Goal: Task Accomplishment & Management: Complete application form

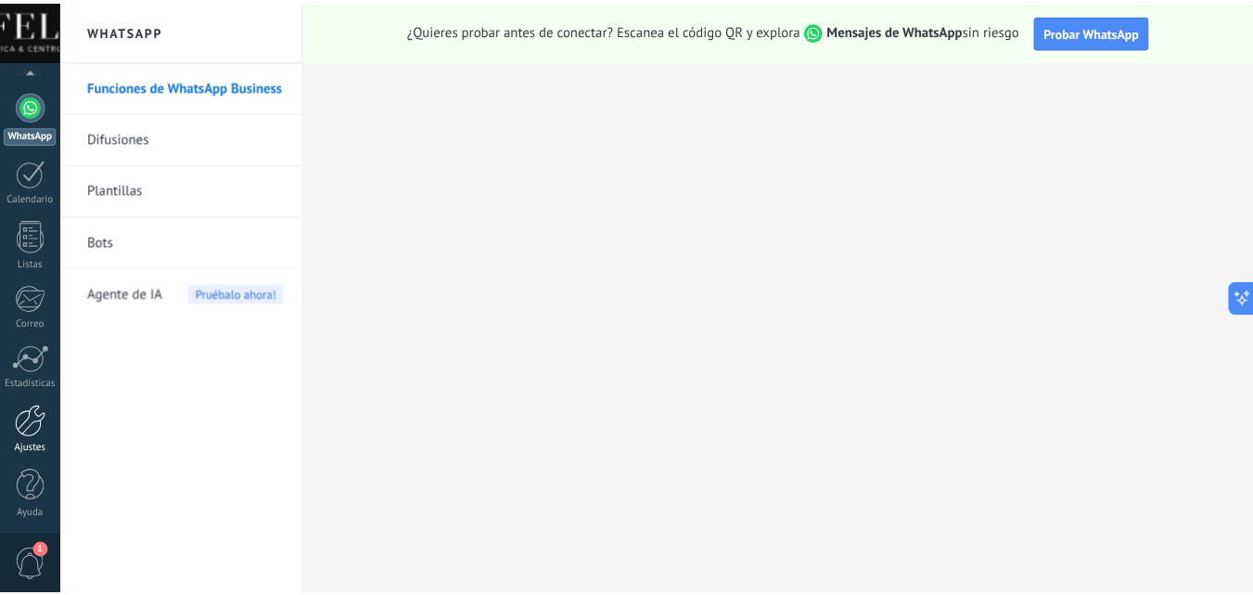
scroll to position [177, 0]
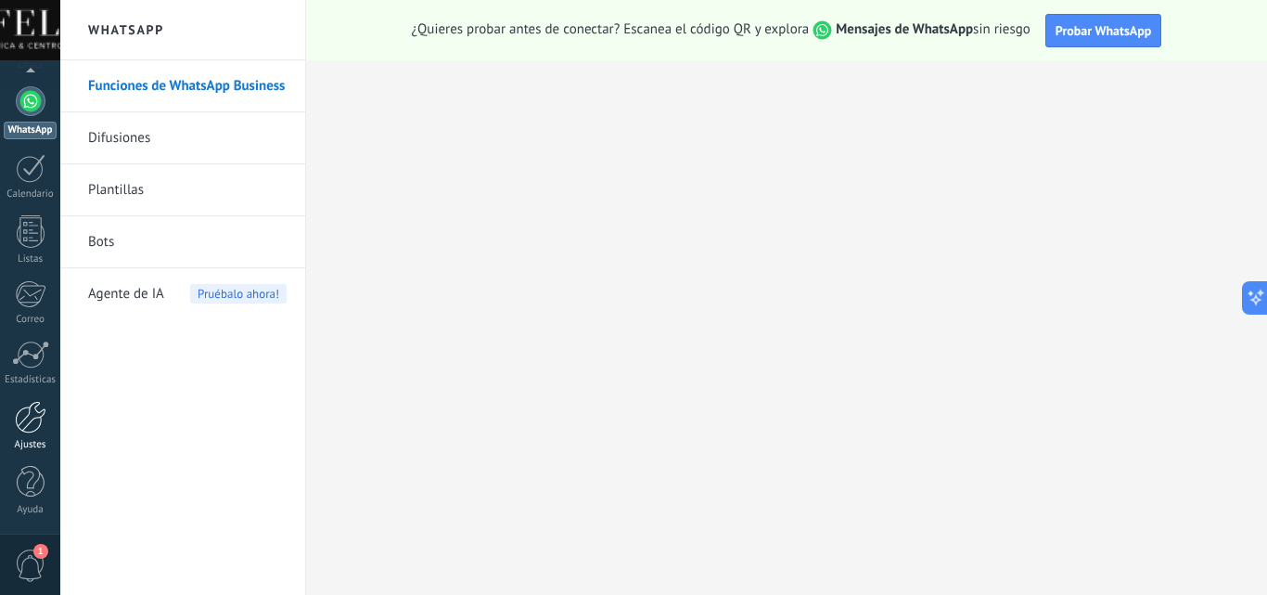
click at [28, 421] on div at bounding box center [31, 417] width 32 height 32
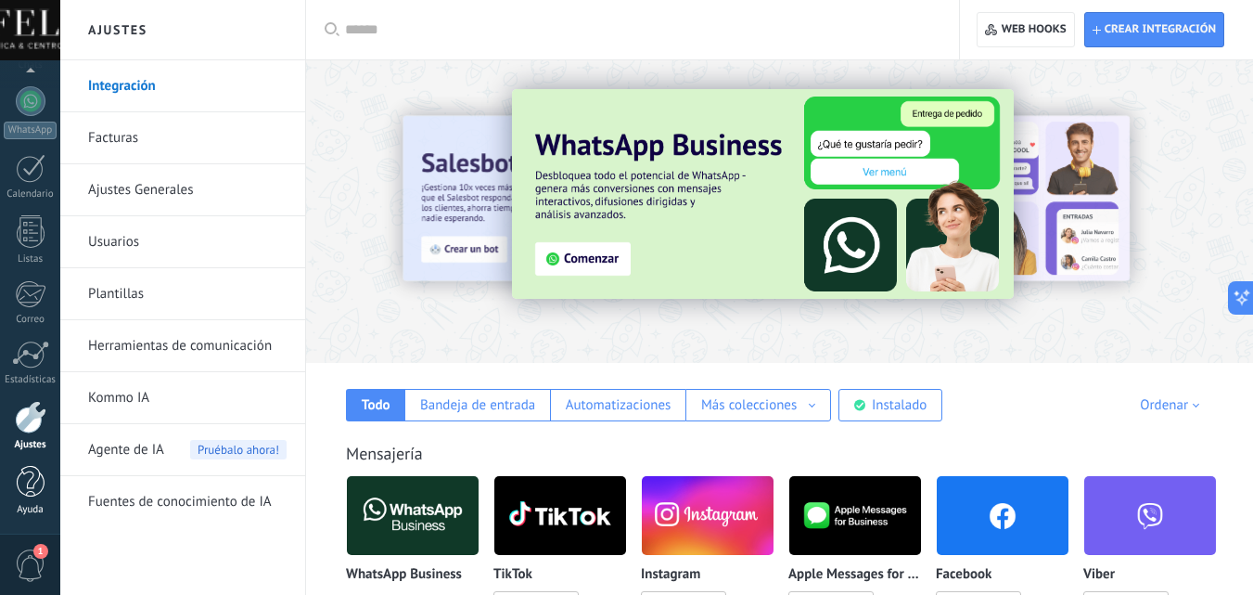
click at [27, 486] on div at bounding box center [31, 482] width 28 height 32
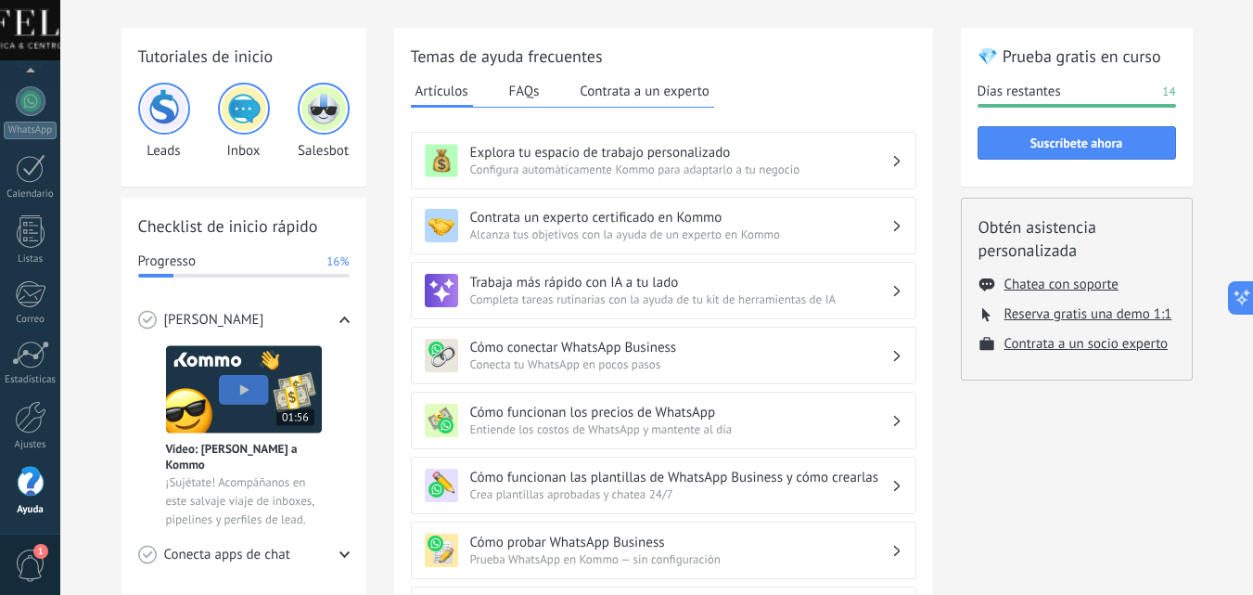
scroll to position [93, 0]
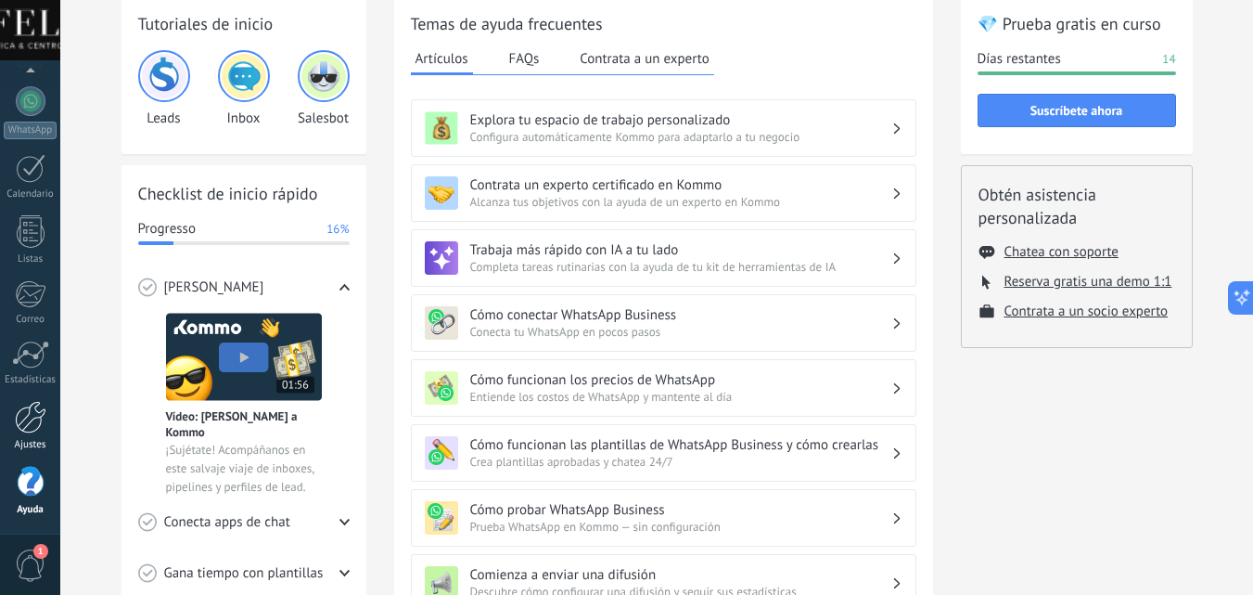
click at [28, 426] on div at bounding box center [31, 417] width 32 height 32
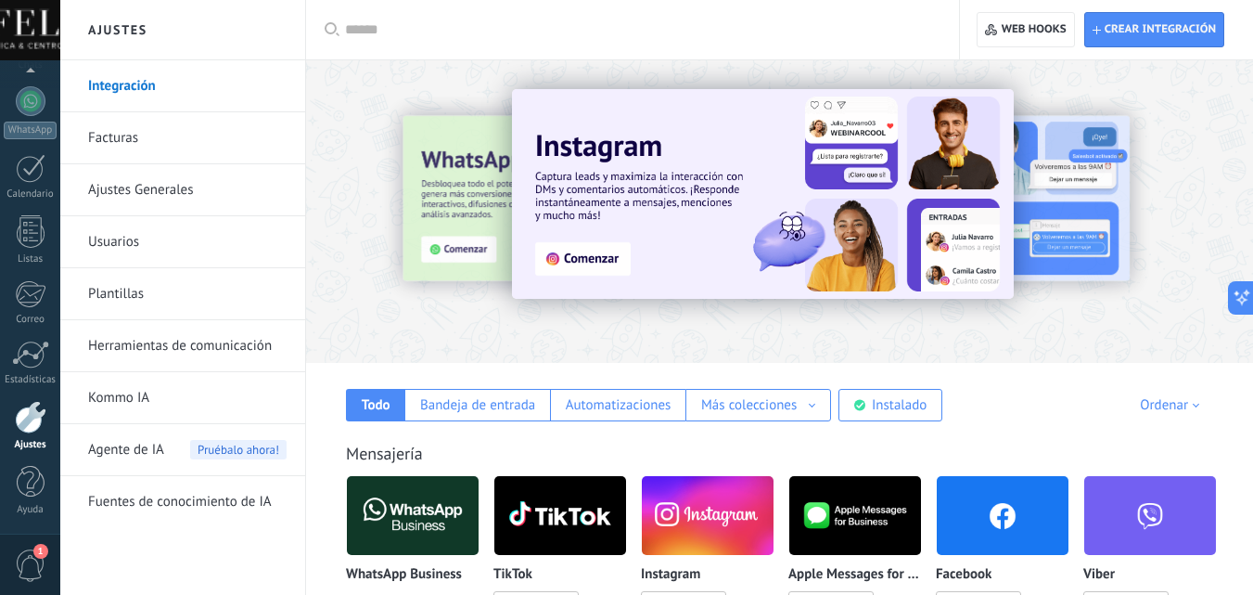
click at [207, 196] on link "Ajustes Generales" at bounding box center [187, 190] width 199 height 52
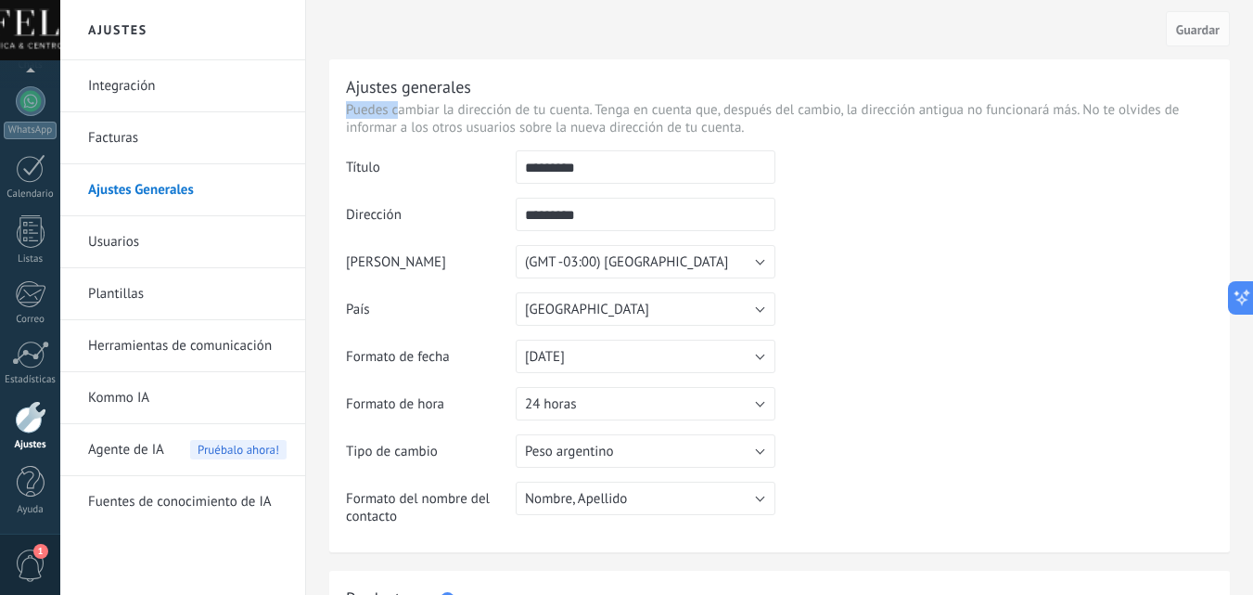
drag, startPoint x: 408, startPoint y: 117, endPoint x: 948, endPoint y: 93, distance: 540.5
click at [948, 93] on div "Ajustes generales Puedes cambiar la dirección de tu cuenta. Tenga en cuenta que…" at bounding box center [779, 305] width 901 height 493
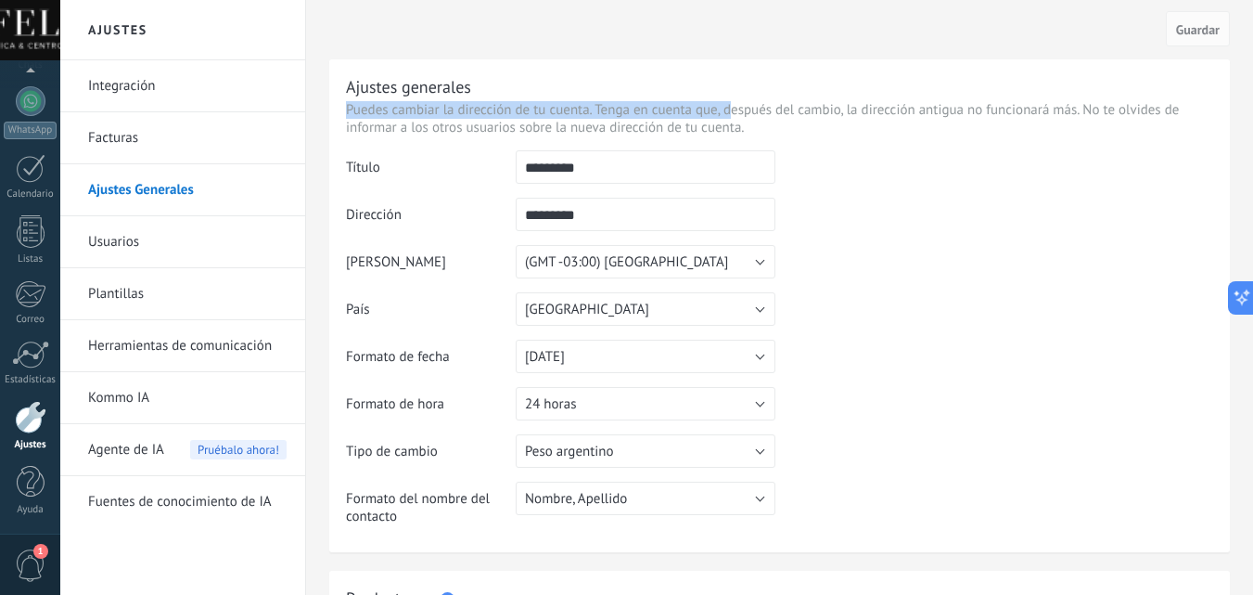
drag, startPoint x: 734, startPoint y: 116, endPoint x: 1018, endPoint y: 96, distance: 284.6
click at [1018, 96] on div "Ajustes generales Puedes cambiar la dirección de tu cuenta. Tenga en cuenta que…" at bounding box center [779, 305] width 901 height 493
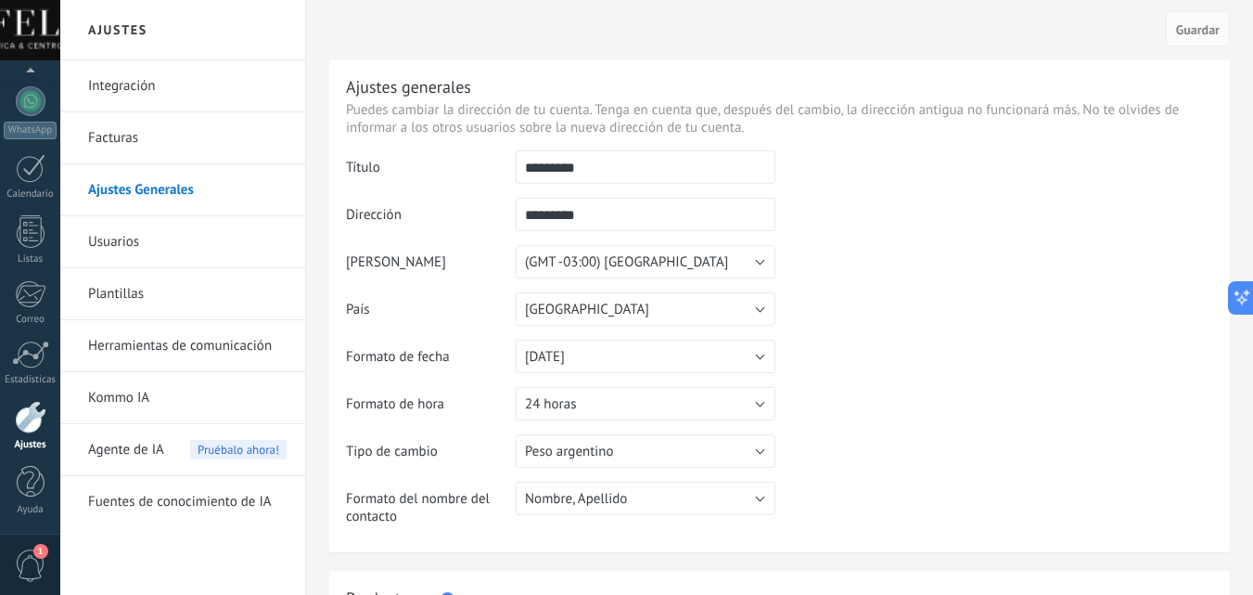
click at [1010, 110] on p "Puedes cambiar la dirección de tu cuenta. Tenga en cuenta que, después del camb…" at bounding box center [779, 118] width 867 height 35
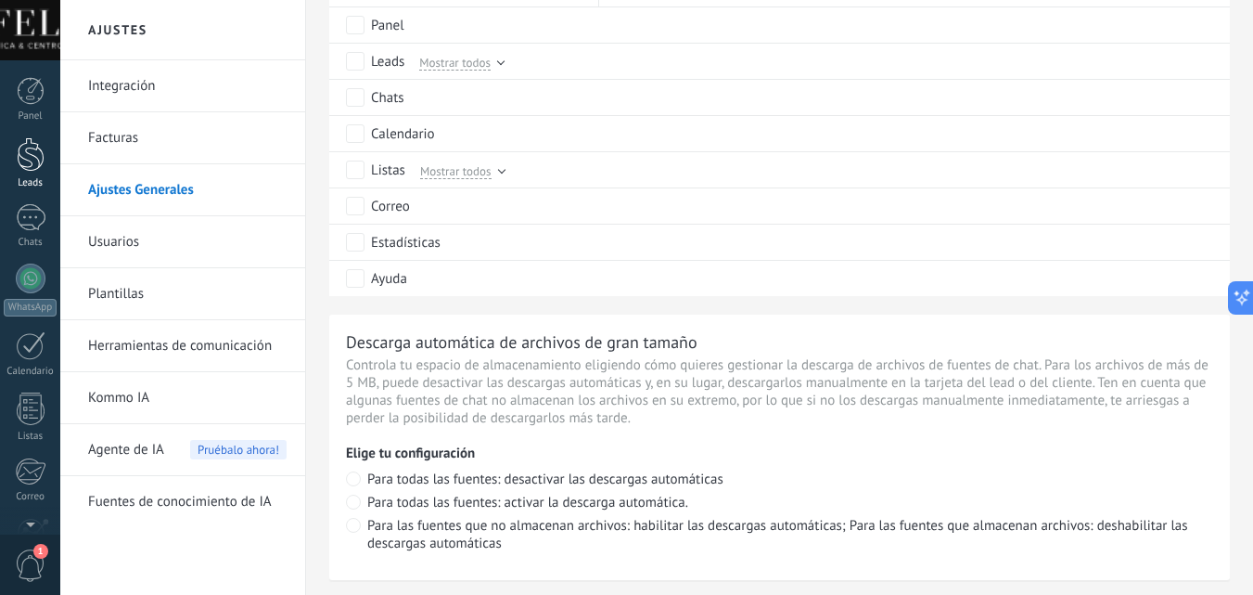
click at [32, 148] on div at bounding box center [31, 154] width 28 height 34
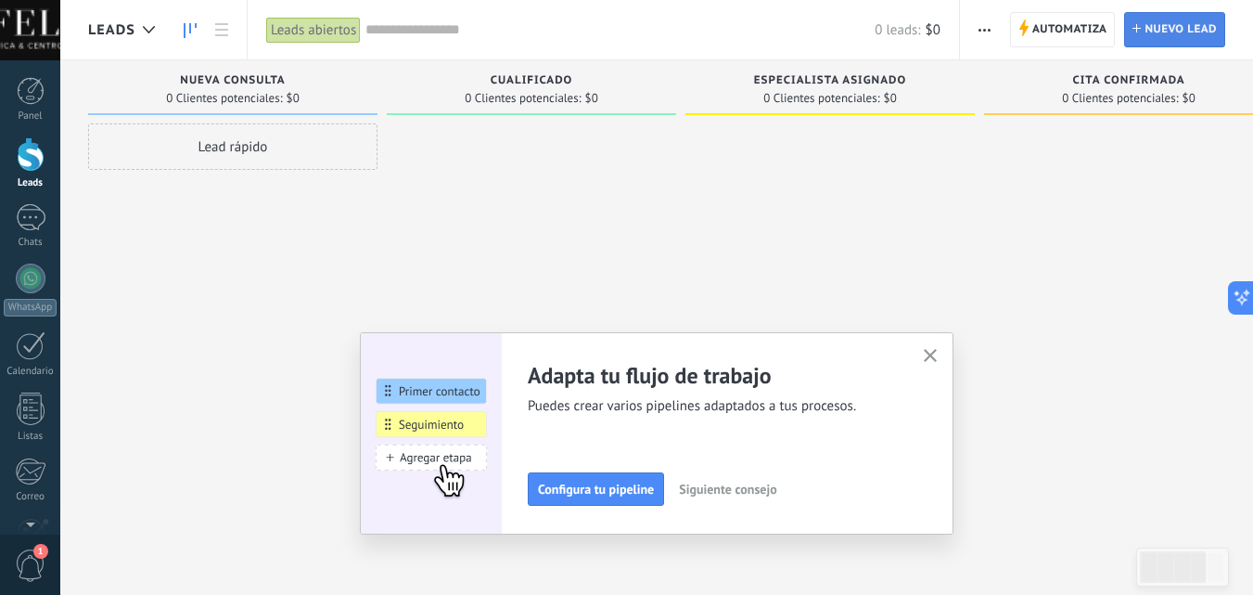
click at [1159, 25] on span "Nuevo lead" at bounding box center [1181, 29] width 72 height 33
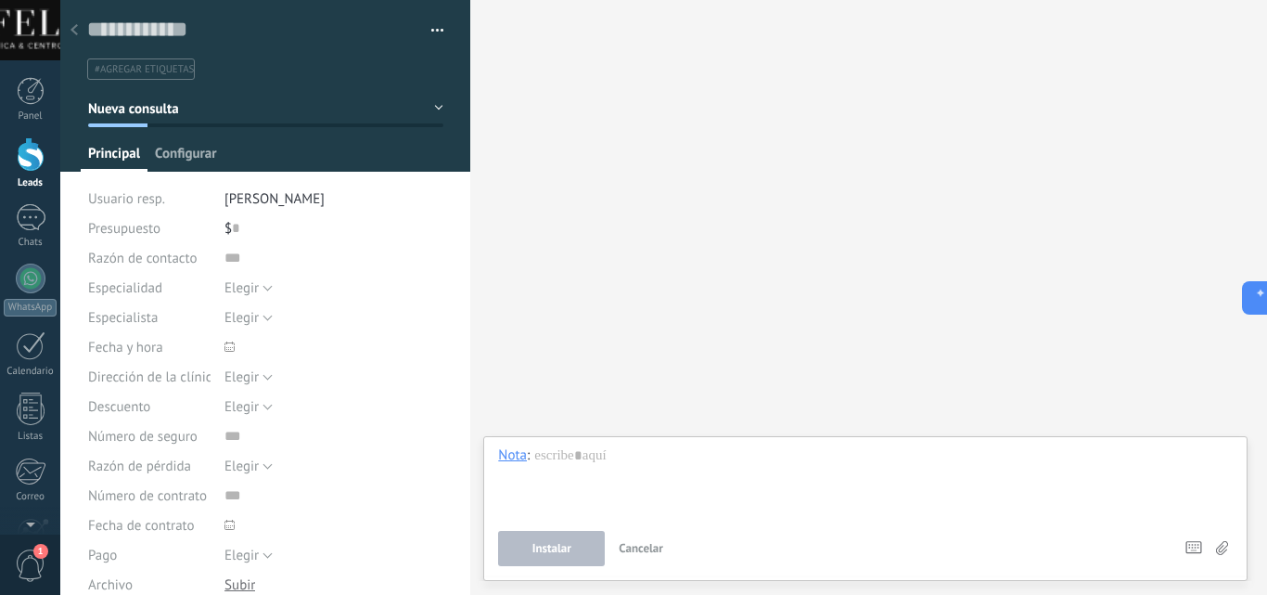
click at [199, 164] on span "Configurar" at bounding box center [185, 158] width 61 height 27
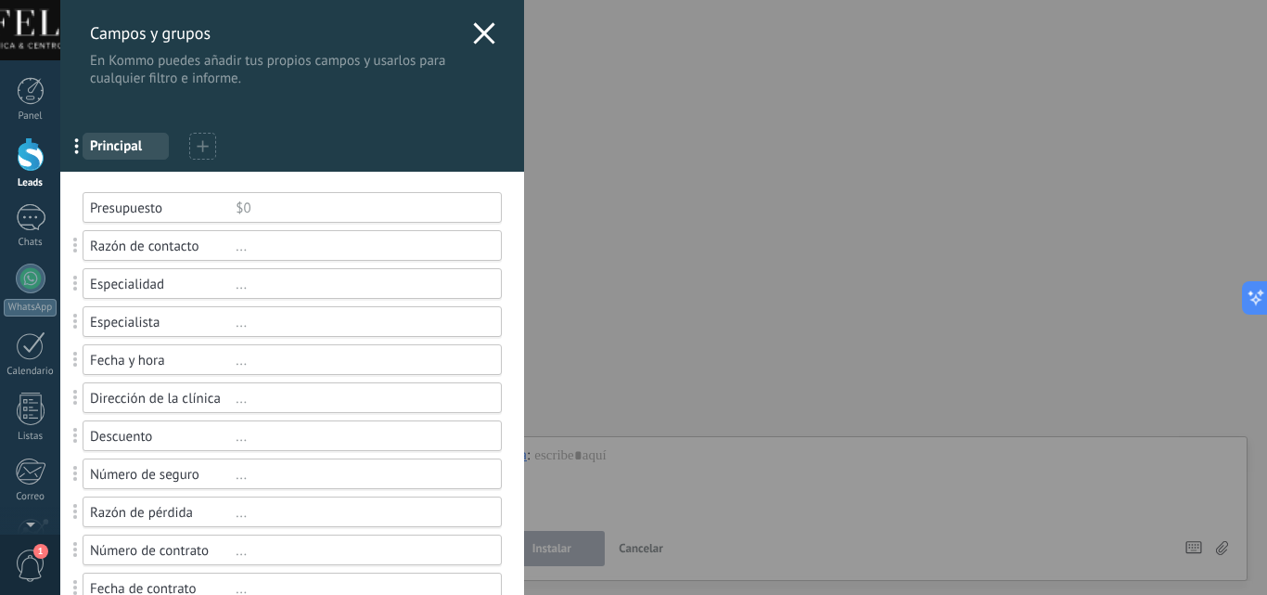
click at [481, 32] on use at bounding box center [483, 32] width 21 height 21
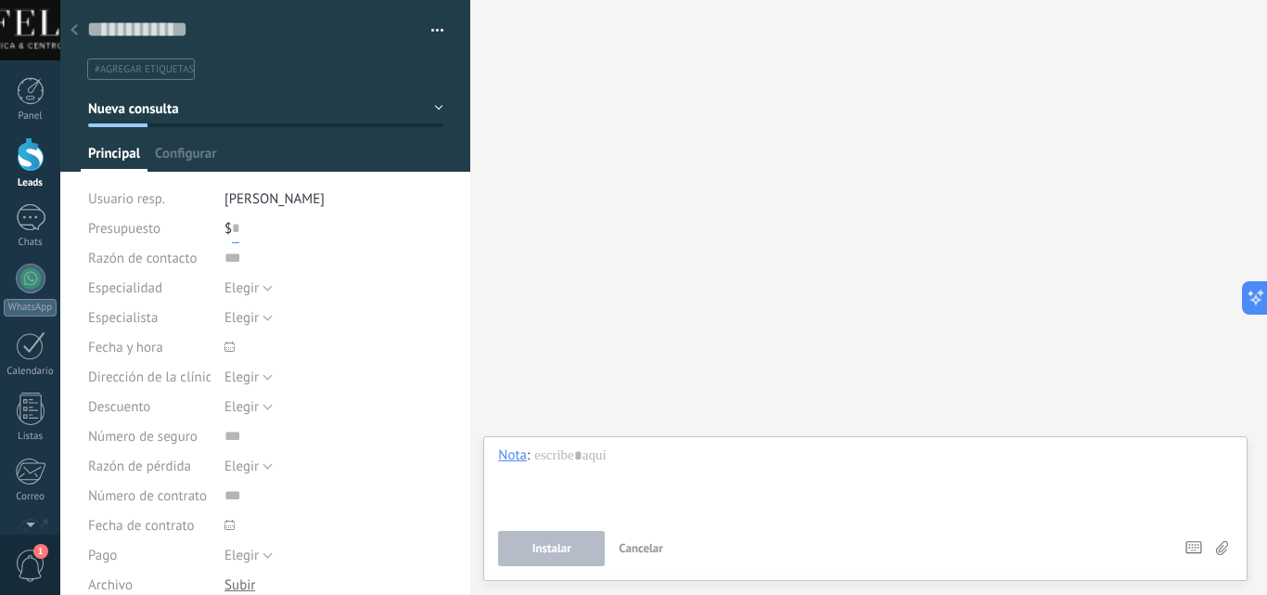
click at [235, 225] on input "text" at bounding box center [235, 228] width 7 height 30
click at [238, 272] on input "text" at bounding box center [334, 258] width 219 height 30
click at [262, 291] on button "Elegir" at bounding box center [249, 288] width 48 height 30
click at [158, 318] on span "Especialista" at bounding box center [123, 318] width 70 height 14
click at [266, 316] on button "Elegir" at bounding box center [249, 317] width 48 height 30
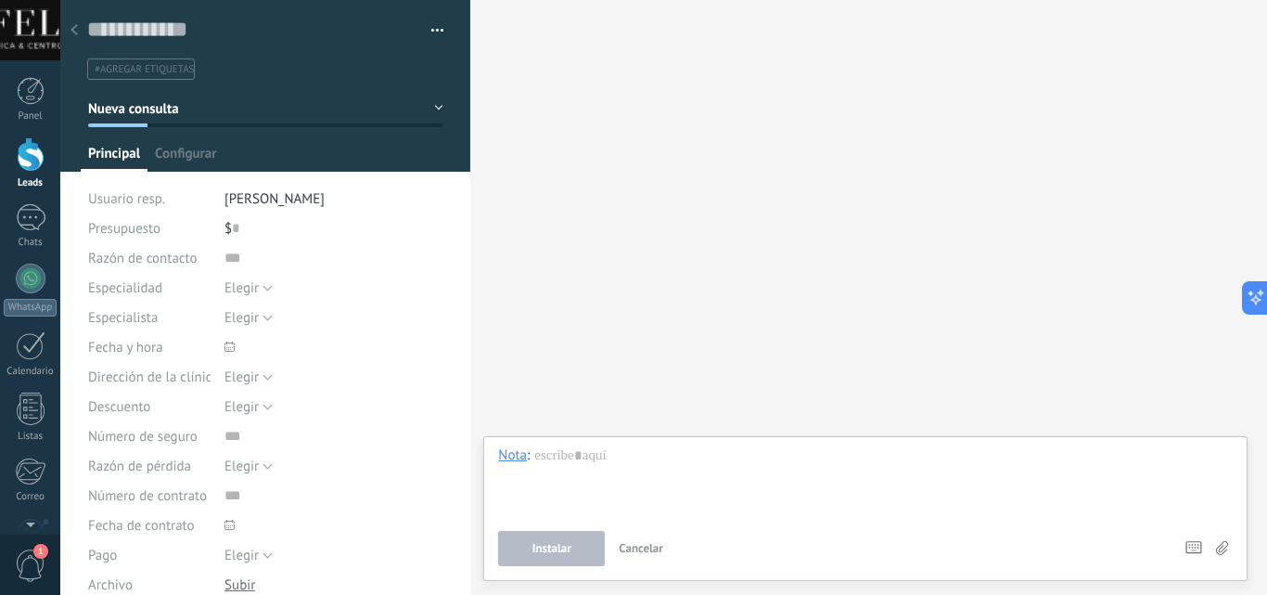
click at [151, 325] on span "Especialista" at bounding box center [123, 318] width 70 height 14
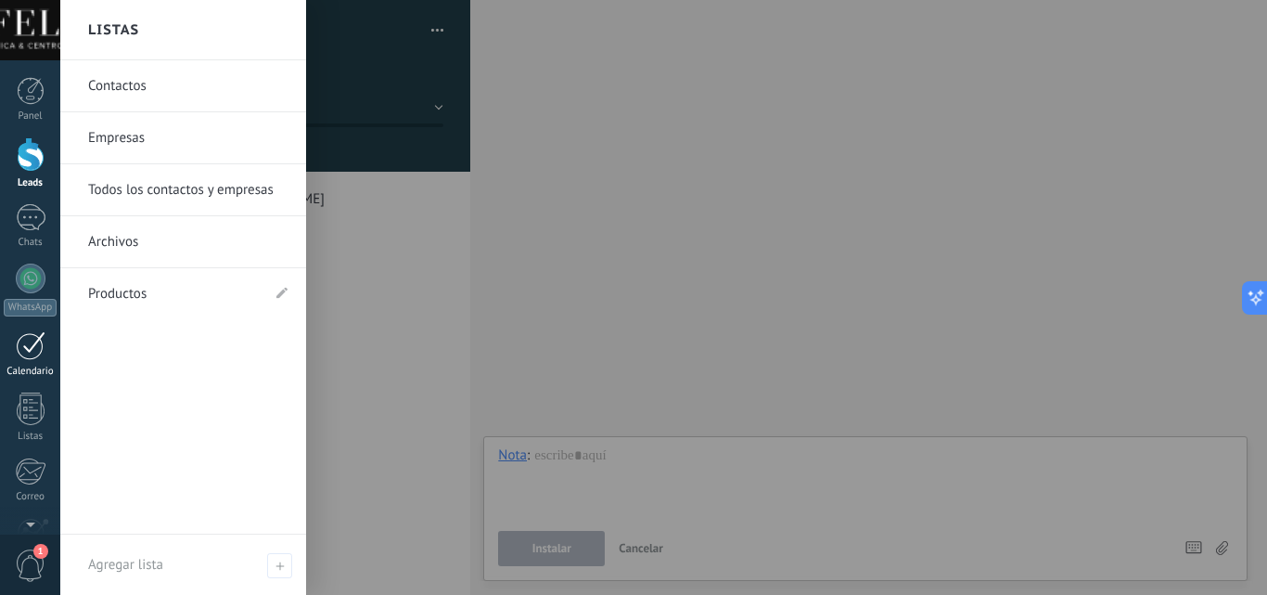
click at [30, 339] on div at bounding box center [31, 345] width 30 height 29
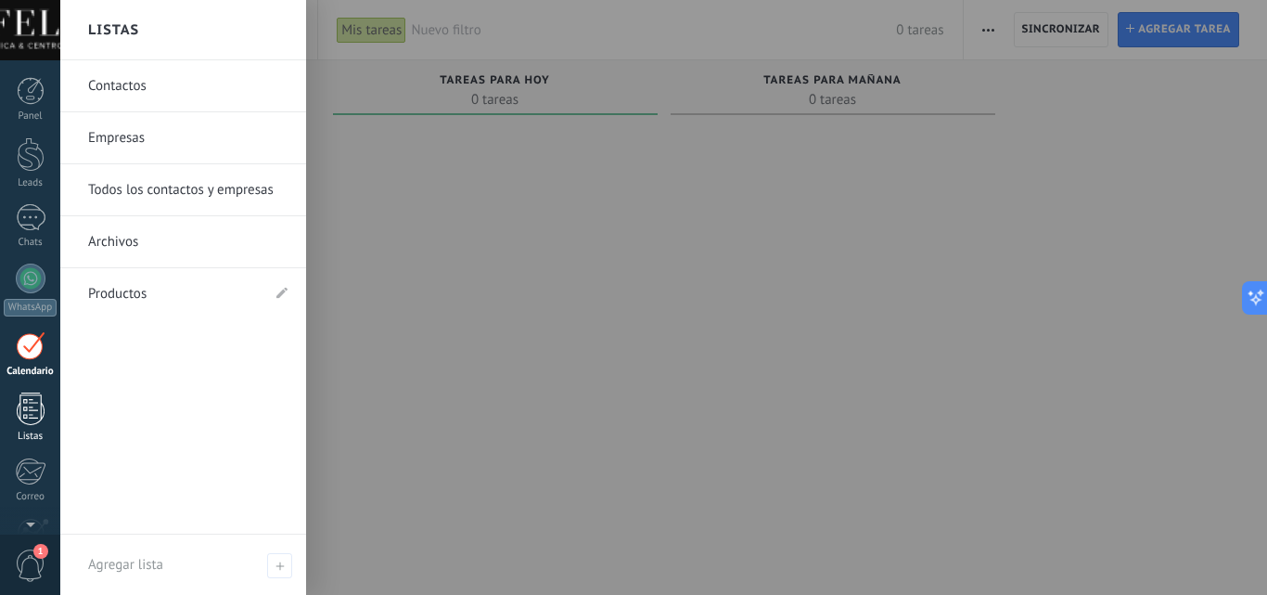
click at [33, 409] on div at bounding box center [31, 408] width 28 height 32
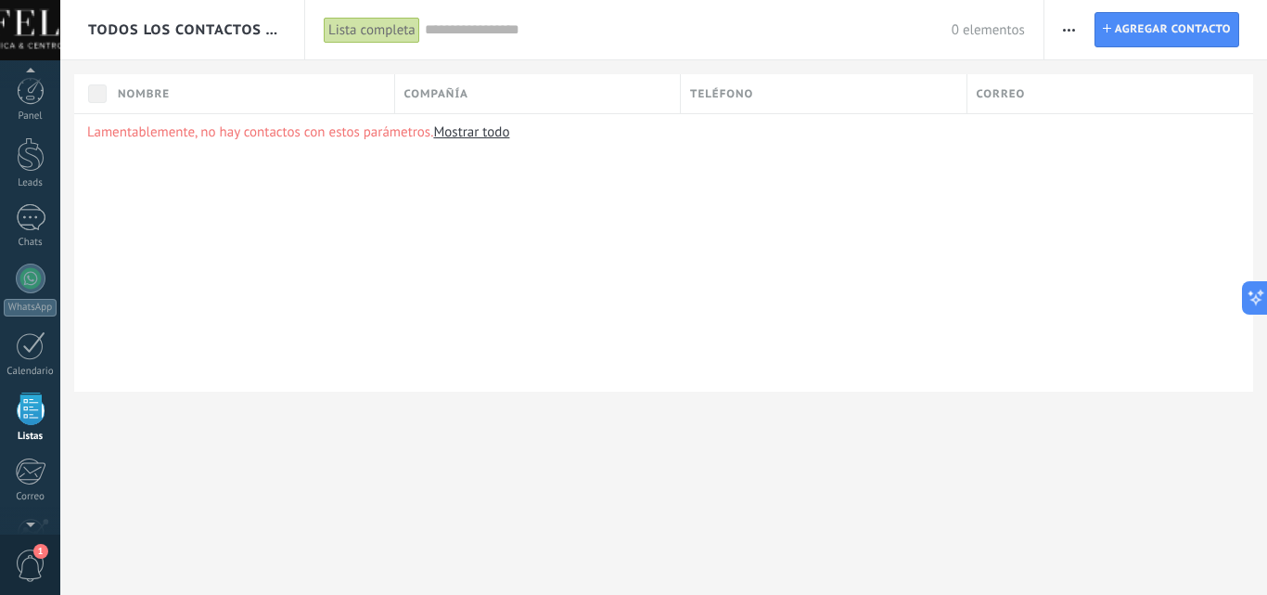
scroll to position [115, 0]
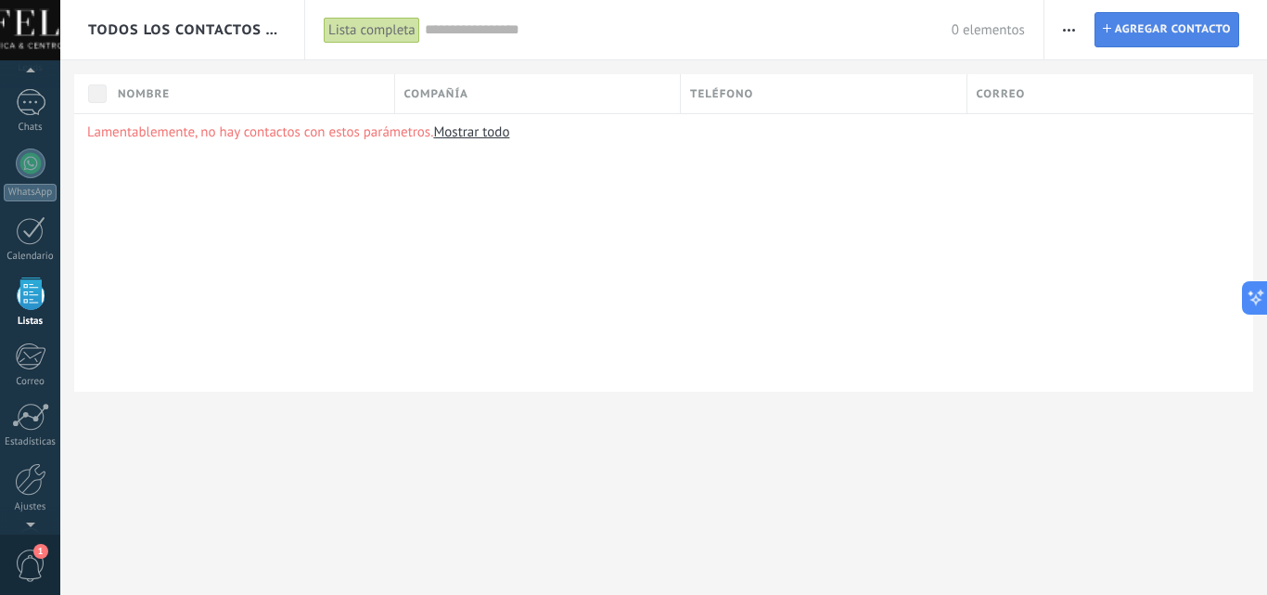
click at [1141, 41] on span "Agregar contacto" at bounding box center [1173, 29] width 116 height 33
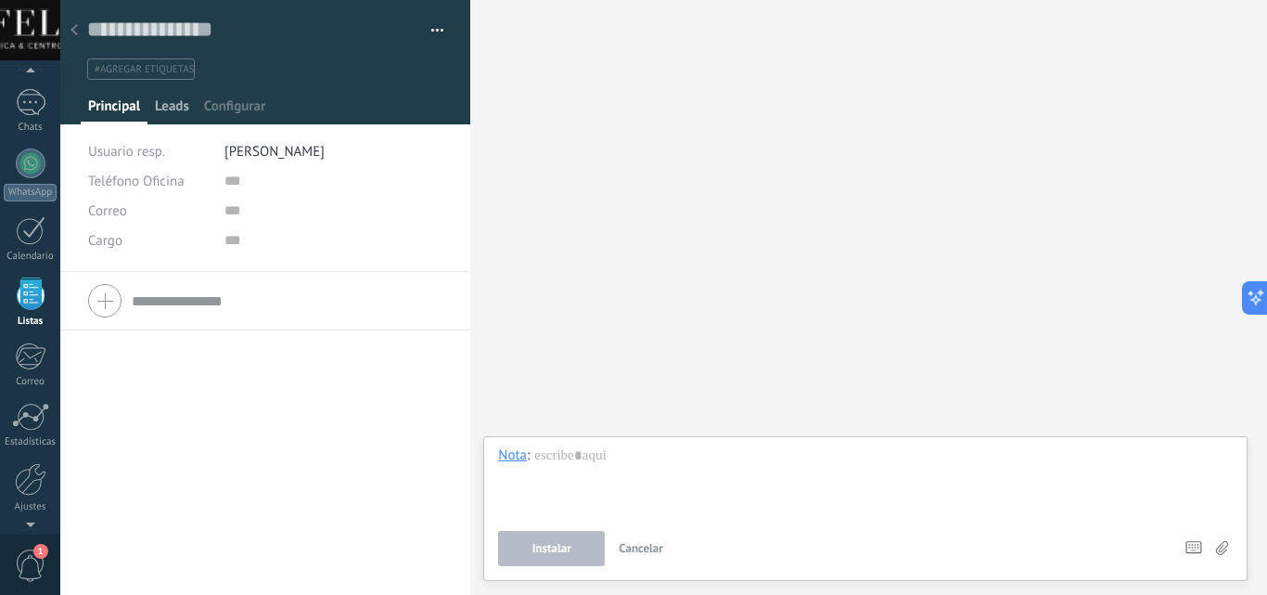
click at [173, 109] on span "Leads" at bounding box center [172, 110] width 34 height 27
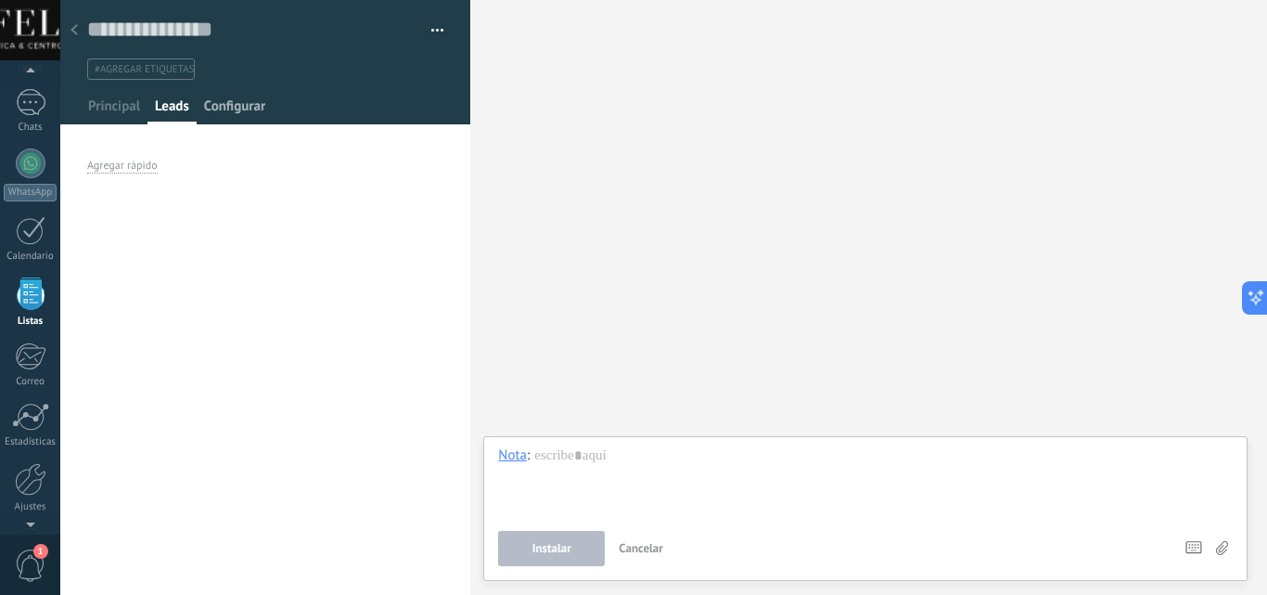
click at [240, 100] on span "Configurar" at bounding box center [234, 110] width 61 height 27
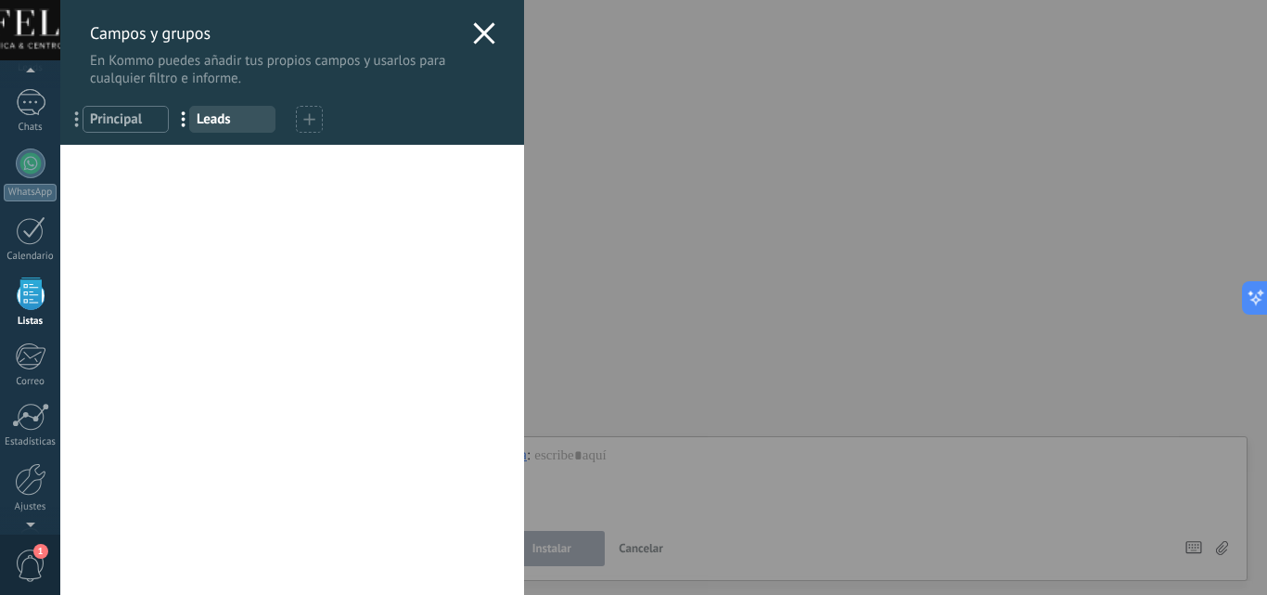
click at [477, 32] on use at bounding box center [483, 32] width 21 height 21
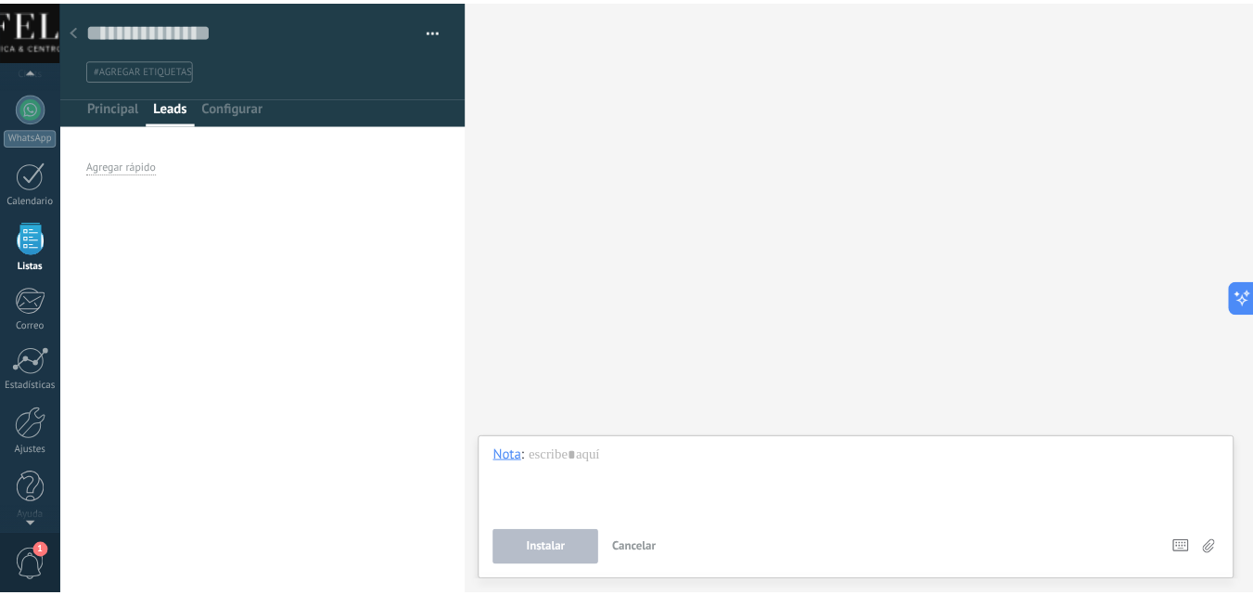
scroll to position [177, 0]
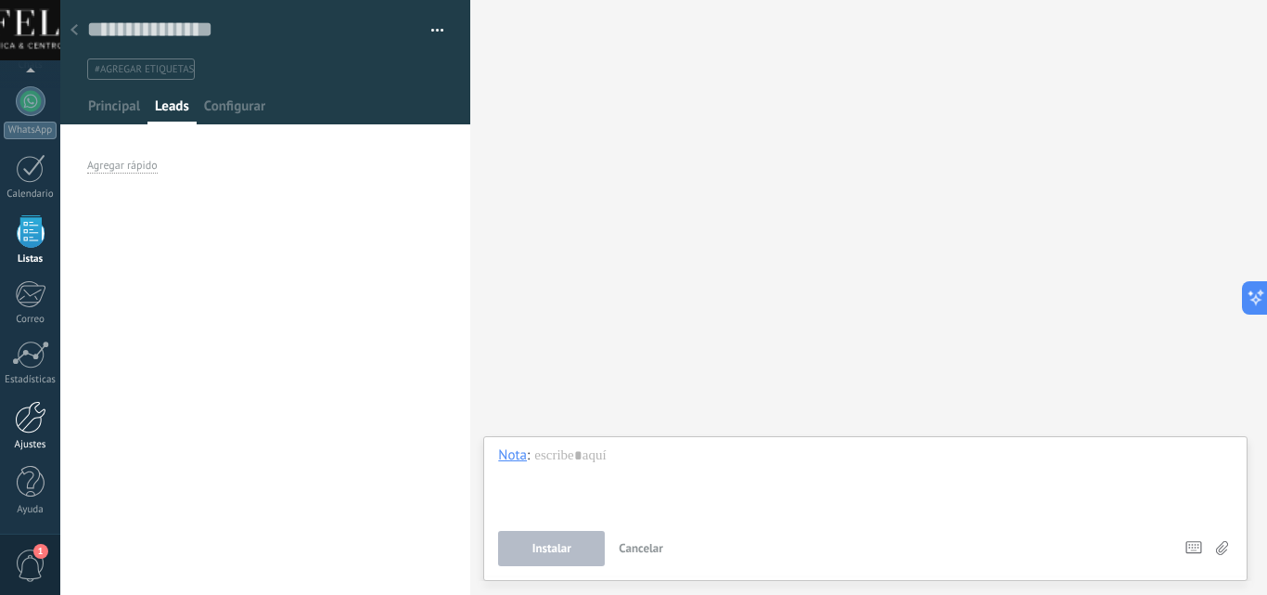
click at [40, 404] on div at bounding box center [31, 417] width 32 height 32
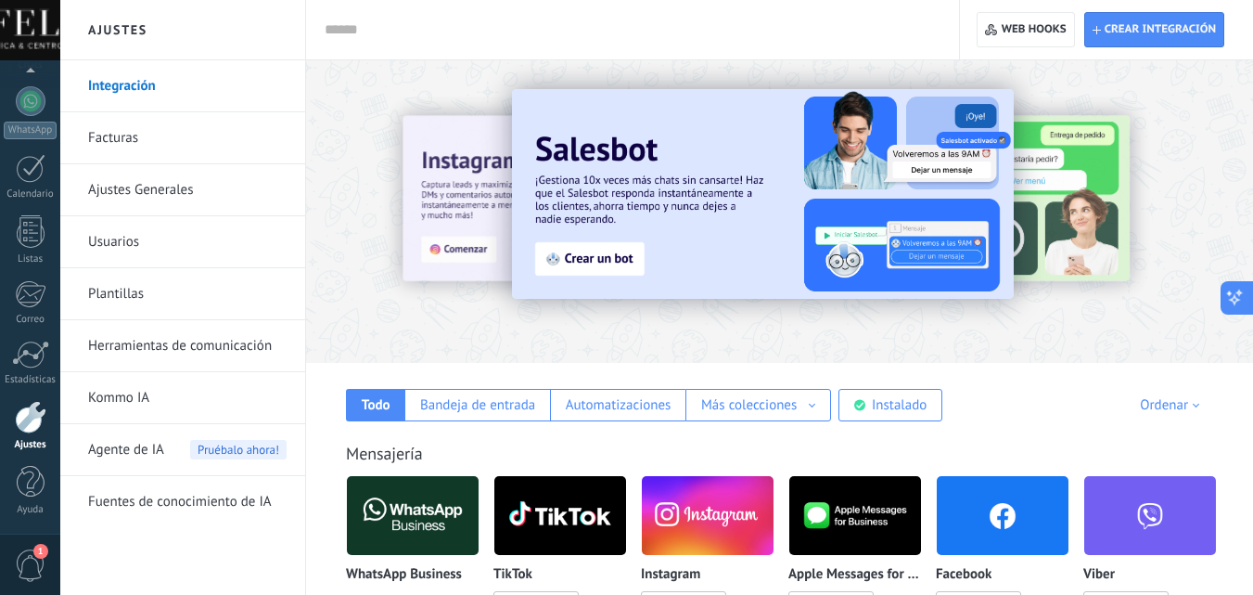
click at [1237, 298] on icon at bounding box center [1235, 299] width 8 height 8
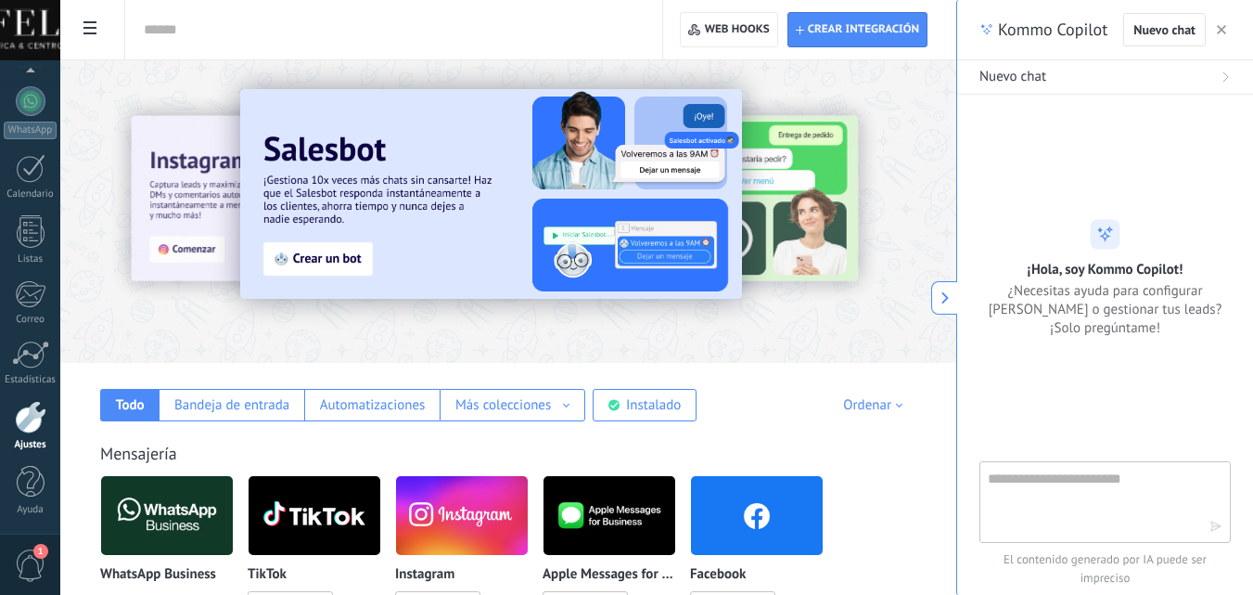
click at [1091, 491] on textarea at bounding box center [1092, 501] width 209 height 67
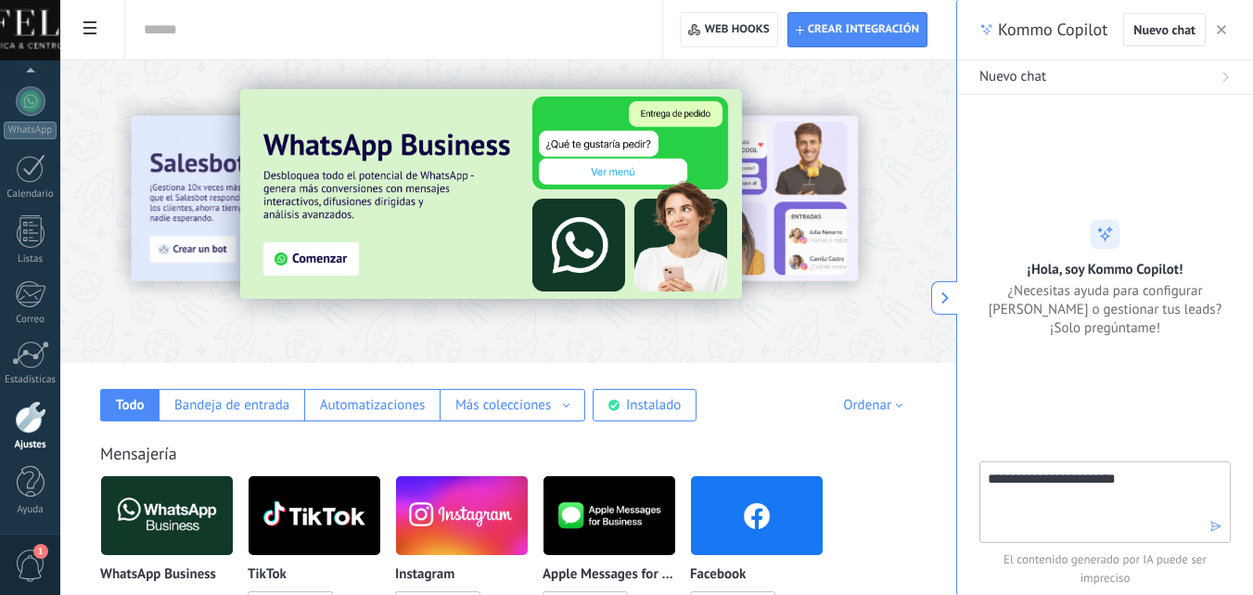
type textarea "**********"
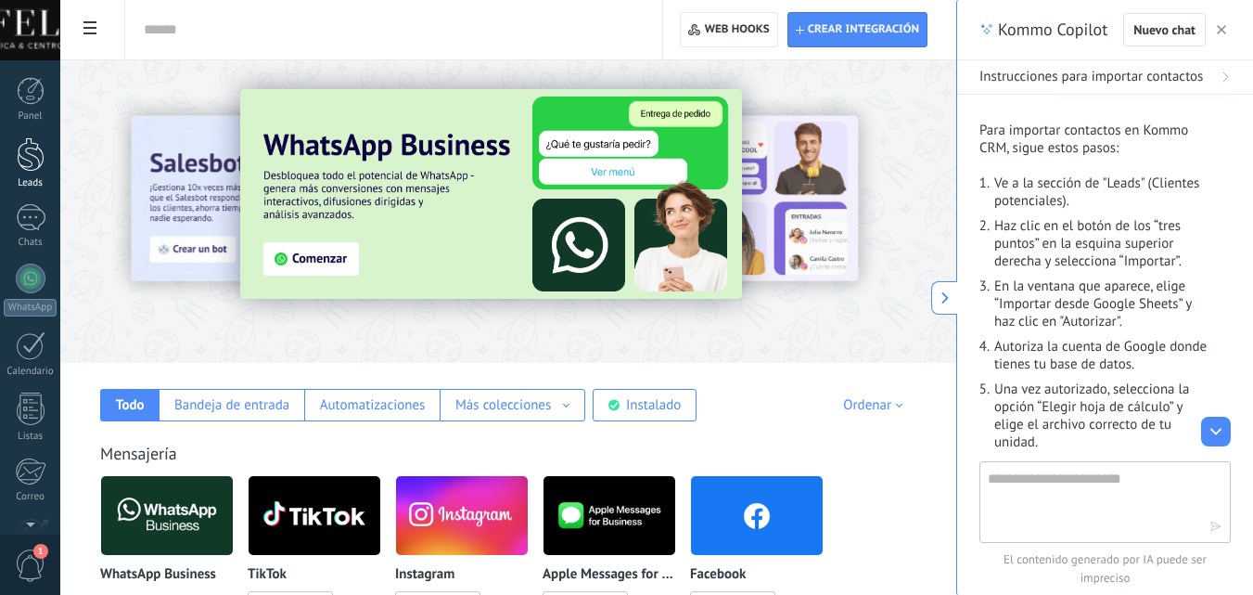
click at [32, 148] on div at bounding box center [31, 154] width 28 height 34
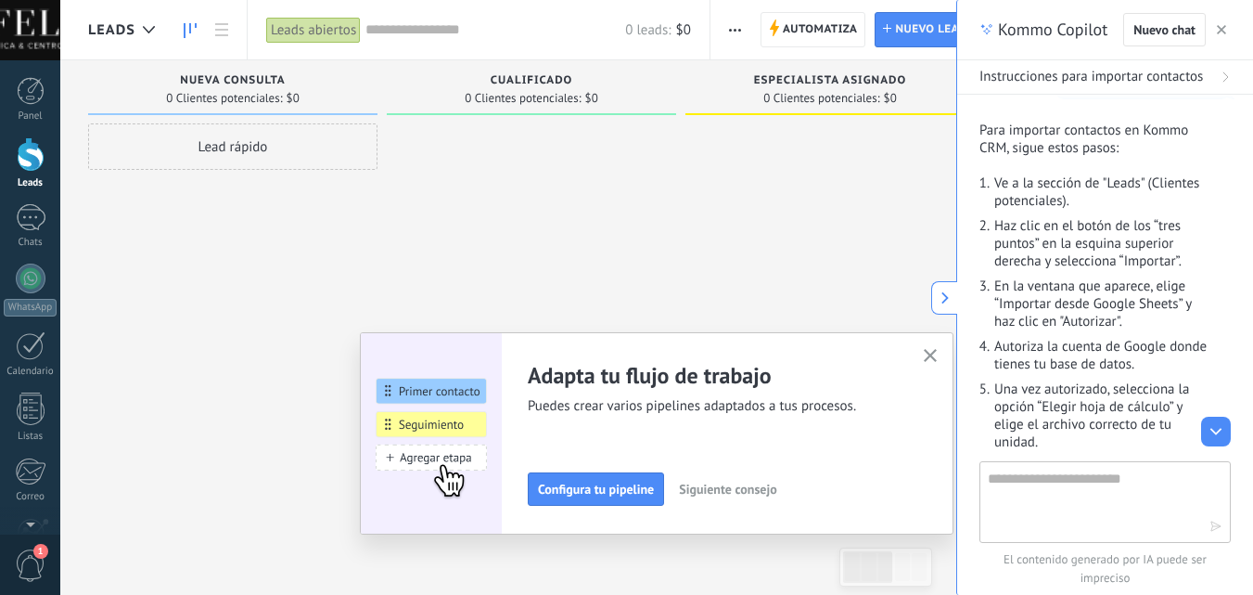
click at [738, 33] on span "button" at bounding box center [735, 29] width 12 height 35
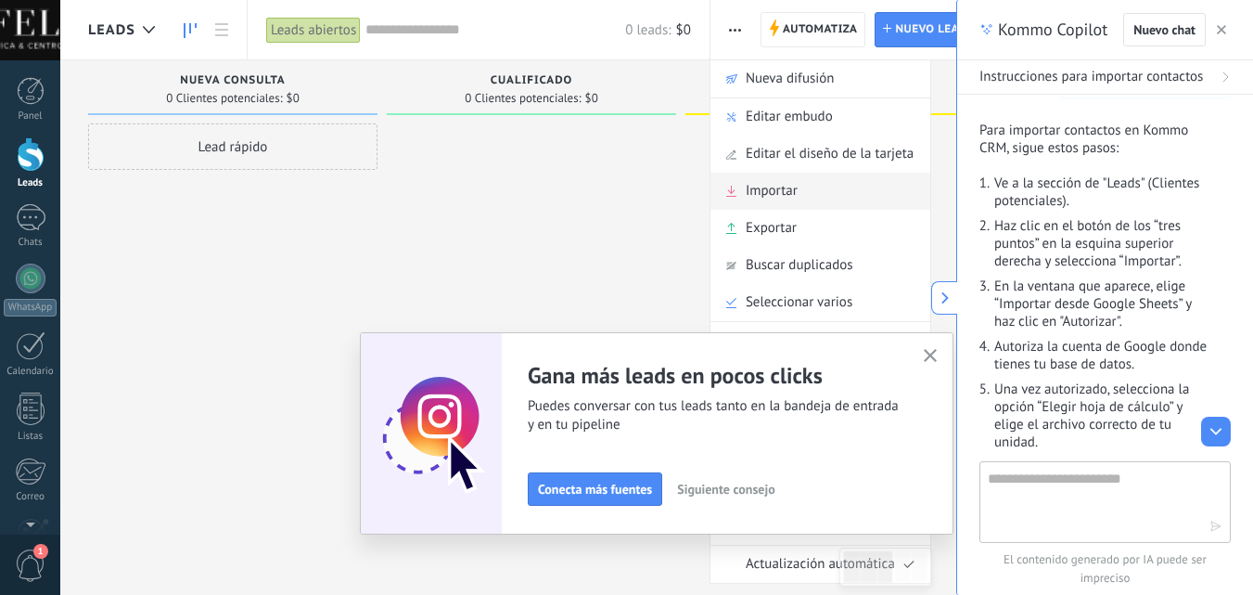
click at [781, 195] on span "Importar" at bounding box center [772, 191] width 52 height 37
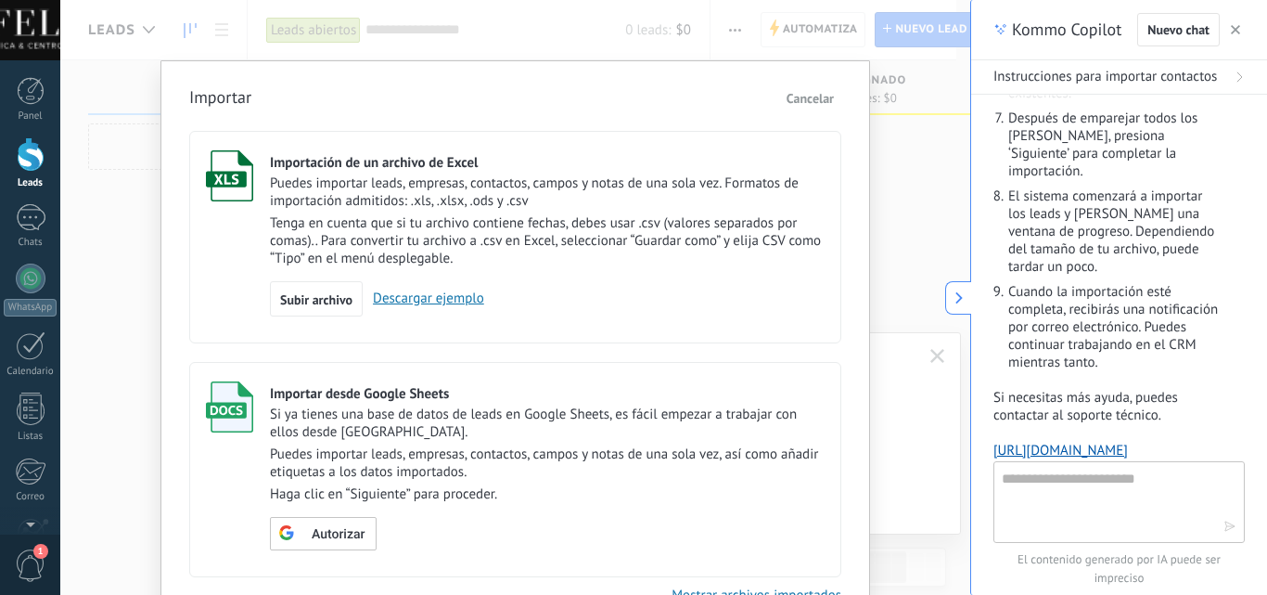
scroll to position [683, 0]
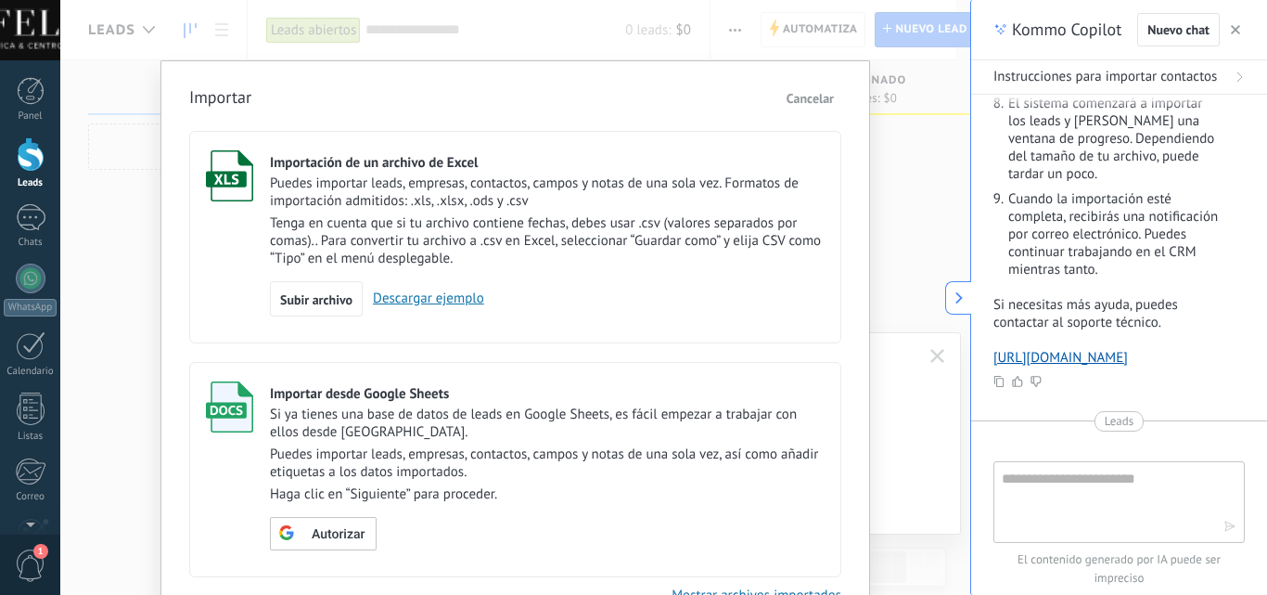
click at [409, 298] on link "Descargar ejemplo" at bounding box center [424, 298] width 122 height 18
click at [299, 297] on span "Subir archivo" at bounding box center [316, 299] width 72 height 13
click at [0, 0] on input "Importación de un archivo de Excel Puedes importar leads, empresas, contactos, …" at bounding box center [0, 0] width 0 height 0
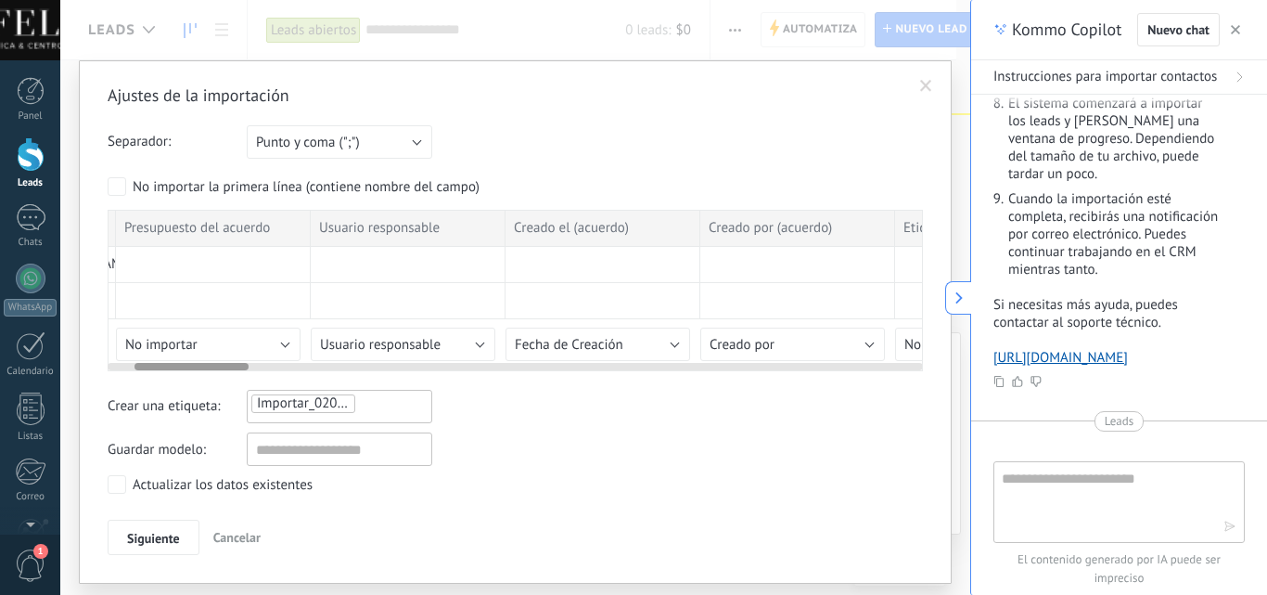
scroll to position [0, 0]
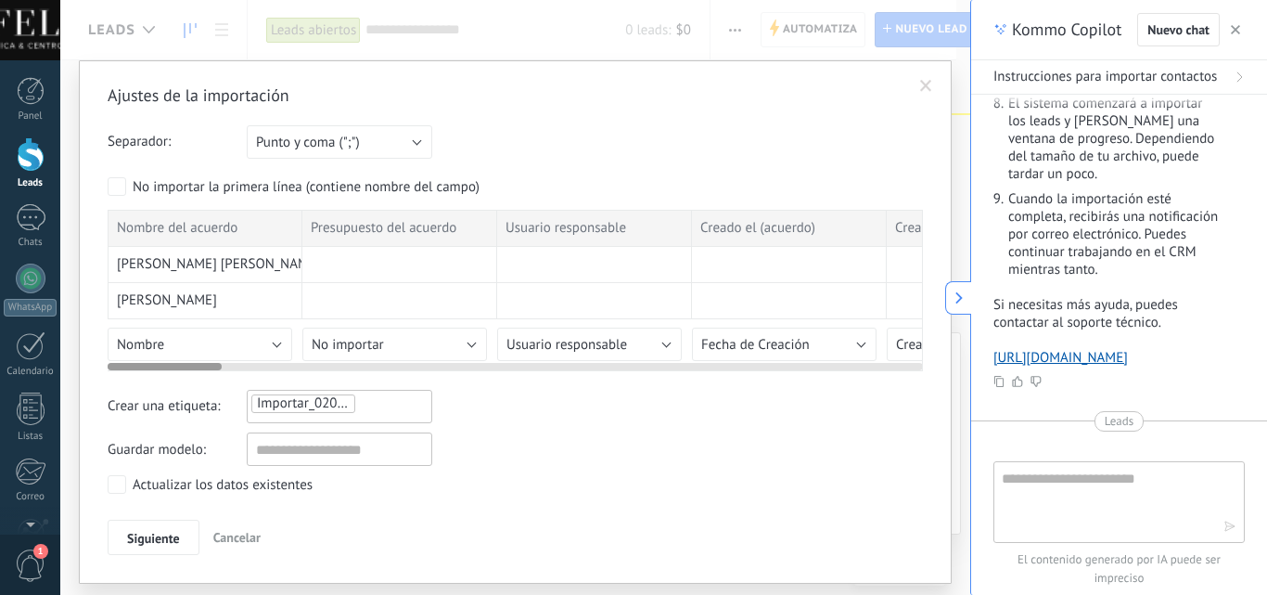
drag, startPoint x: 173, startPoint y: 370, endPoint x: 144, endPoint y: 370, distance: 29.7
click at [144, 370] on div at bounding box center [165, 366] width 114 height 7
drag, startPoint x: 170, startPoint y: 366, endPoint x: 120, endPoint y: 366, distance: 50.1
click at [120, 366] on div at bounding box center [165, 366] width 114 height 7
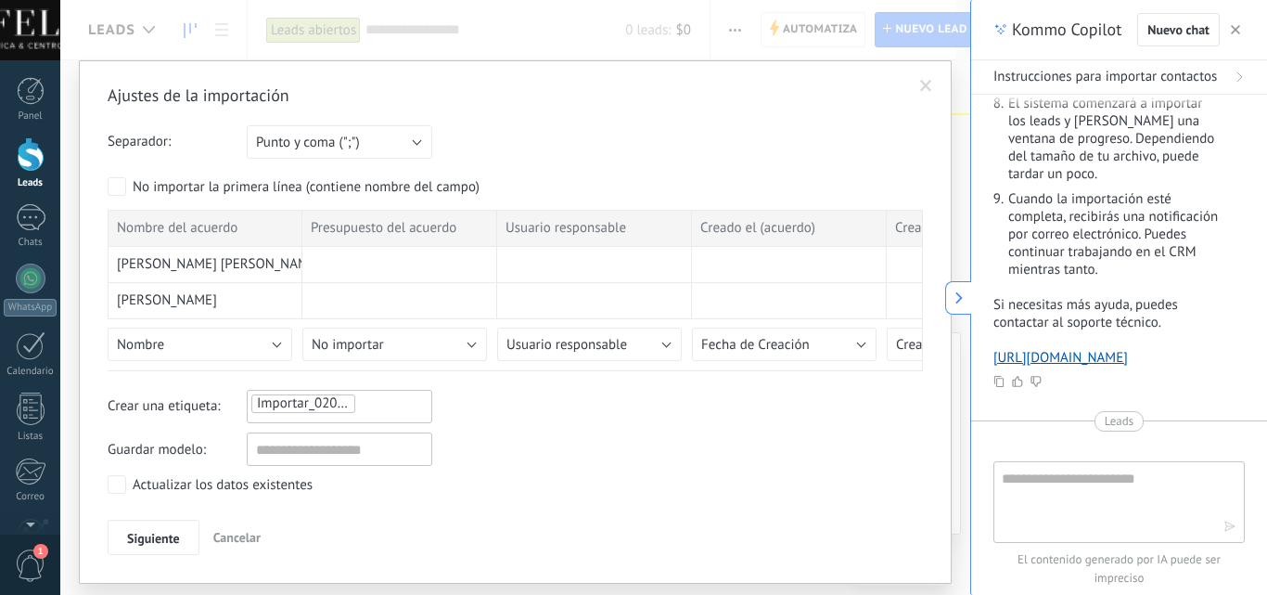
click at [302, 399] on span "Importar_02092025_1719" at bounding box center [334, 403] width 154 height 18
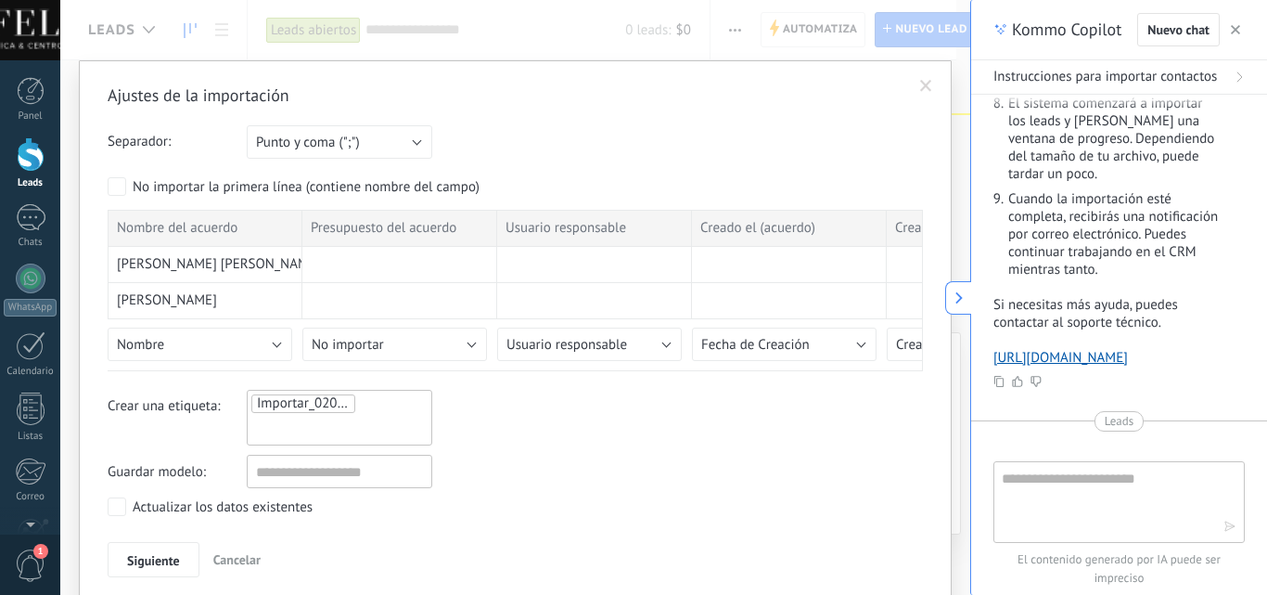
click at [307, 402] on span "Importar_02092025_1719" at bounding box center [334, 403] width 154 height 18
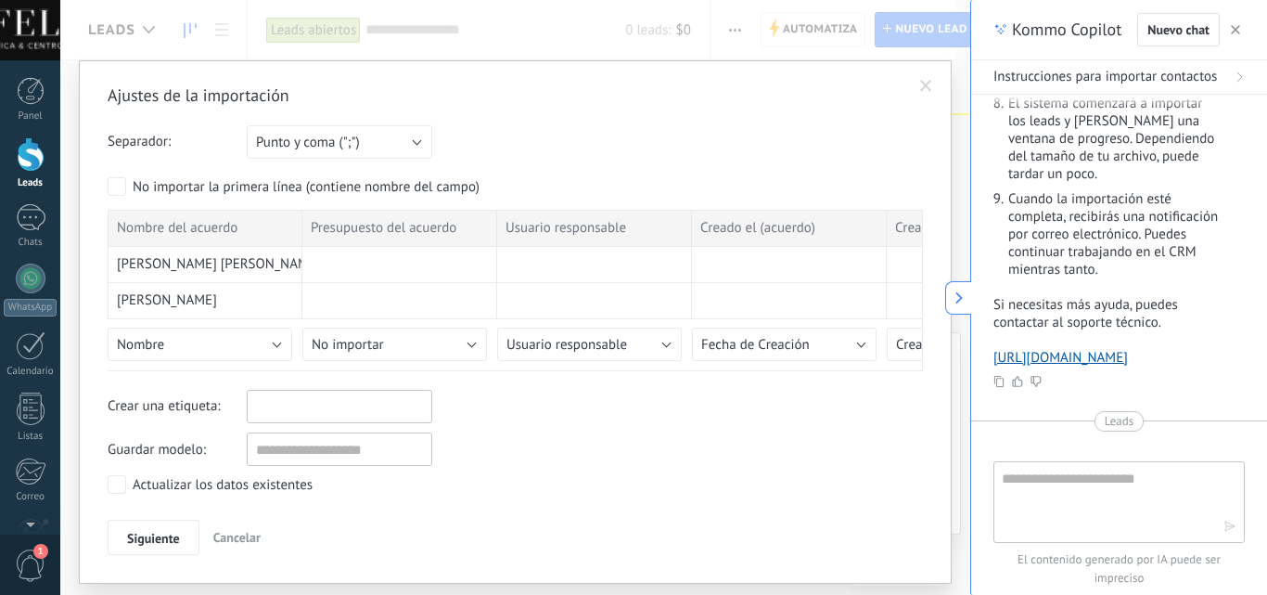
click at [302, 402] on input "text" at bounding box center [298, 406] width 93 height 28
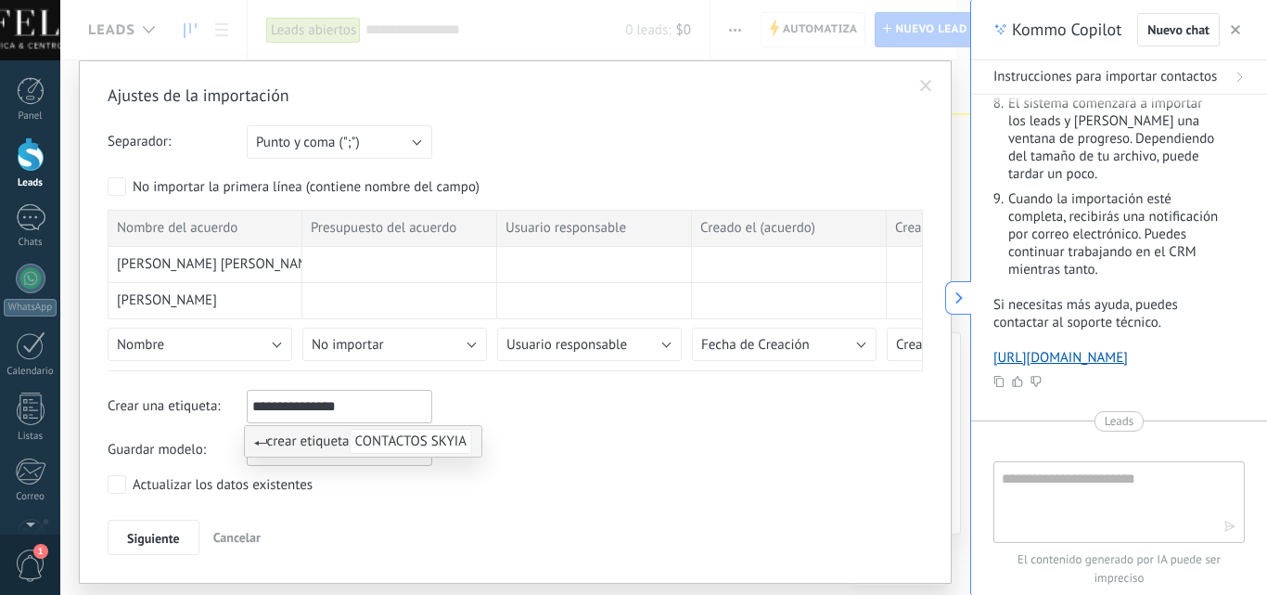
type input "**********"
click at [297, 441] on span "crear etiqueta CONTACTOS SKYIA" at bounding box center [363, 441] width 219 height 18
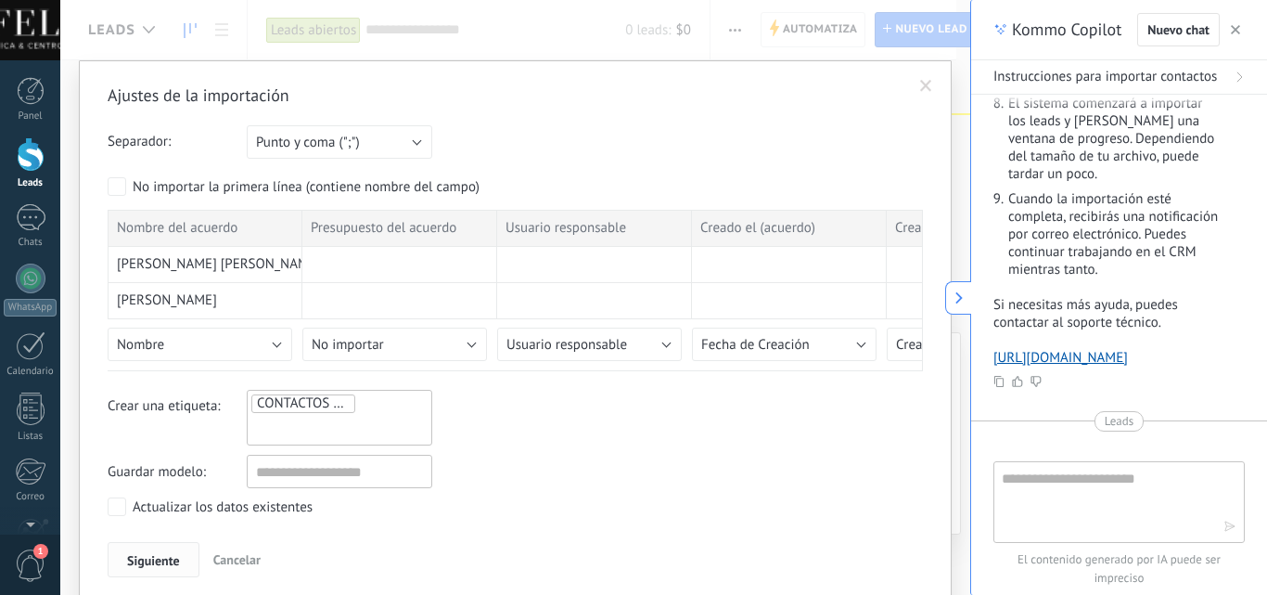
click at [159, 558] on span "Siguiente" at bounding box center [153, 560] width 53 height 13
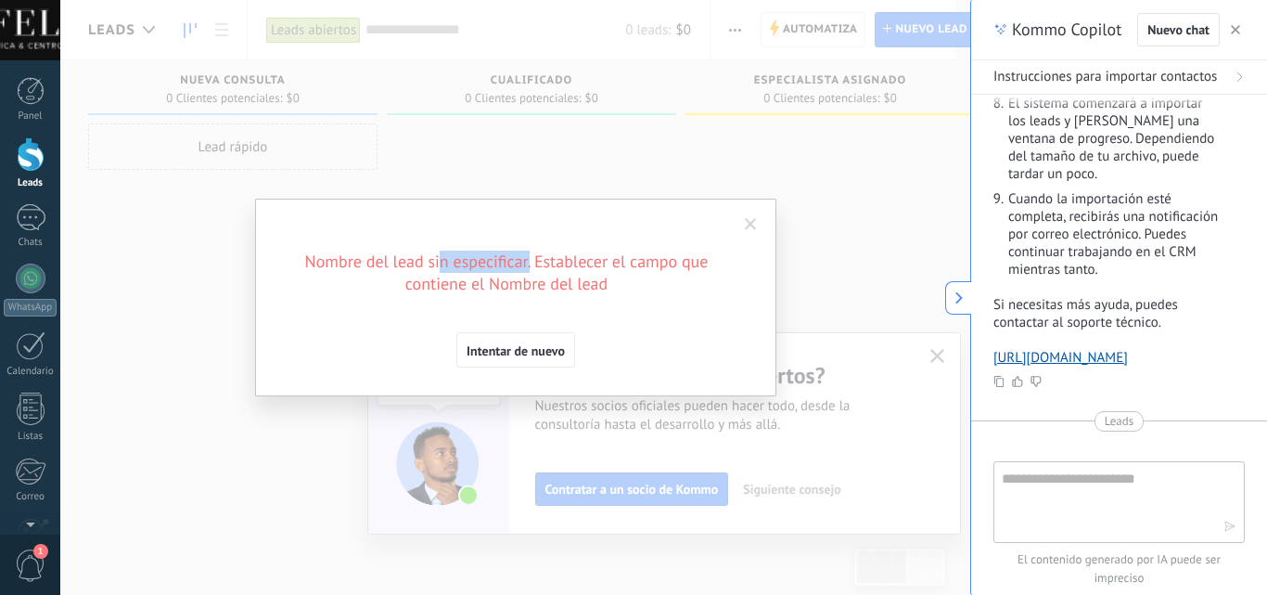
drag, startPoint x: 441, startPoint y: 263, endPoint x: 533, endPoint y: 266, distance: 92.8
click at [533, 266] on h2 "Nombre del lead sin especificar. Establecer el campo que contiene el Nombre del…" at bounding box center [506, 272] width 445 height 45
drag, startPoint x: 563, startPoint y: 263, endPoint x: 648, endPoint y: 267, distance: 84.5
click at [648, 267] on h2 "Nombre del lead sin especificar. Establecer el campo que contiene el Nombre del…" at bounding box center [506, 272] width 445 height 45
click at [552, 288] on h2 "Nombre del lead sin especificar. Establecer el campo que contiene el Nombre del…" at bounding box center [506, 272] width 445 height 45
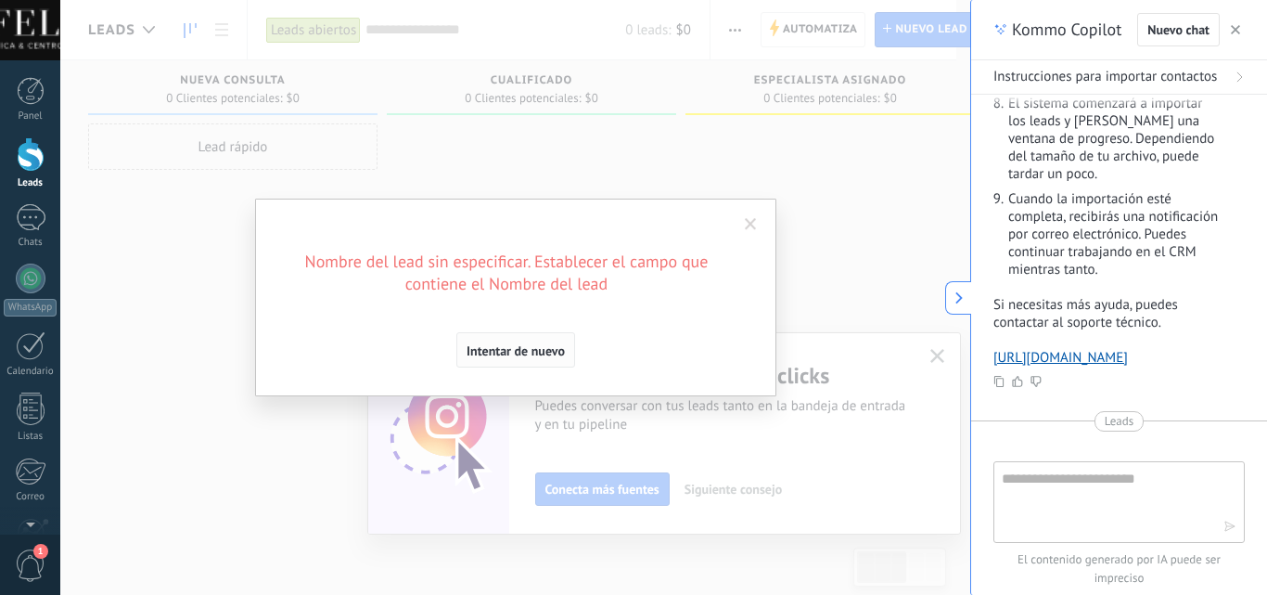
click at [511, 353] on span "Intentar de nuevo" at bounding box center [516, 350] width 98 height 13
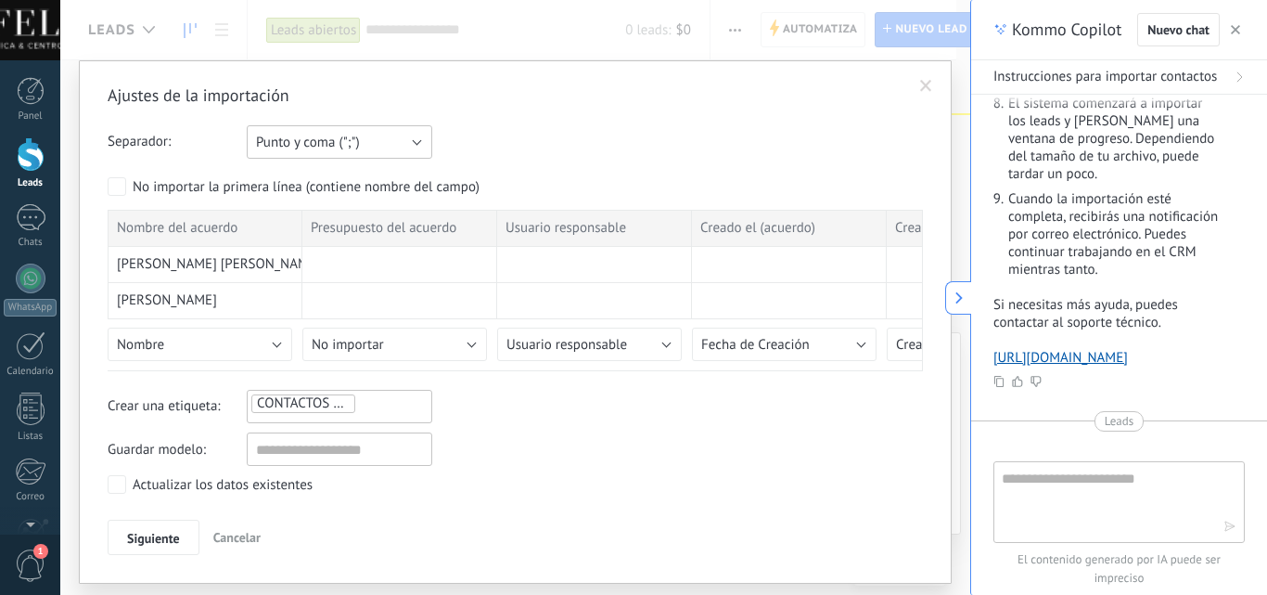
click at [376, 134] on button "Punto y coma (";")" at bounding box center [340, 141] width 186 height 33
click at [381, 129] on li "Punto y coma (";")" at bounding box center [334, 142] width 196 height 32
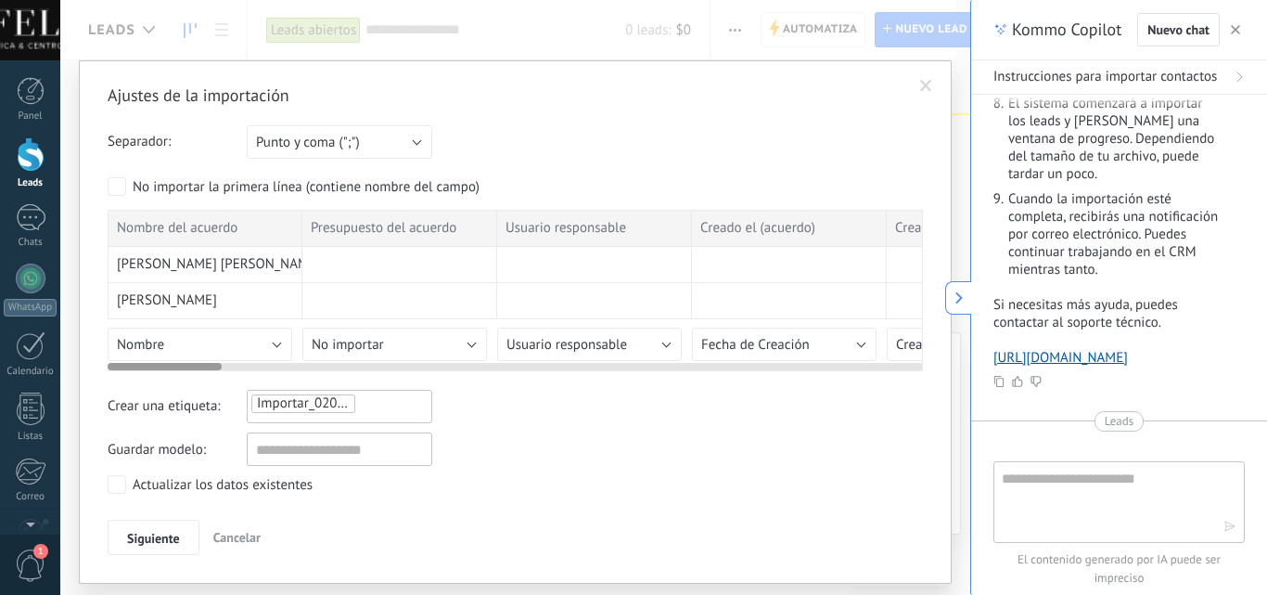
drag, startPoint x: 180, startPoint y: 366, endPoint x: 83, endPoint y: 365, distance: 97.4
click at [83, 365] on div "Ajustes de la importación Separador: Punto y coma (";") Coma (",") Tabulación (…" at bounding box center [515, 321] width 873 height 523
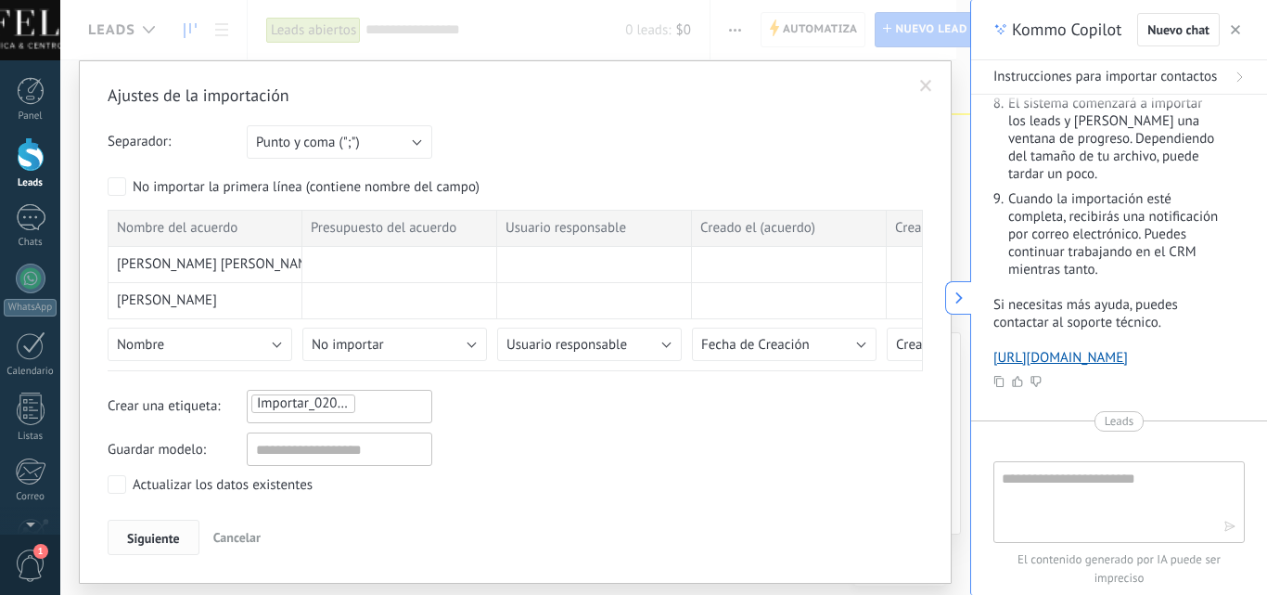
click at [164, 522] on button "Siguiente" at bounding box center [154, 537] width 92 height 35
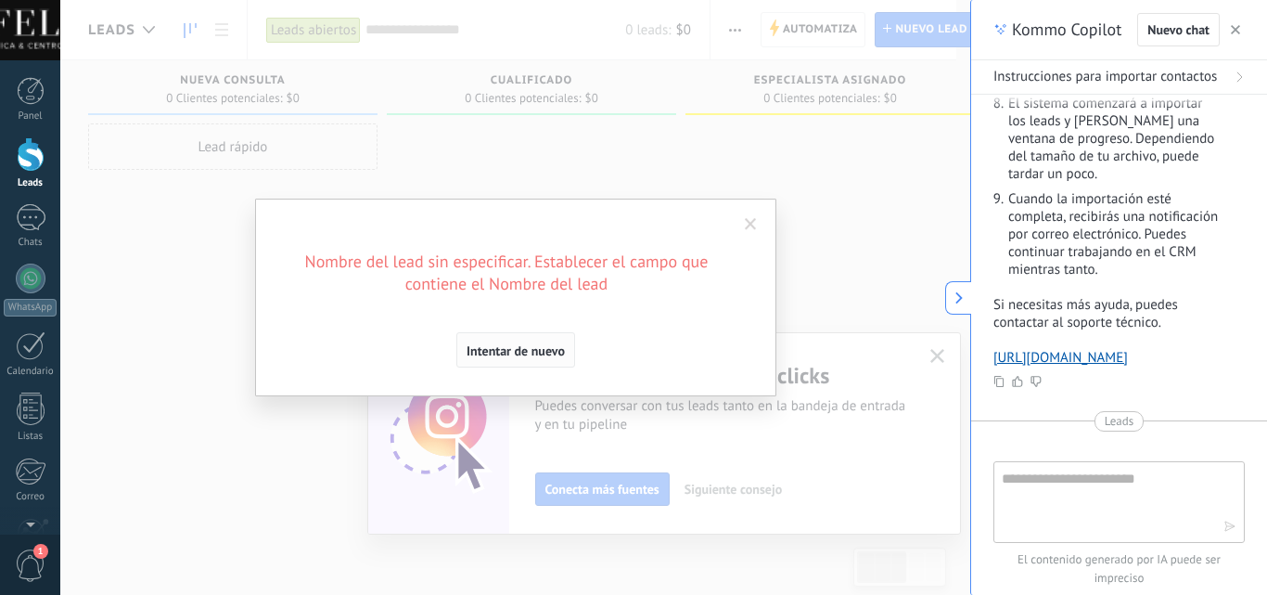
click at [539, 353] on span "Intentar de nuevo" at bounding box center [516, 350] width 98 height 13
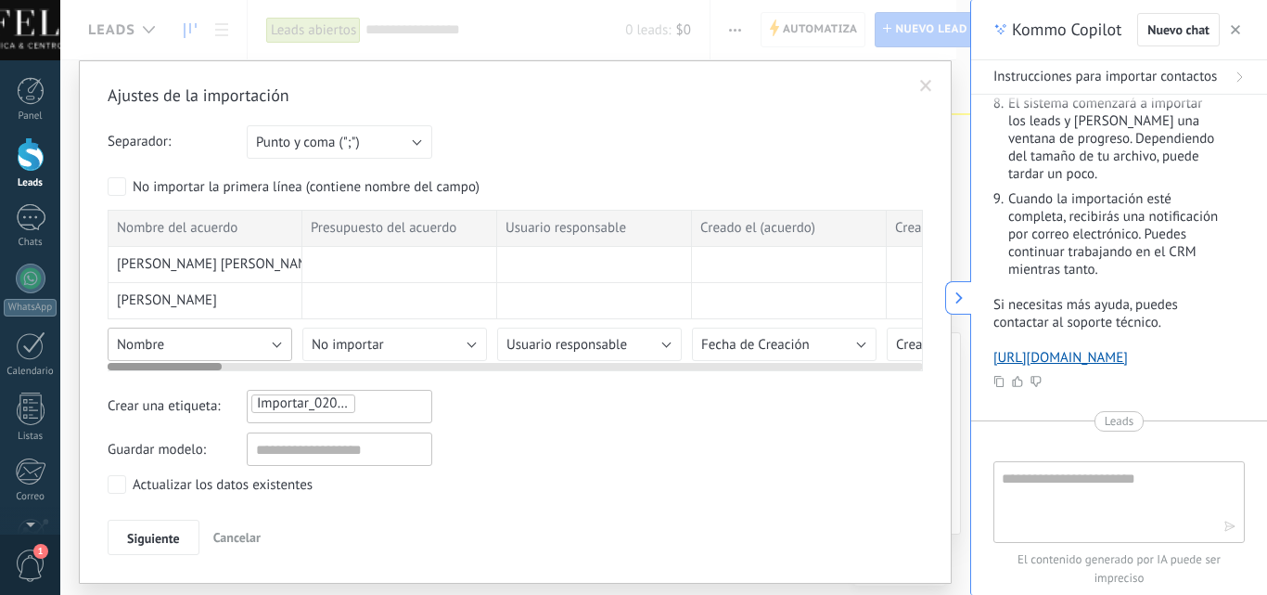
click at [269, 344] on button "Nombre" at bounding box center [200, 343] width 185 height 33
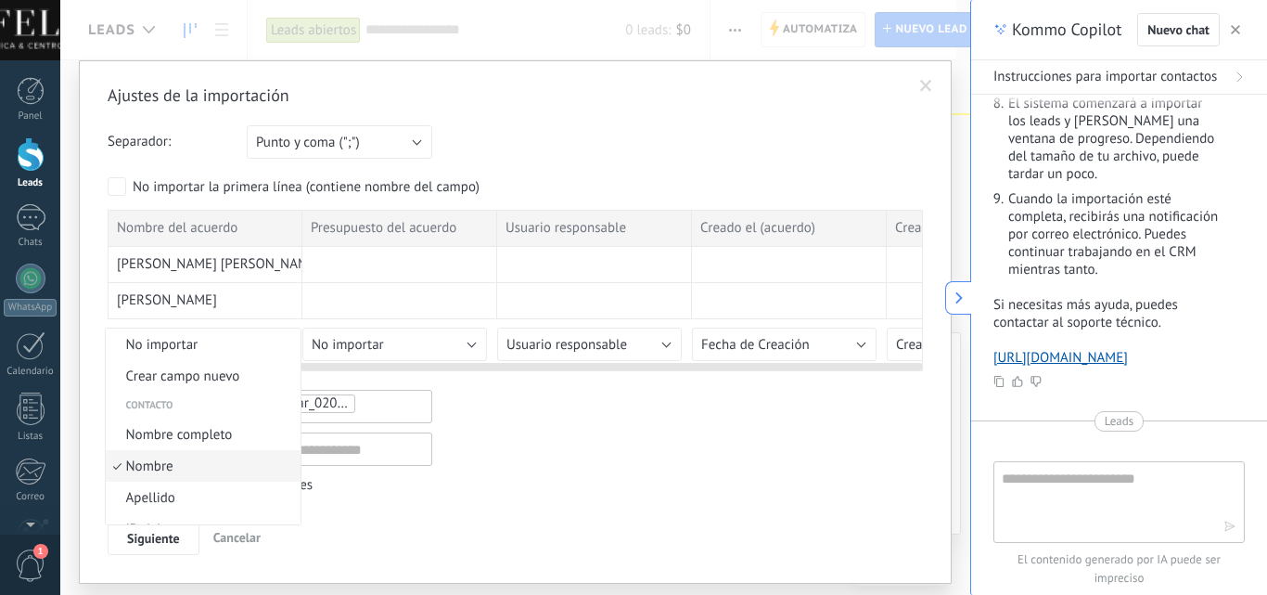
scroll to position [42, 0]
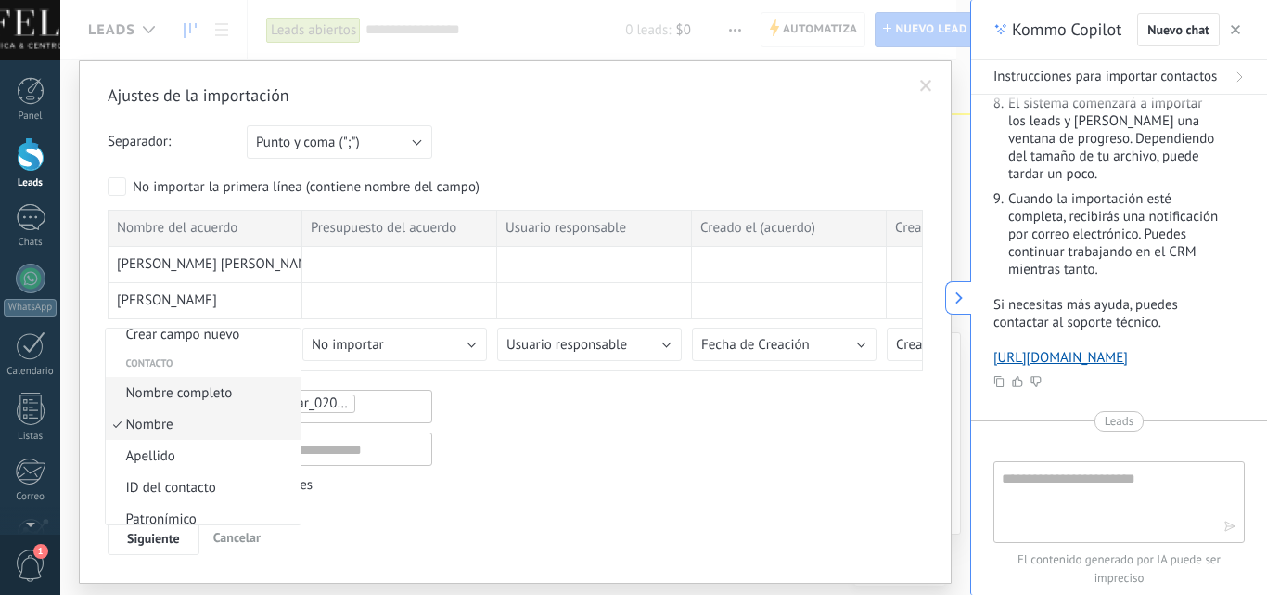
click at [259, 393] on span "Nombre completo" at bounding box center [200, 393] width 189 height 18
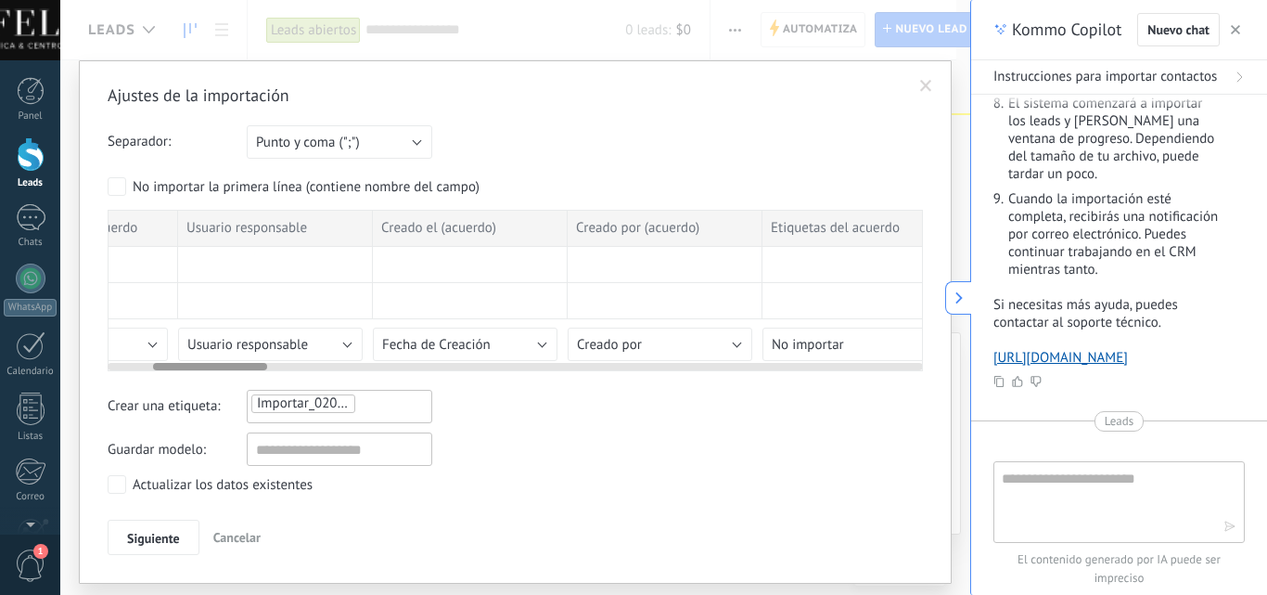
scroll to position [0, 326]
drag, startPoint x: 139, startPoint y: 369, endPoint x: 186, endPoint y: 374, distance: 46.6
click at [186, 374] on div "Ajustes de la importación Separador: Punto y coma (";") Coma (",") Tabulación (…" at bounding box center [515, 319] width 815 height 470
click at [340, 343] on button "Usuario responsable" at bounding box center [264, 343] width 185 height 33
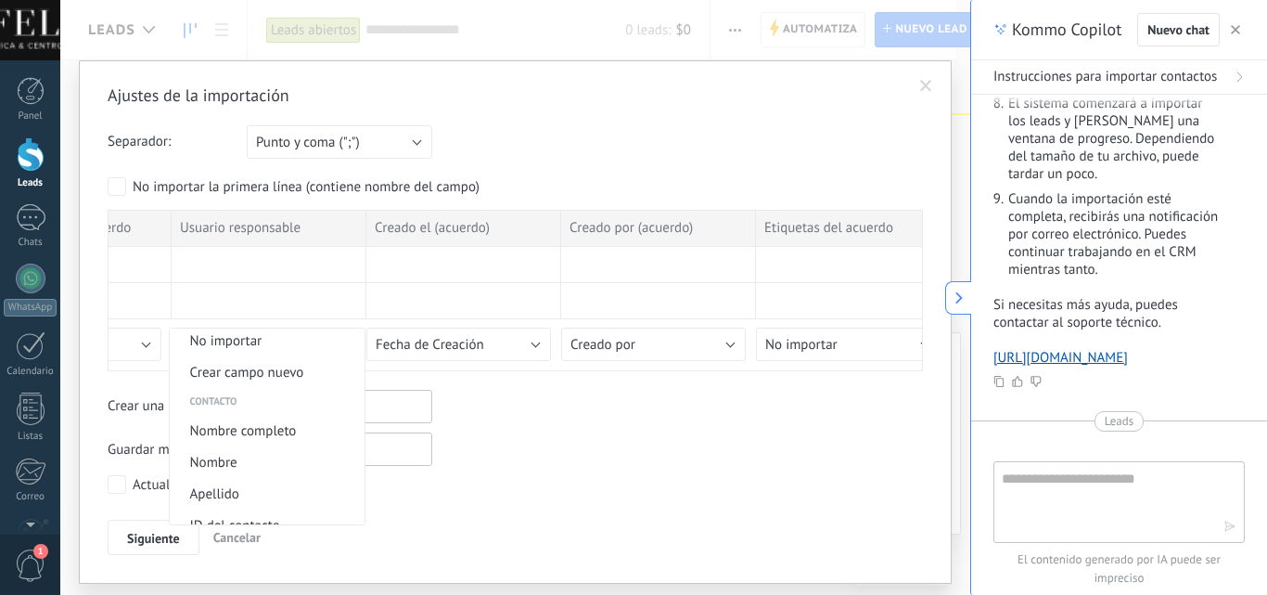
scroll to position [0, 0]
click at [314, 350] on span "No importar" at bounding box center [264, 345] width 189 height 18
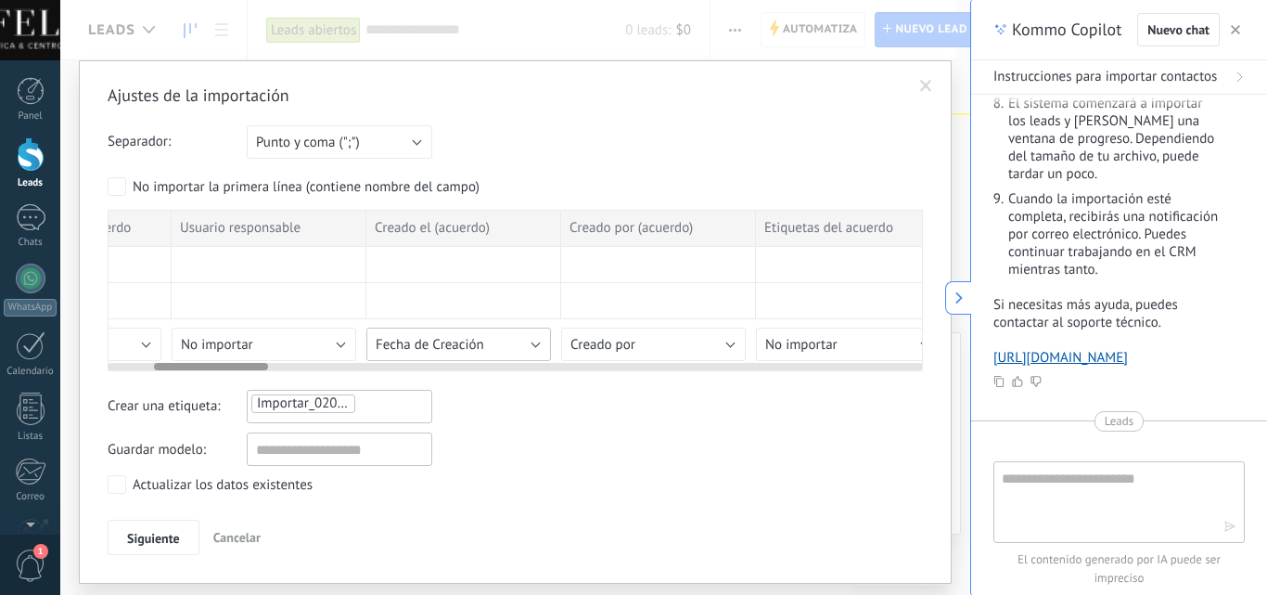
click at [503, 332] on button "Fecha de Creación" at bounding box center [458, 343] width 185 height 33
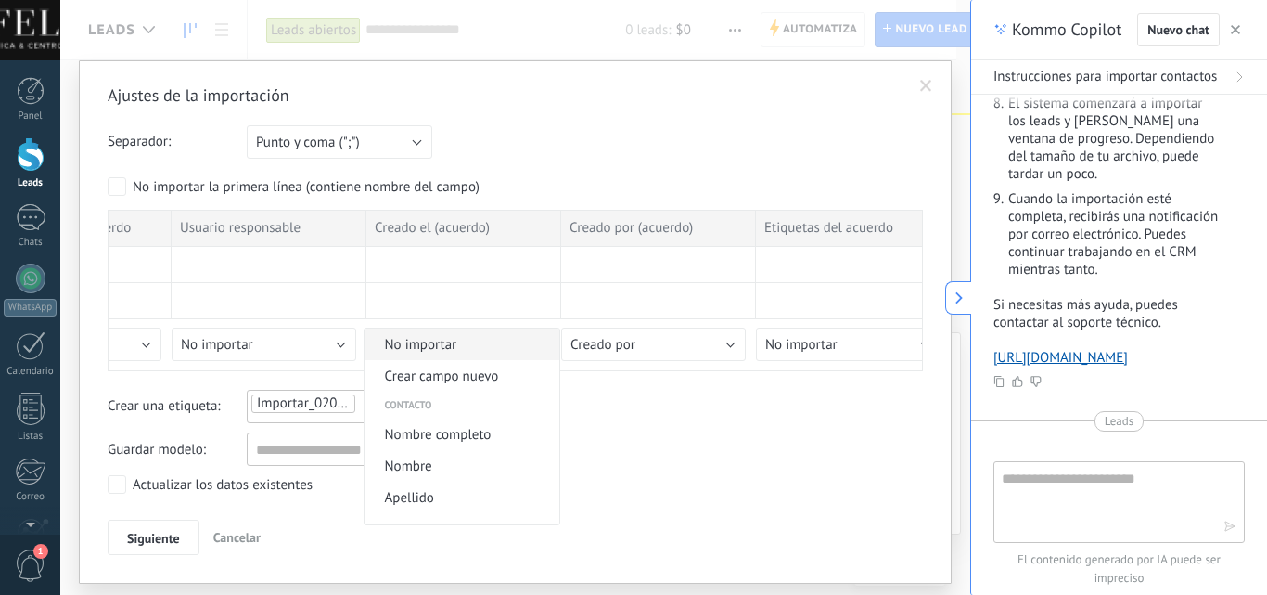
click at [495, 345] on span "No importar" at bounding box center [459, 345] width 189 height 18
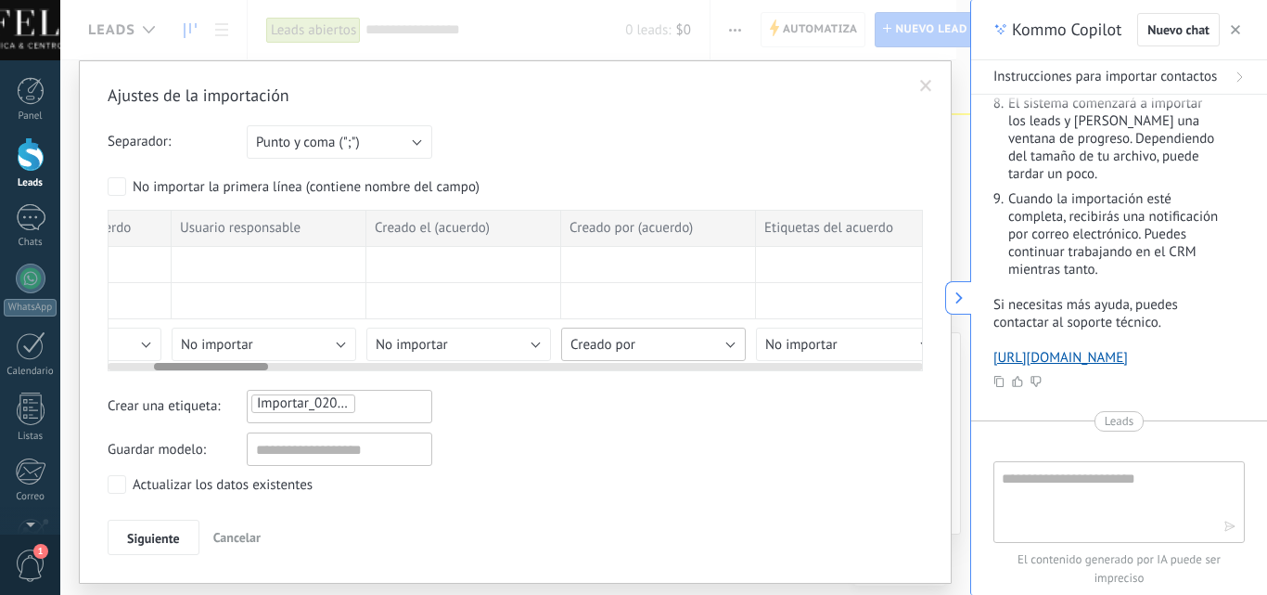
click at [646, 354] on button "Creado por" at bounding box center [653, 343] width 185 height 33
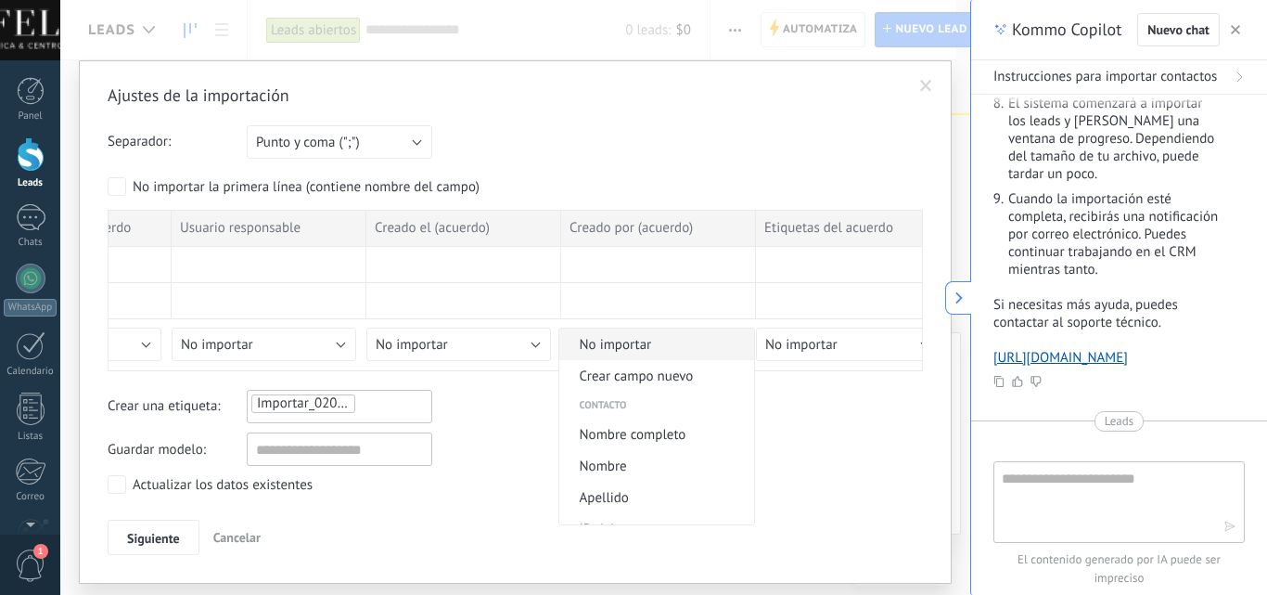
click at [683, 342] on span "No importar" at bounding box center [653, 345] width 189 height 18
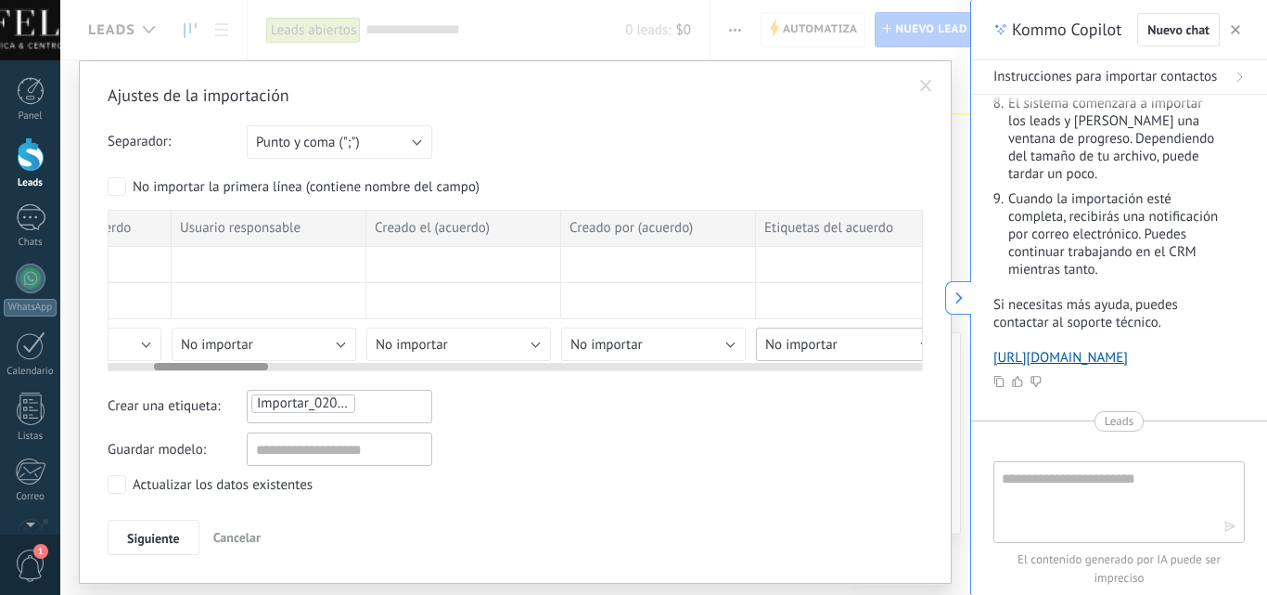
click at [833, 340] on span "No importar" at bounding box center [801, 345] width 72 height 18
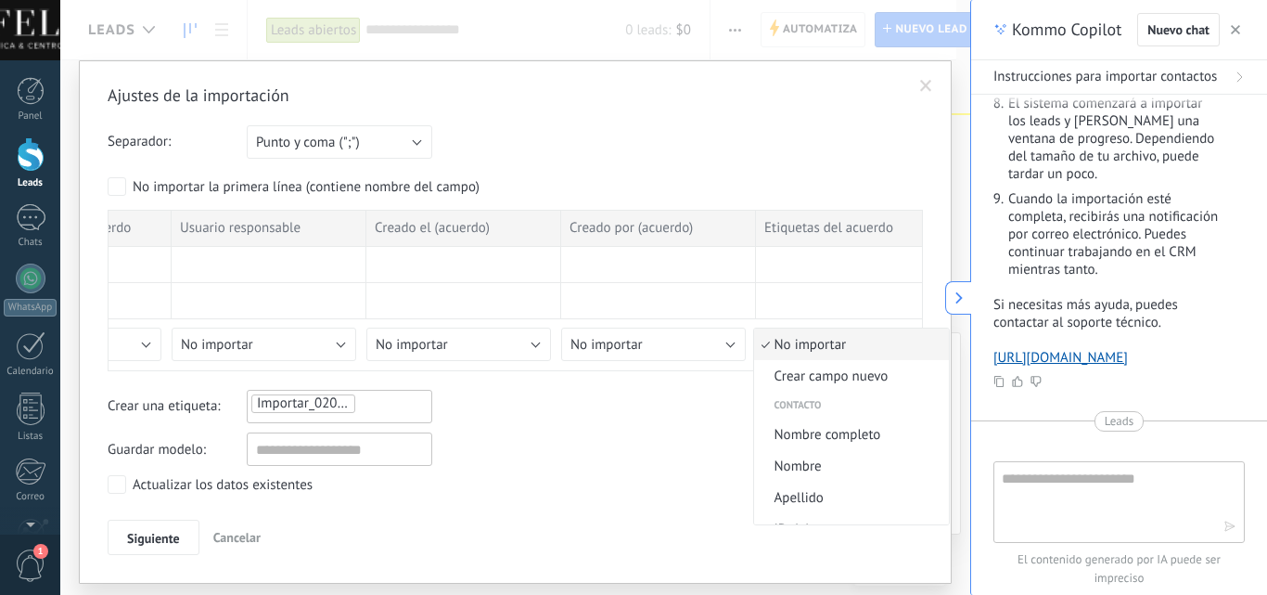
click at [834, 350] on span "No importar" at bounding box center [848, 345] width 189 height 18
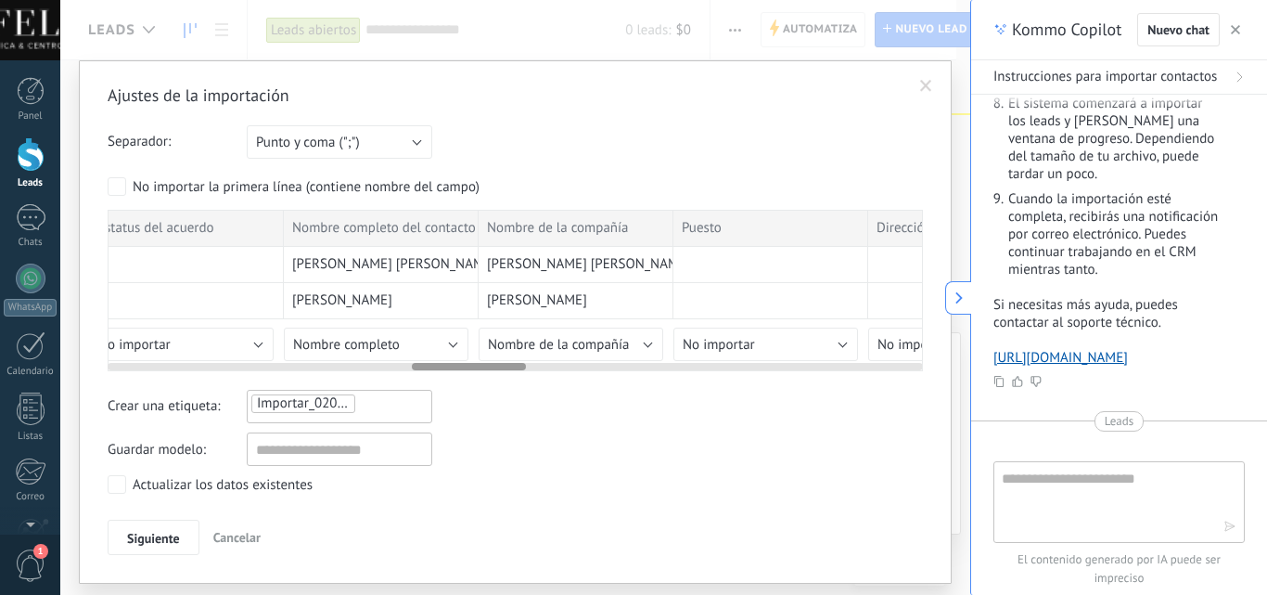
scroll to position [0, 2175]
drag, startPoint x: 186, startPoint y: 364, endPoint x: 444, endPoint y: 377, distance: 258.2
click at [444, 377] on div "Ajustes de la importación Separador: Punto y coma (";") Coma (",") Tabulación (…" at bounding box center [515, 319] width 815 height 470
click at [440, 345] on button "Nombre completo" at bounding box center [362, 343] width 185 height 33
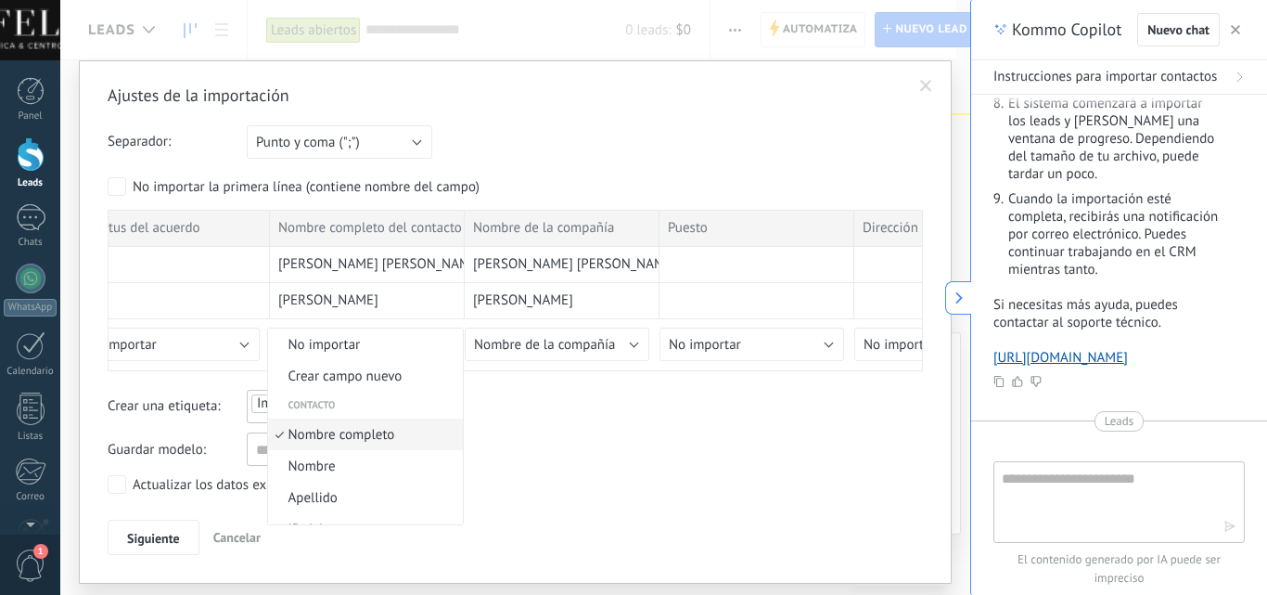
scroll to position [10, 0]
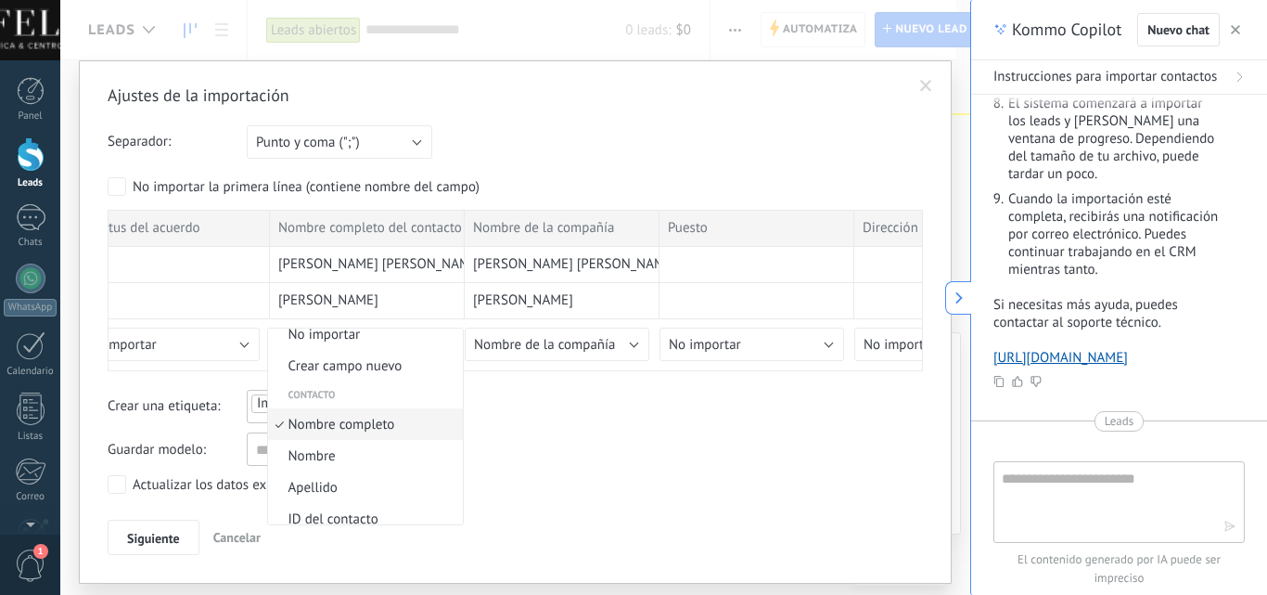
click at [412, 426] on span "Nombre completo" at bounding box center [362, 425] width 189 height 18
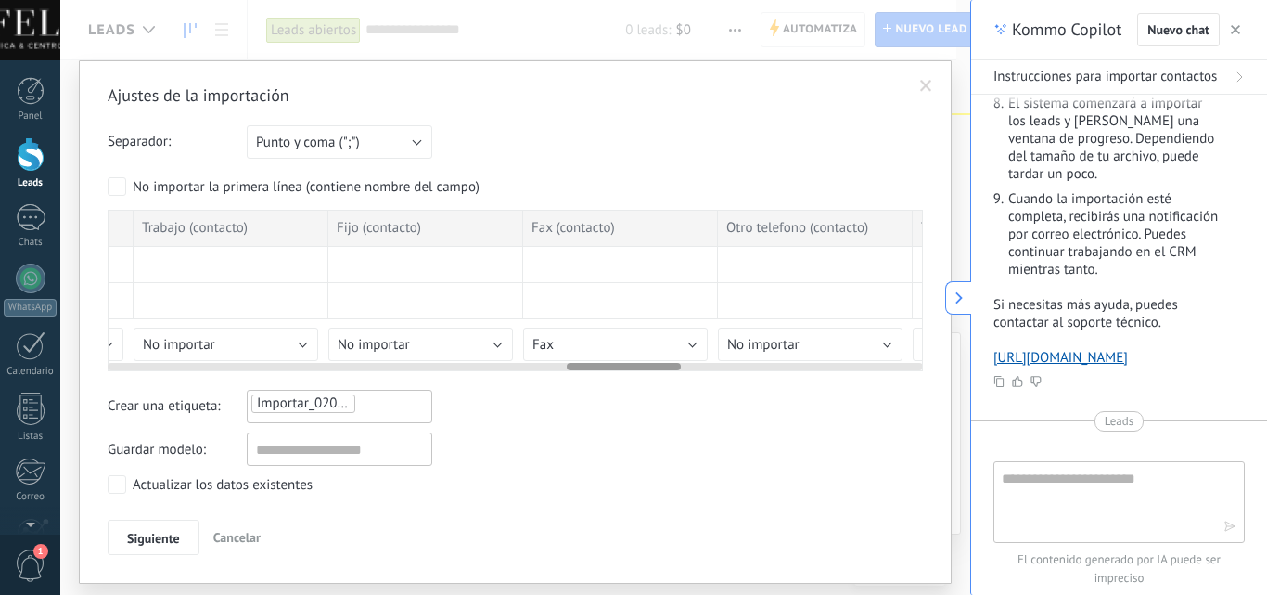
scroll to position [0, 3292]
drag, startPoint x: 502, startPoint y: 369, endPoint x: 654, endPoint y: 374, distance: 152.2
click at [655, 374] on div "Ajustes de la importación Separador: Punto y coma (";") Coma (",") Tabulación (…" at bounding box center [515, 319] width 815 height 470
click at [493, 336] on button "No importar" at bounding box center [414, 343] width 185 height 33
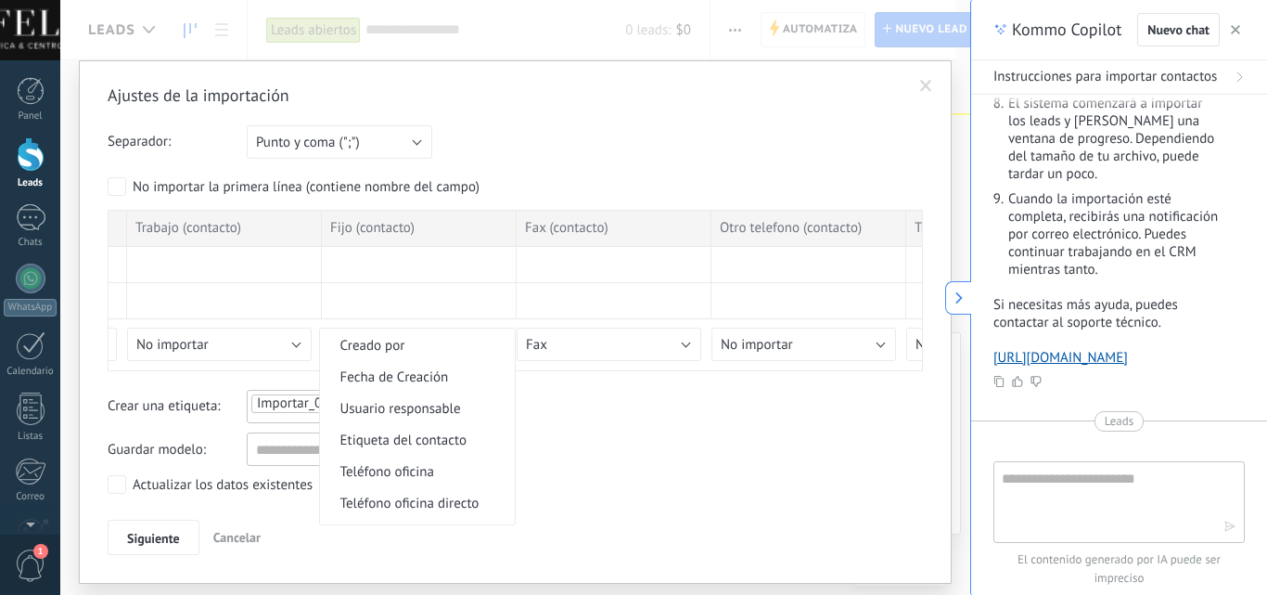
scroll to position [371, 0]
click at [439, 443] on span "Teléfono celular" at bounding box center [414, 442] width 189 height 18
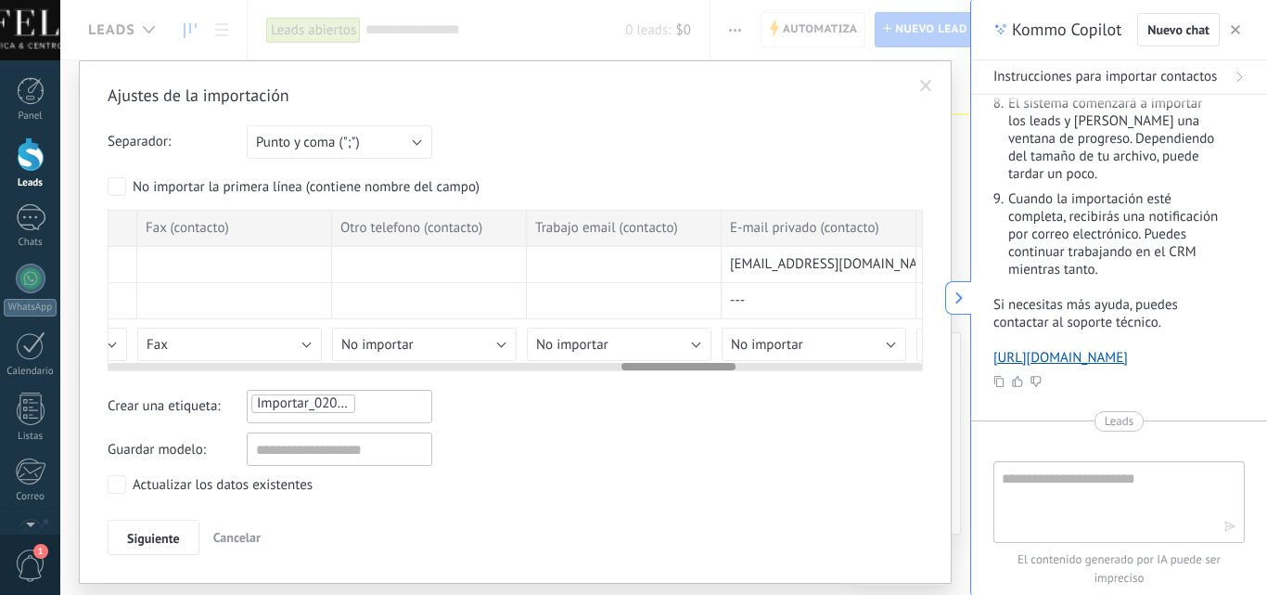
scroll to position [0, 3678]
drag, startPoint x: 582, startPoint y: 369, endPoint x: 637, endPoint y: 369, distance: 55.7
click at [637, 369] on div at bounding box center [679, 366] width 114 height 7
click at [298, 342] on button "Fax" at bounding box center [223, 343] width 185 height 33
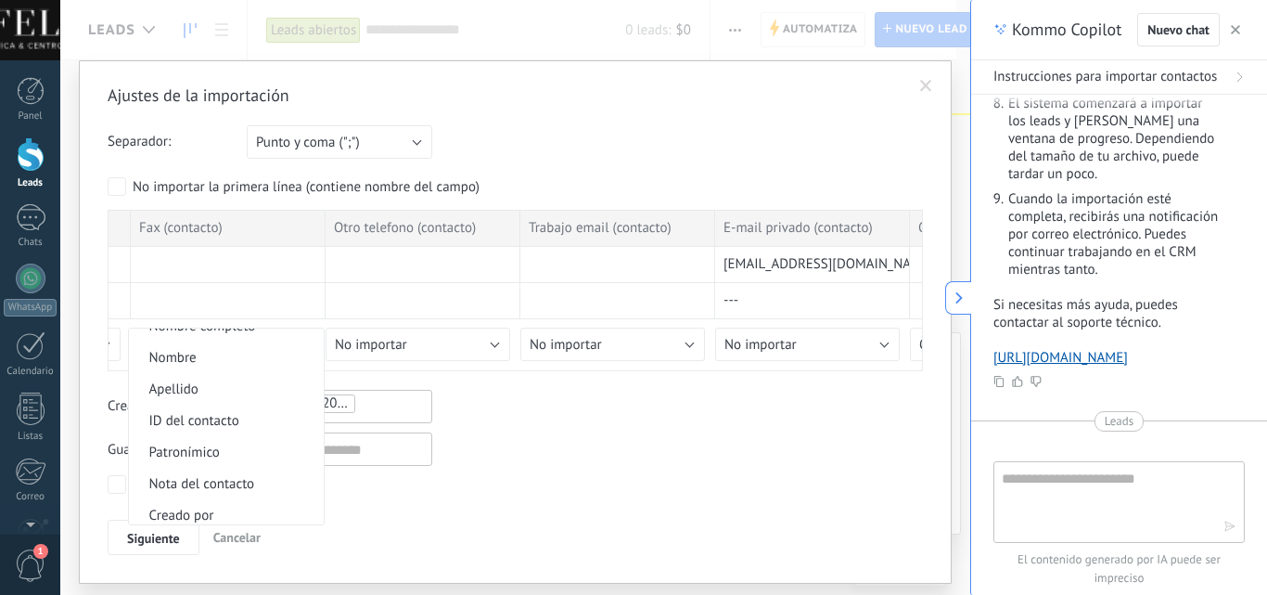
scroll to position [0, 0]
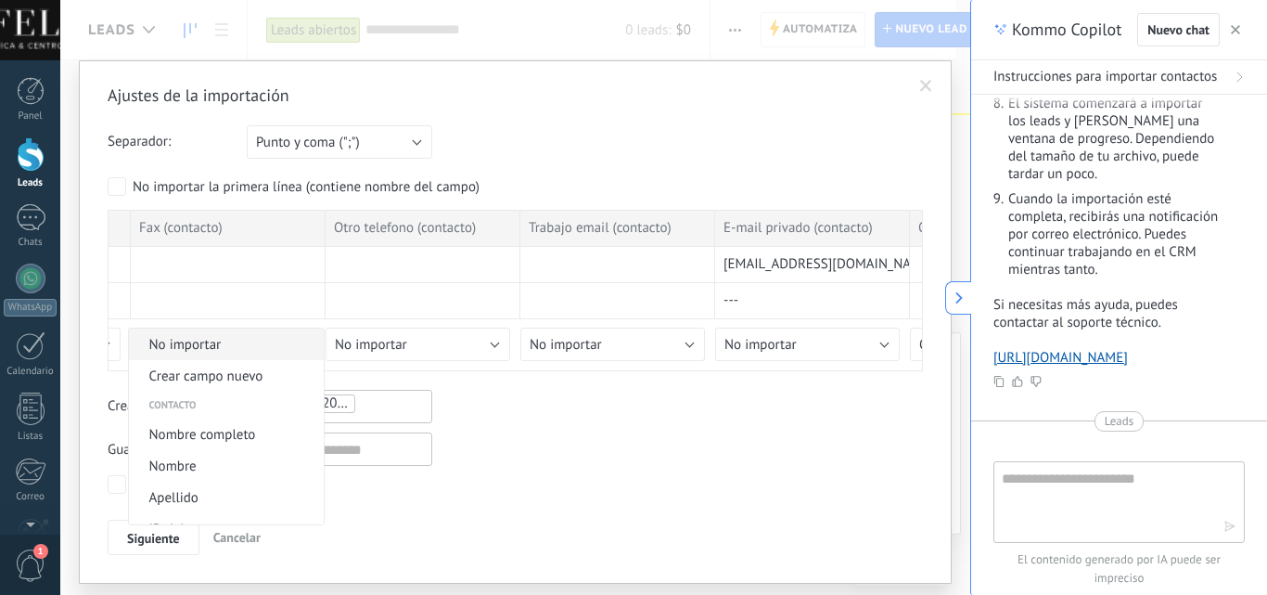
click at [225, 345] on span "No importar" at bounding box center [223, 345] width 189 height 18
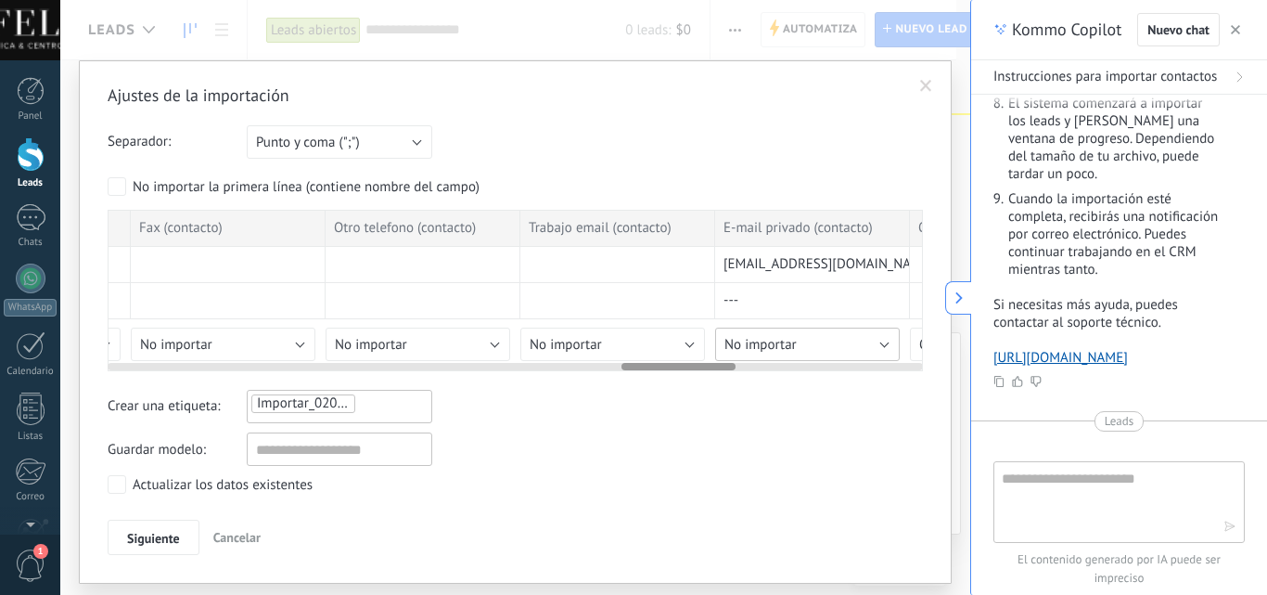
click at [815, 347] on button "No importar" at bounding box center [807, 343] width 185 height 33
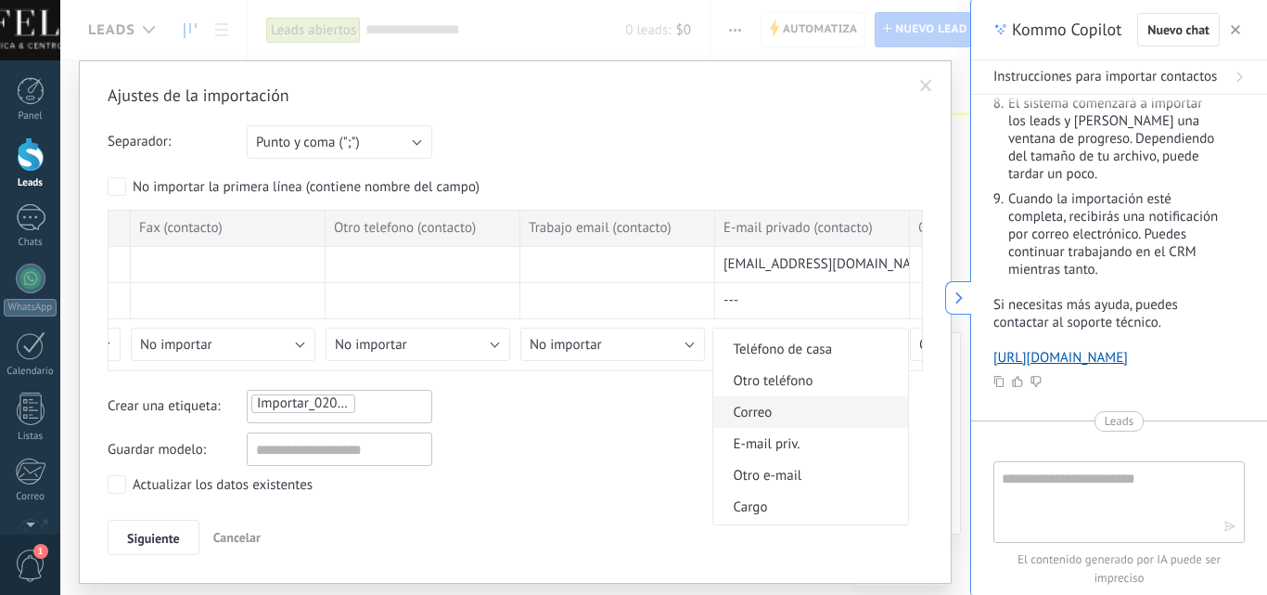
scroll to position [557, 0]
click at [804, 416] on span "E-mail priv." at bounding box center [807, 414] width 189 height 18
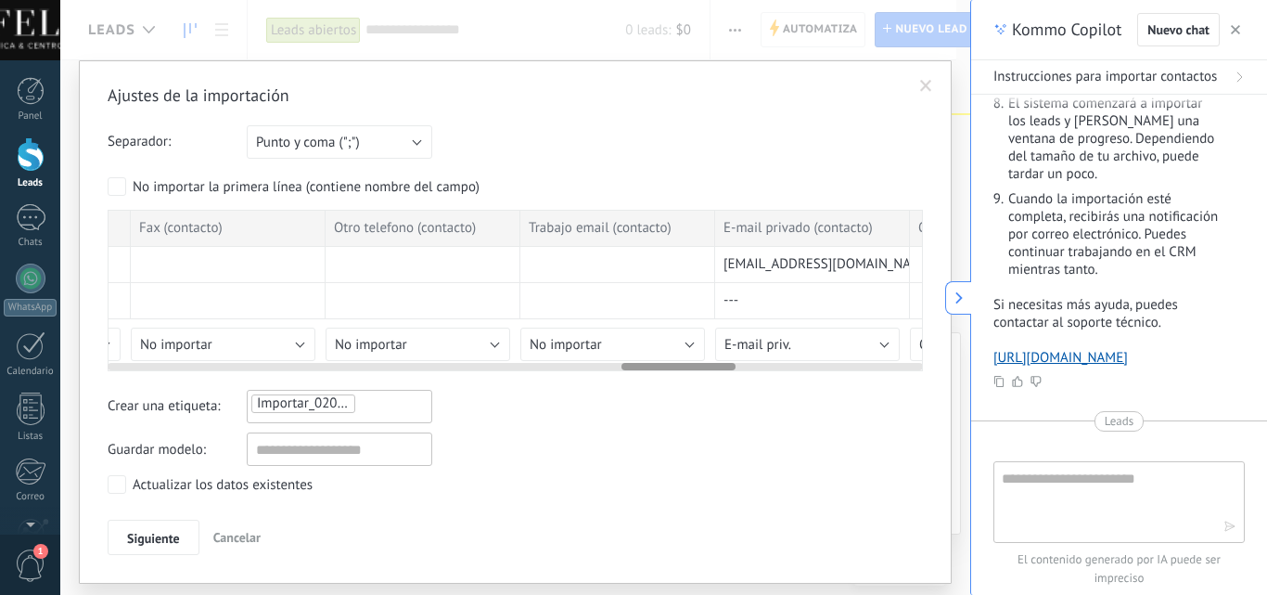
drag, startPoint x: 205, startPoint y: 367, endPoint x: 442, endPoint y: 355, distance: 236.9
click at [326, 357] on div at bounding box center [515, 362] width 815 height 15
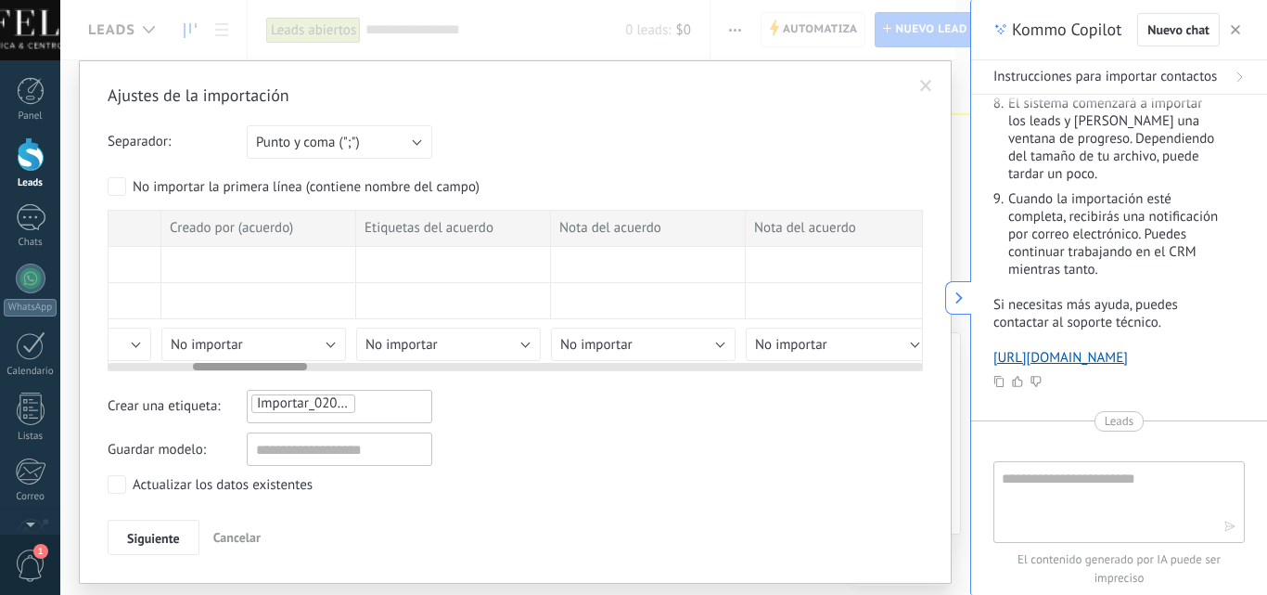
scroll to position [0, 0]
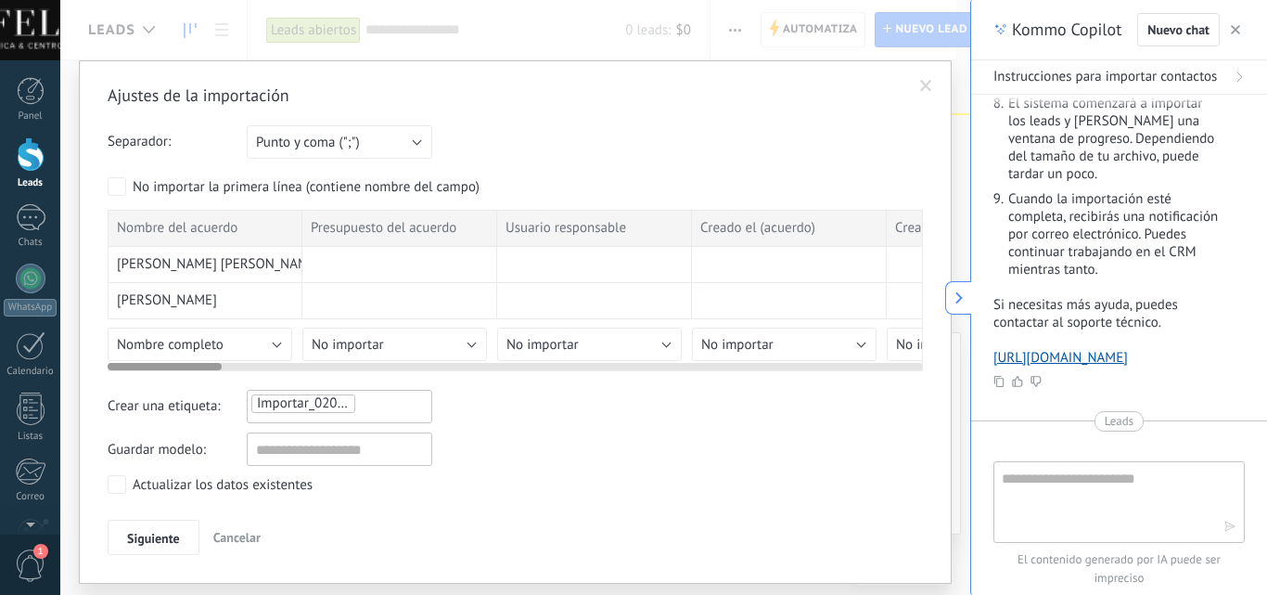
drag, startPoint x: 649, startPoint y: 366, endPoint x: 102, endPoint y: 319, distance: 549.4
click at [102, 319] on div "Ajustes de la importación Separador: Punto y coma (";") Coma (",") Tabulación (…" at bounding box center [515, 321] width 873 height 523
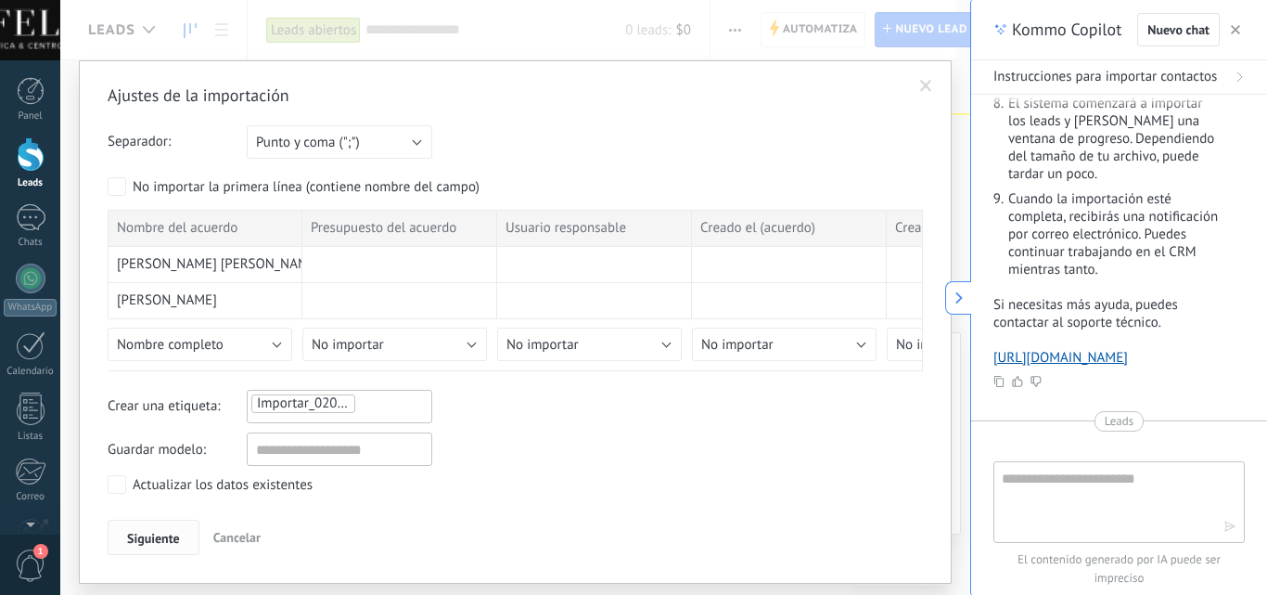
click at [156, 543] on span "Siguiente" at bounding box center [153, 538] width 53 height 13
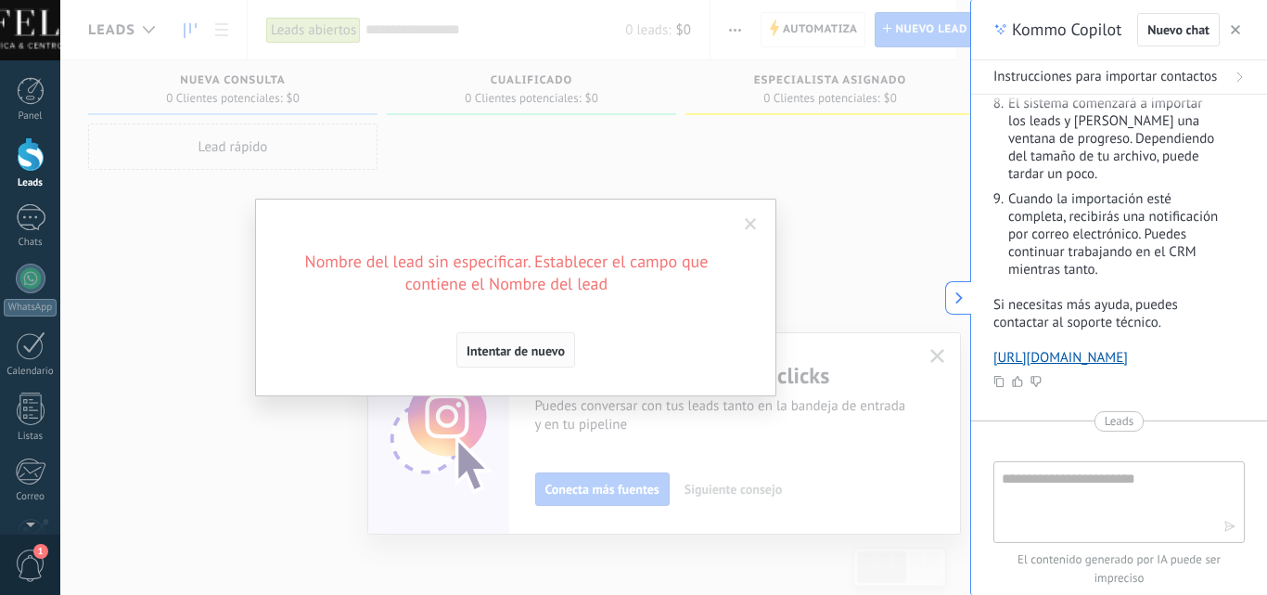
click at [533, 357] on span "Intentar de nuevo" at bounding box center [516, 350] width 98 height 13
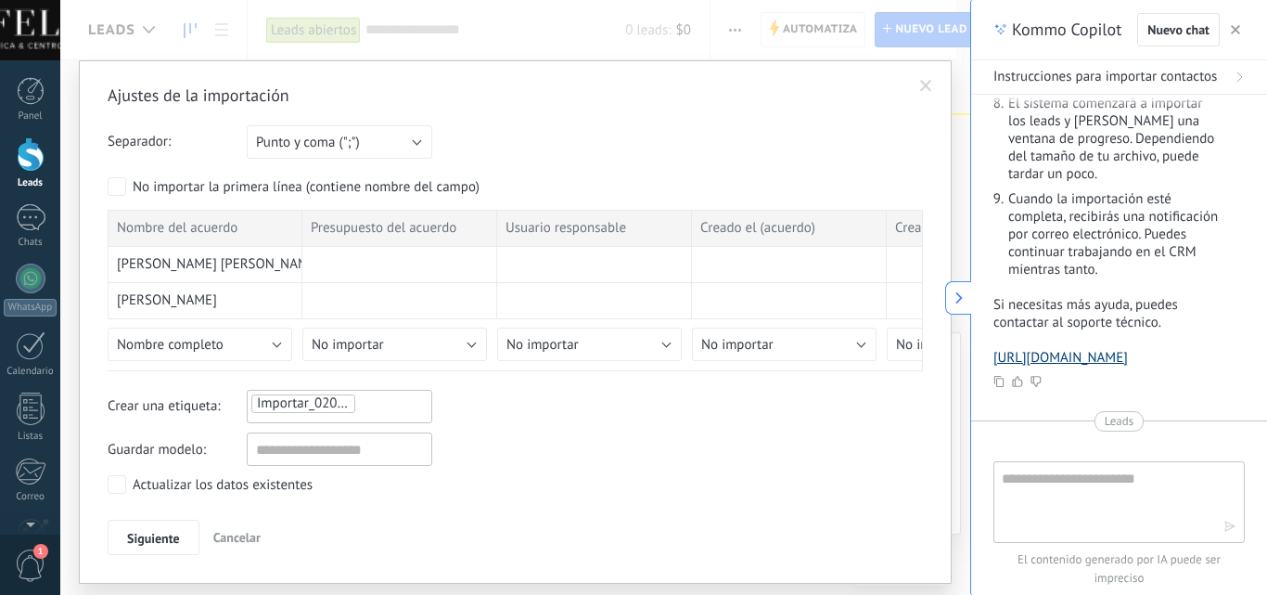
click at [1074, 349] on link "[URL][DOMAIN_NAME]" at bounding box center [1061, 358] width 135 height 18
click at [256, 537] on button "Cancelar" at bounding box center [237, 537] width 62 height 35
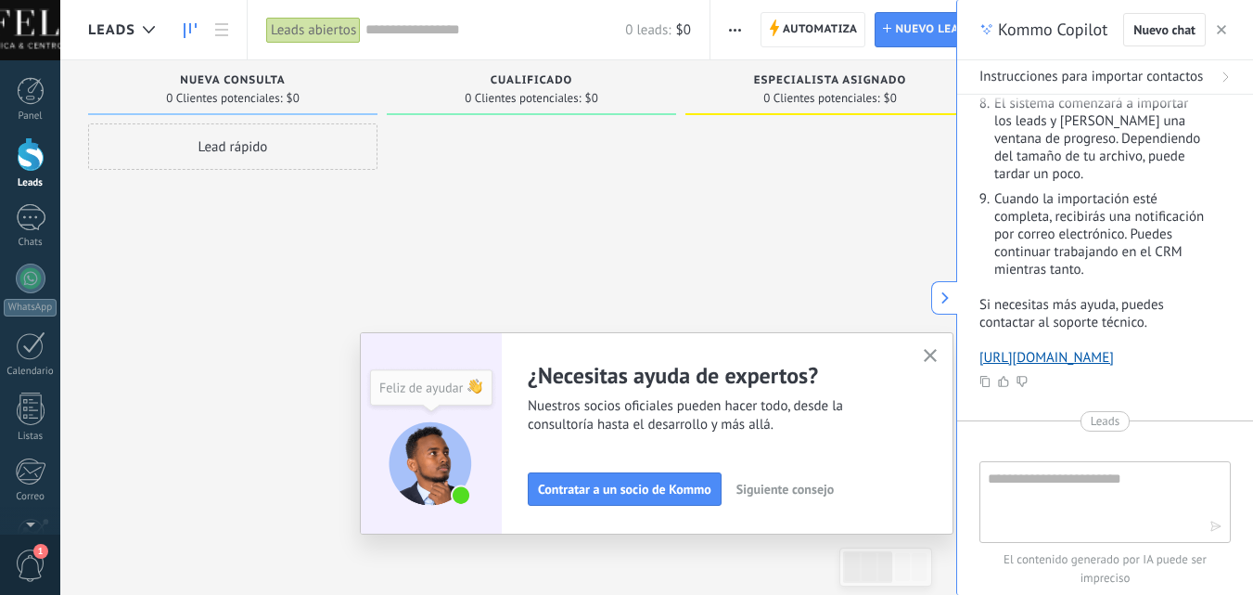
click at [737, 26] on span "button" at bounding box center [735, 29] width 12 height 35
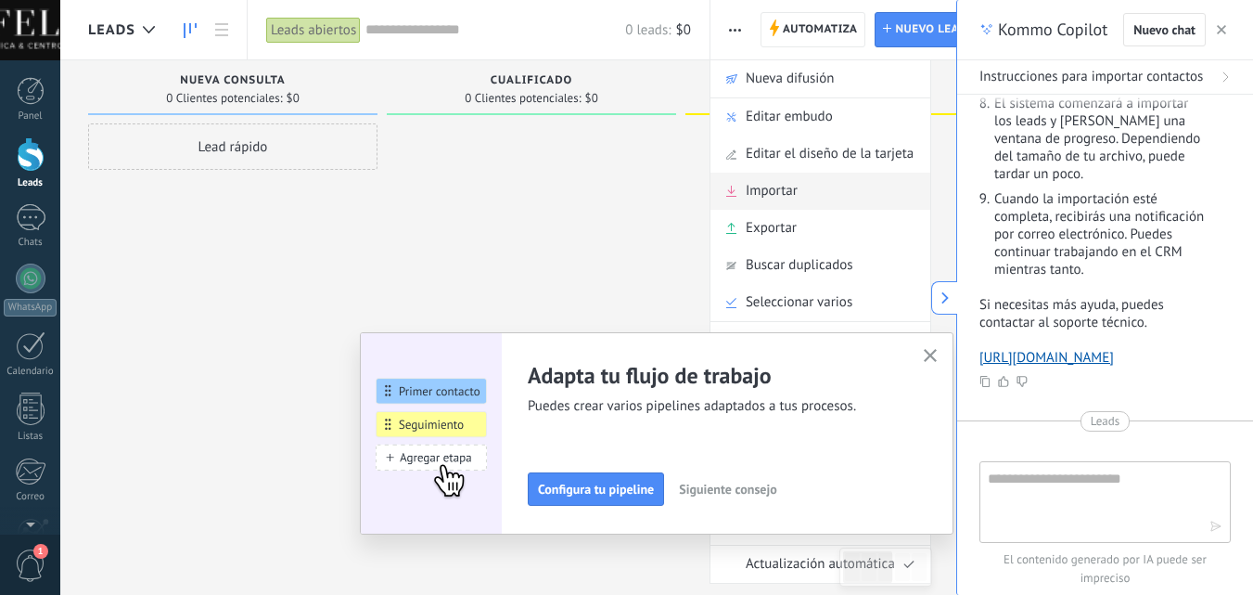
click at [780, 196] on span "Importar" at bounding box center [772, 191] width 52 height 37
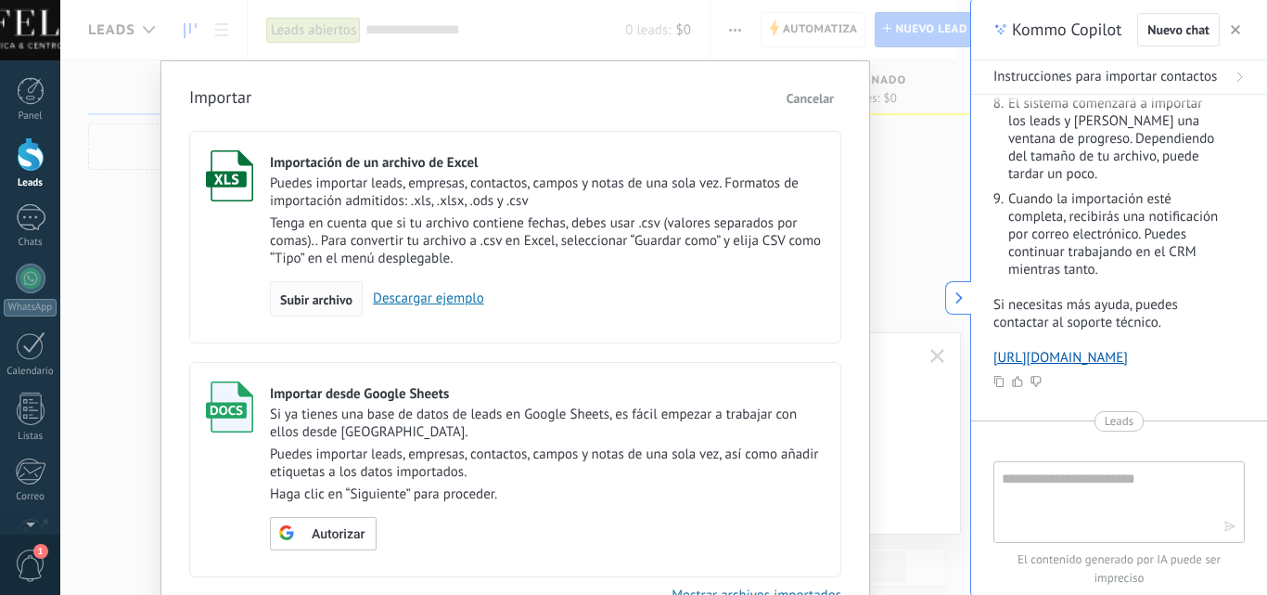
click at [323, 302] on span "Subir archivo" at bounding box center [316, 299] width 72 height 13
click at [0, 0] on input "Importación de un archivo de Excel Puedes importar leads, empresas, contactos, …" at bounding box center [0, 0] width 0 height 0
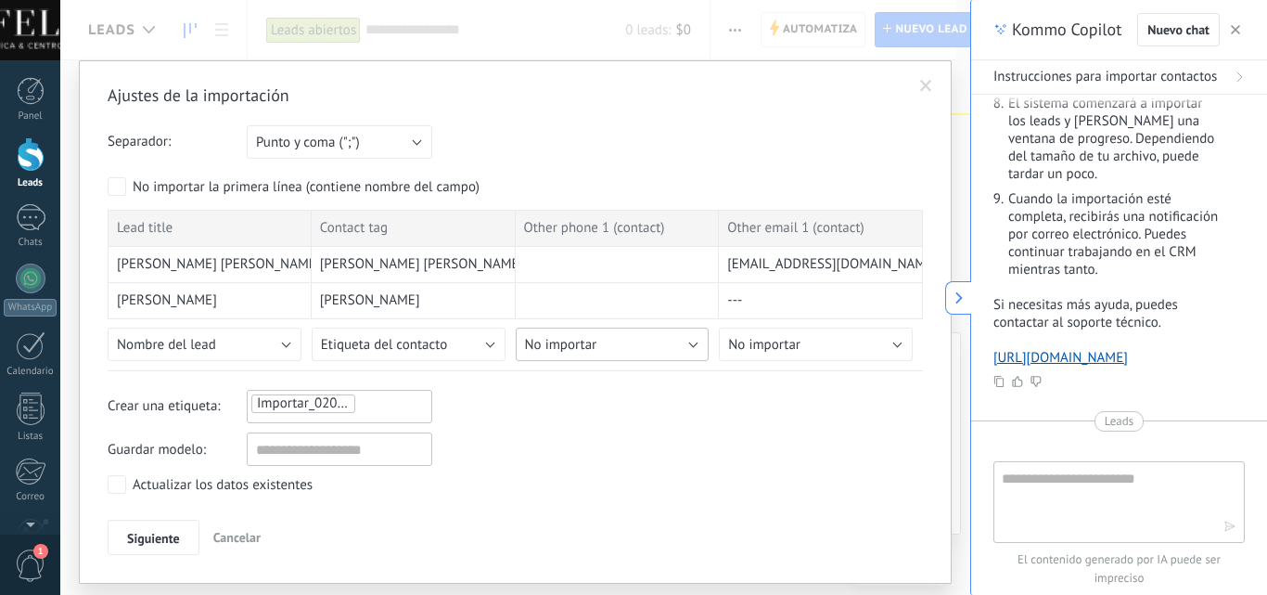
click at [698, 341] on button "No importar" at bounding box center [613, 343] width 194 height 33
click at [653, 346] on span "Teléfono celular" at bounding box center [612, 349] width 199 height 18
click at [857, 348] on button "No importar" at bounding box center [816, 343] width 194 height 33
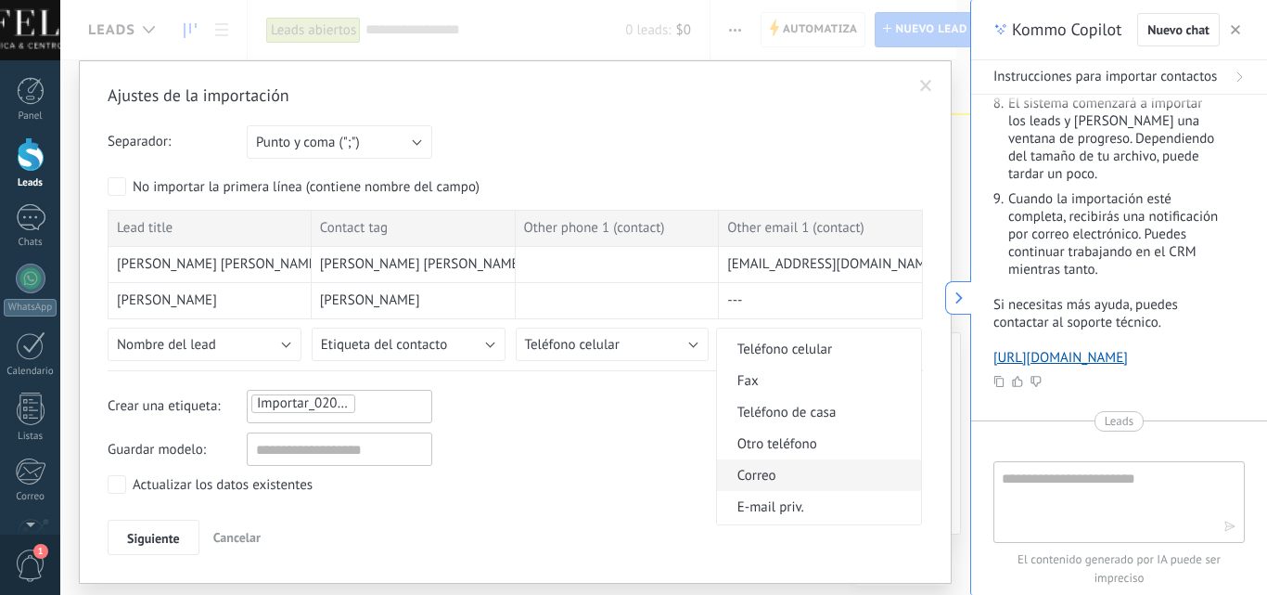
click at [824, 472] on span "Correo" at bounding box center [816, 476] width 199 height 18
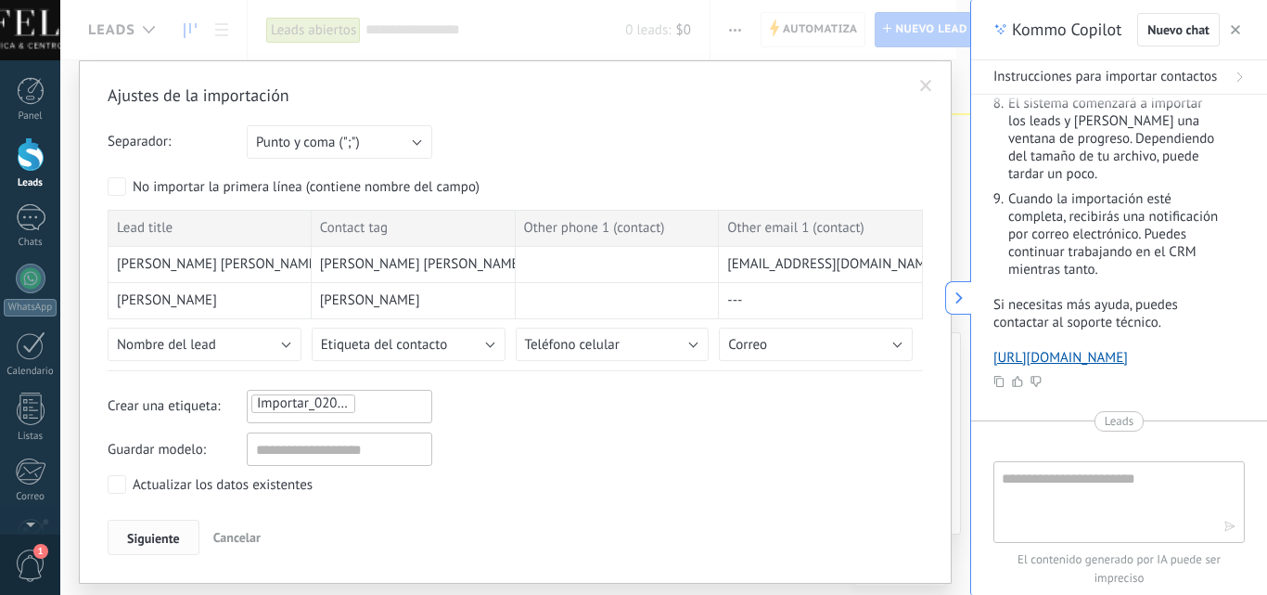
click at [131, 541] on span "Siguiente" at bounding box center [153, 538] width 53 height 13
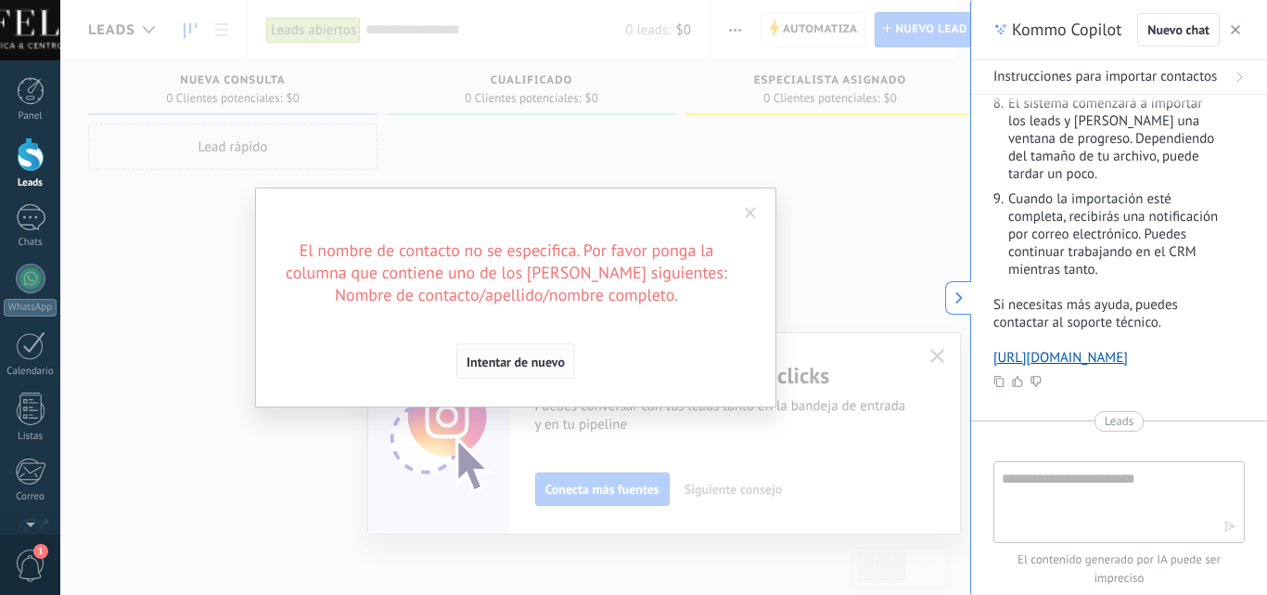
click at [543, 366] on span "Intentar de nuevo" at bounding box center [516, 361] width 98 height 13
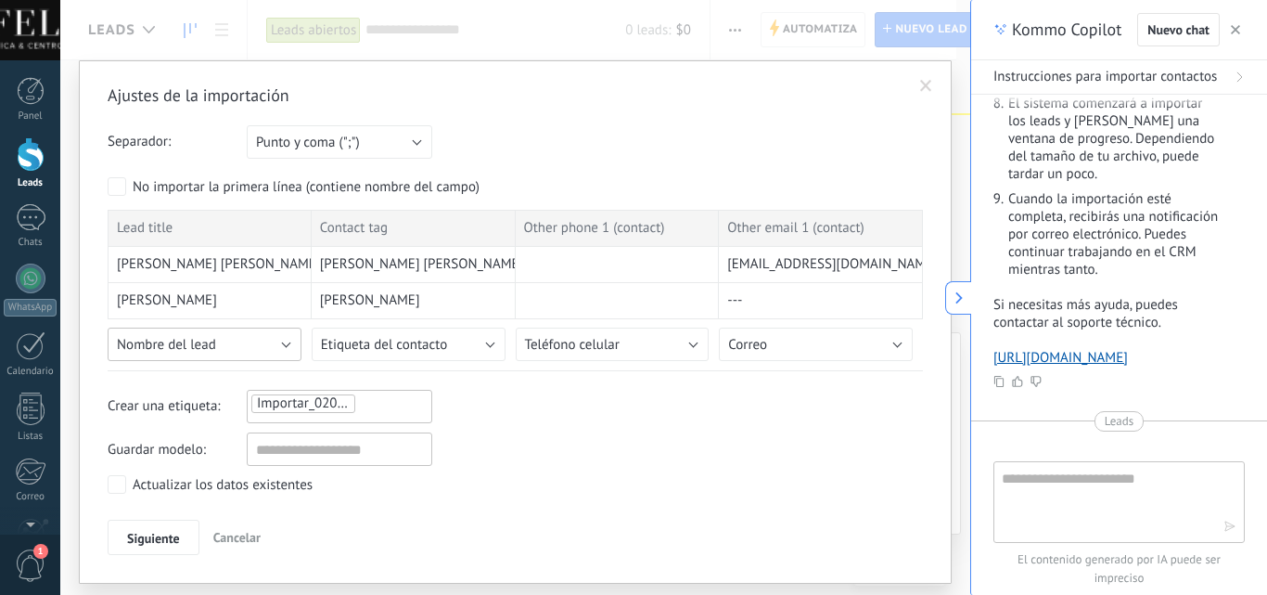
click at [282, 352] on button "Nombre del lead" at bounding box center [205, 343] width 194 height 33
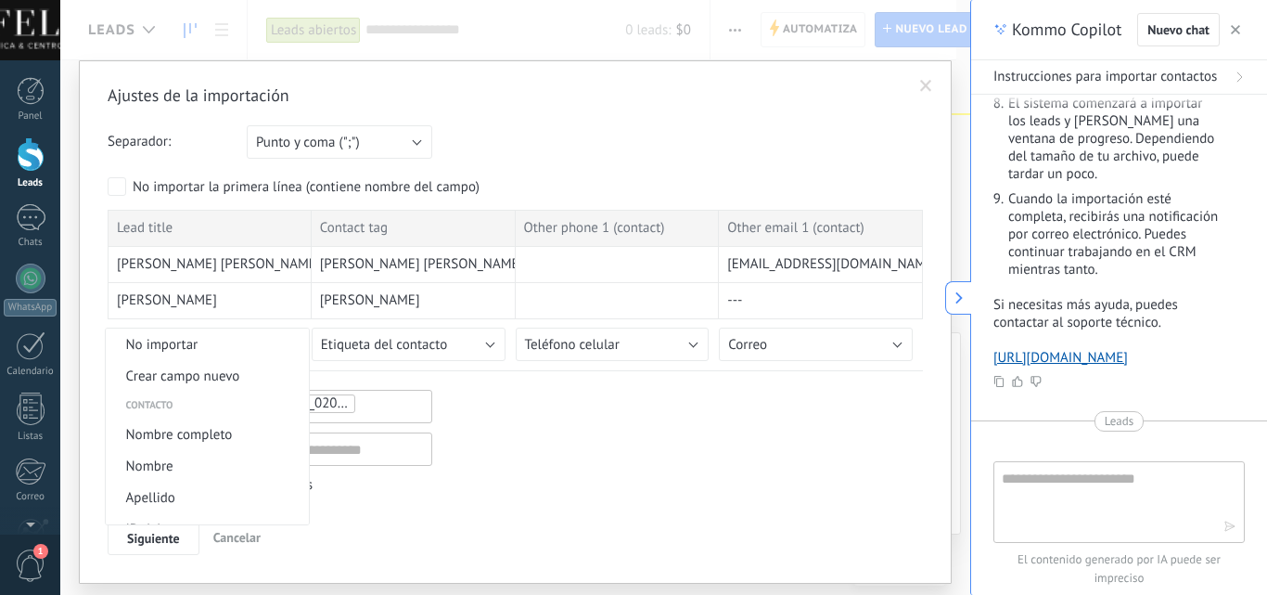
scroll to position [668, 0]
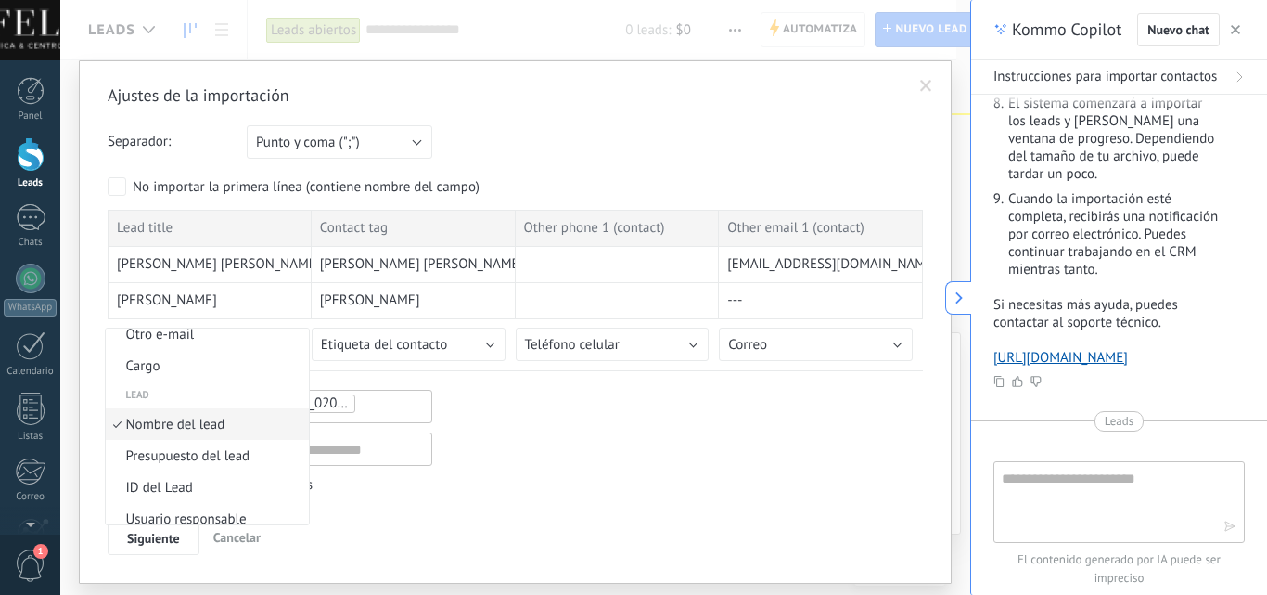
click at [218, 430] on span "Nombre del lead" at bounding box center [205, 425] width 199 height 18
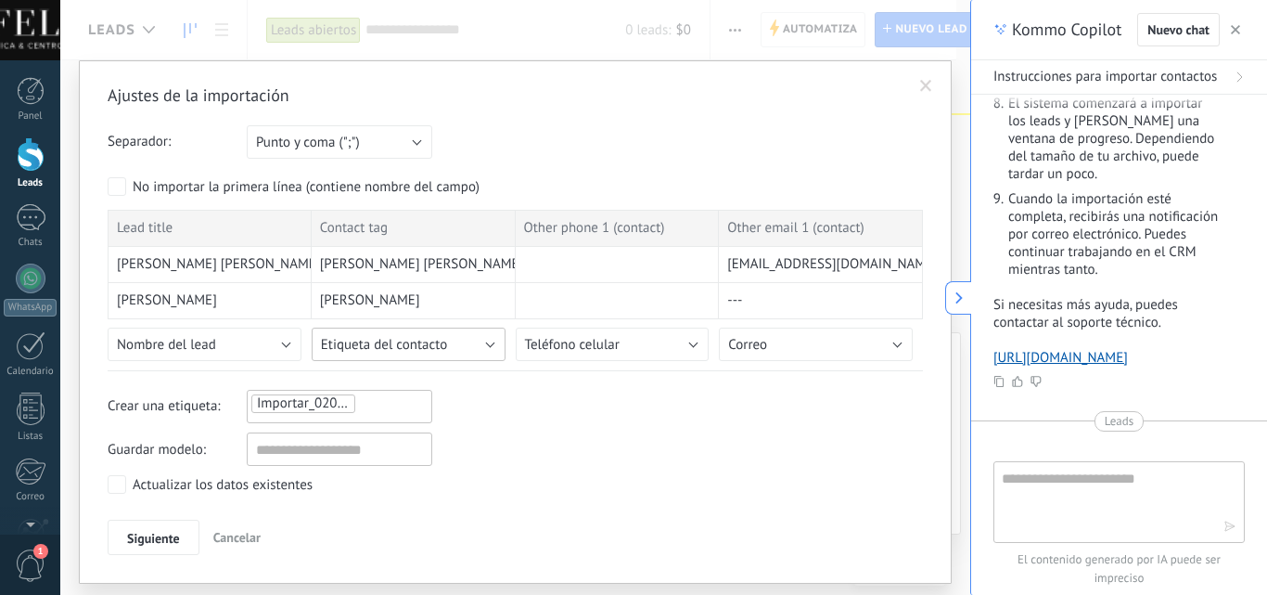
click at [481, 339] on button "Etiqueta del contacto" at bounding box center [409, 343] width 194 height 33
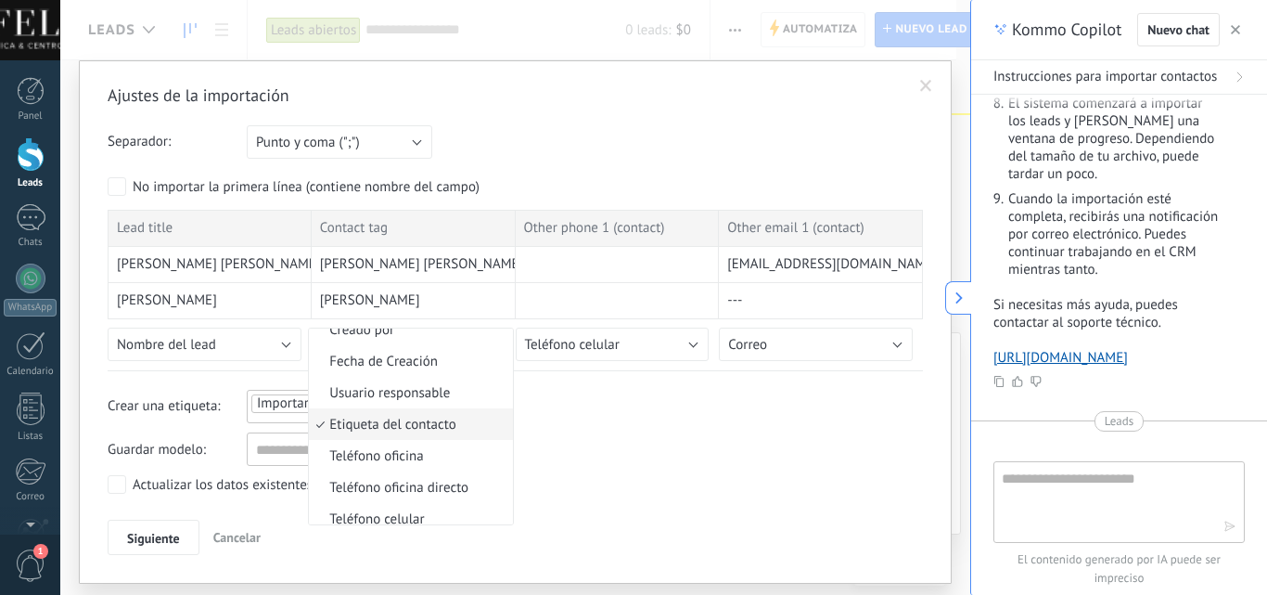
click at [454, 427] on span "Etiqueta del contacto" at bounding box center [408, 425] width 199 height 18
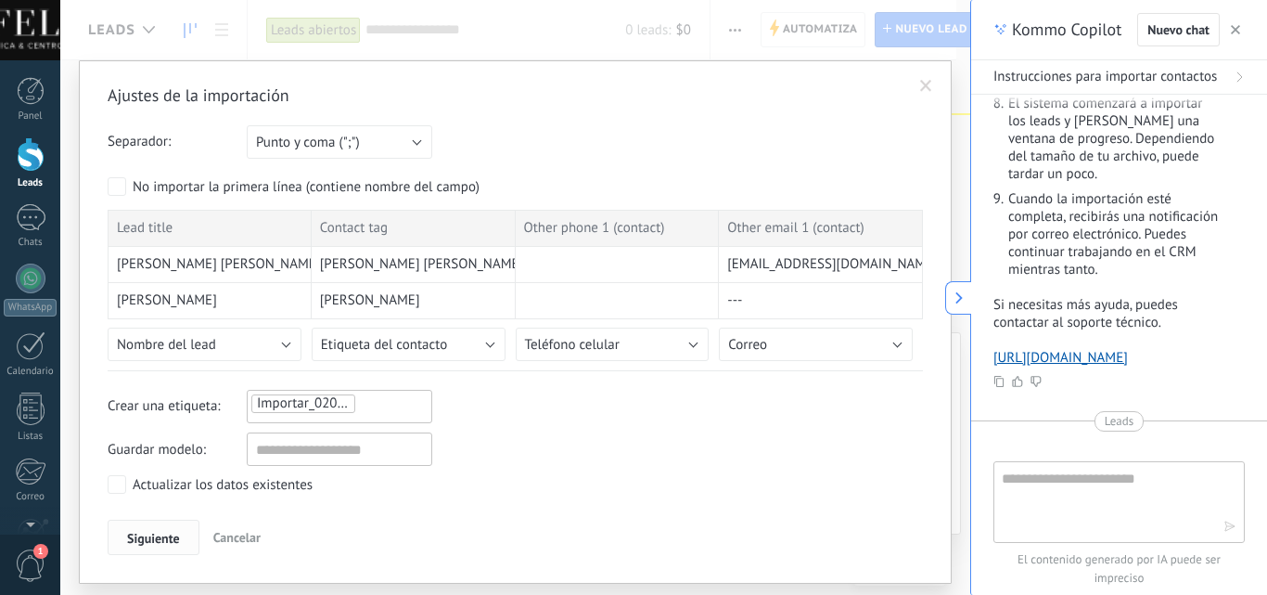
click at [142, 540] on span "Siguiente" at bounding box center [153, 538] width 53 height 13
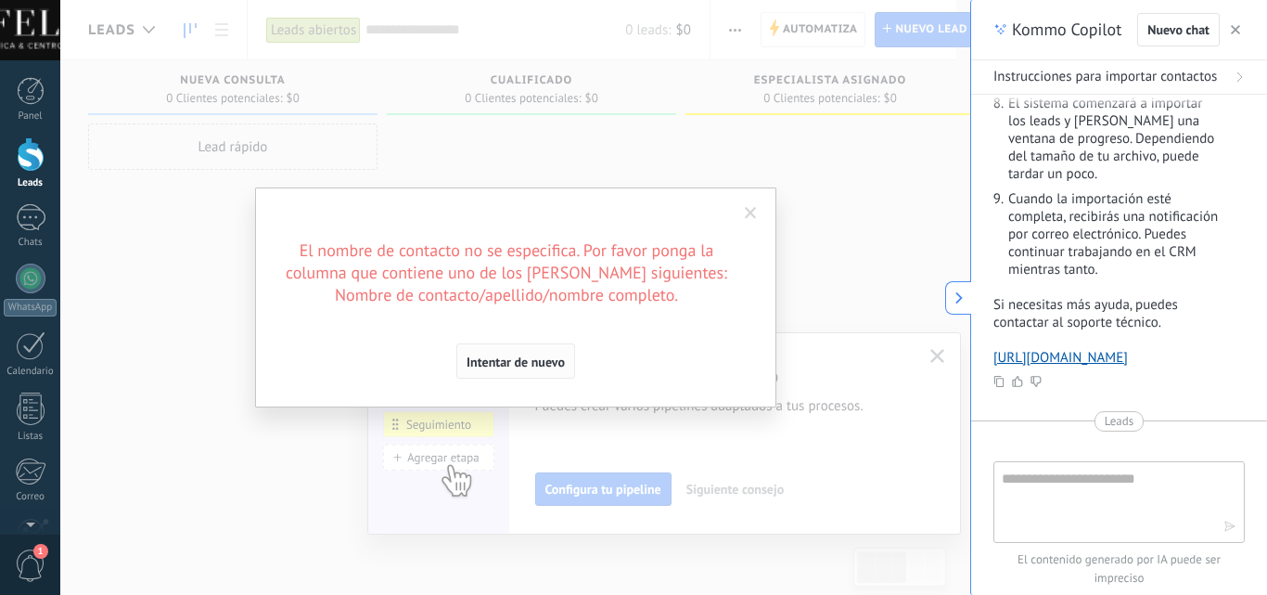
click at [525, 367] on span "Intentar de nuevo" at bounding box center [516, 361] width 98 height 13
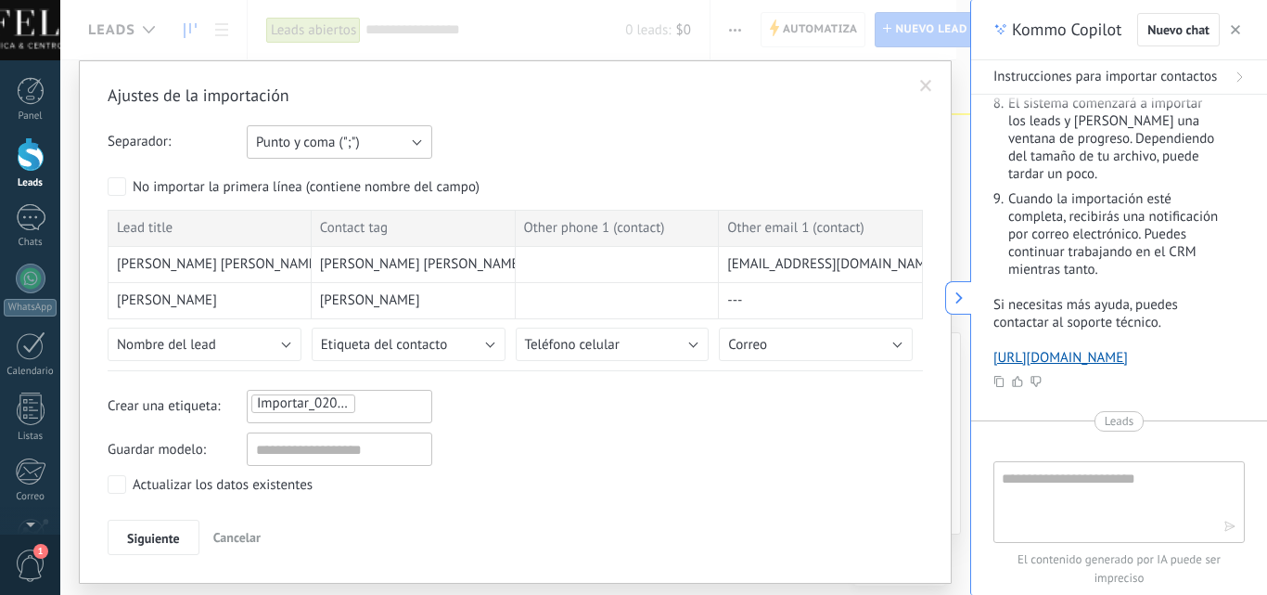
click at [406, 142] on button "Punto y coma (";")" at bounding box center [340, 141] width 186 height 33
click at [406, 142] on span "Punto y coma (";")" at bounding box center [331, 143] width 190 height 18
click at [155, 528] on button "Siguiente" at bounding box center [154, 537] width 92 height 35
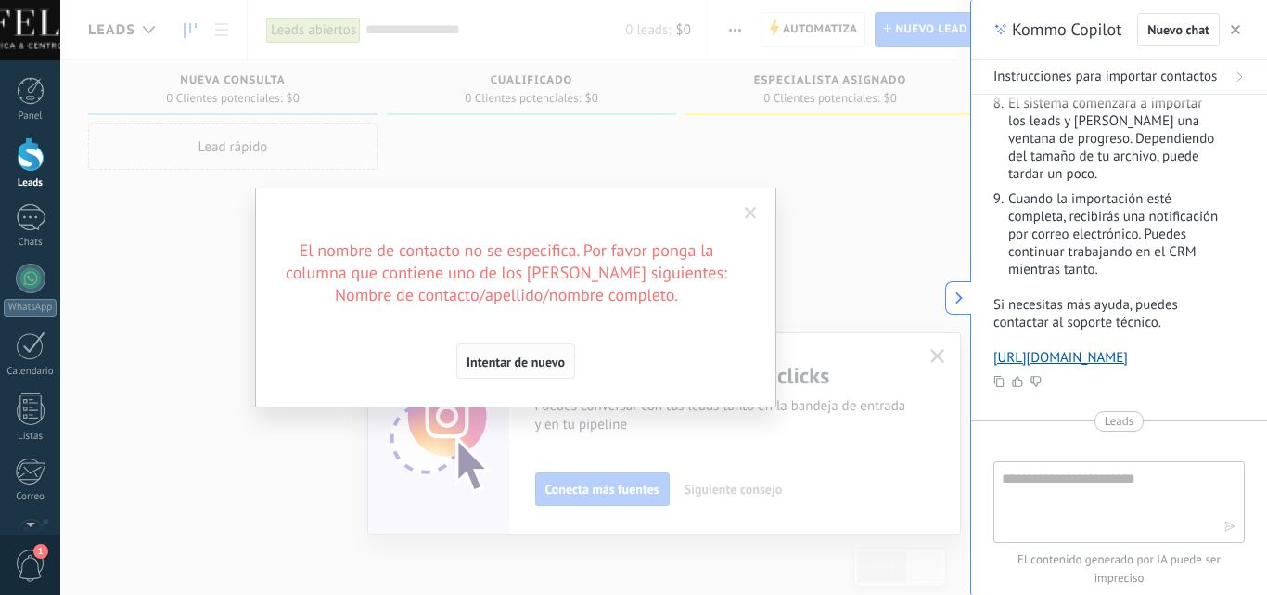
click at [515, 360] on span "Intentar de nuevo" at bounding box center [516, 361] width 98 height 13
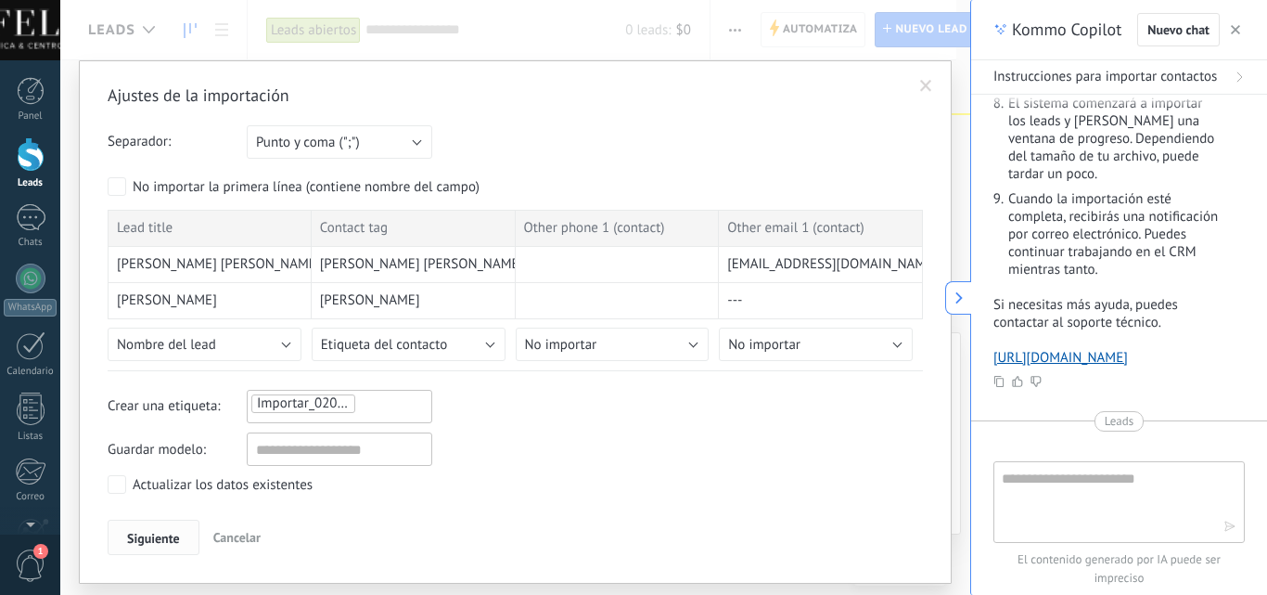
click at [165, 540] on span "Siguiente" at bounding box center [153, 538] width 53 height 13
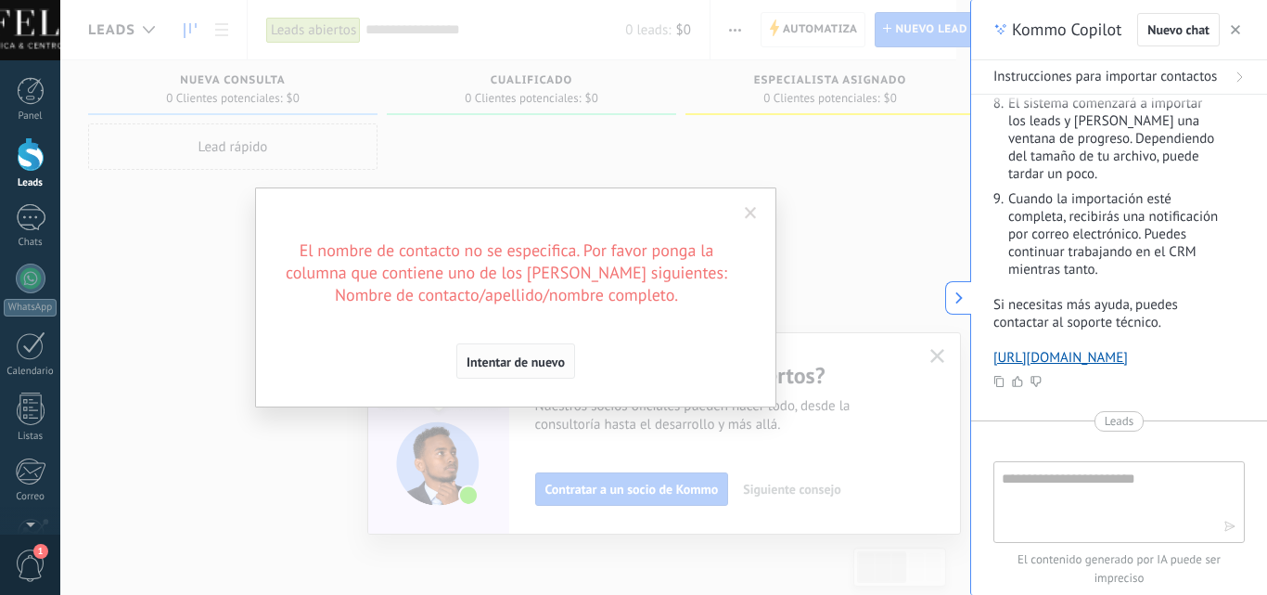
click at [531, 368] on span "Intentar de nuevo" at bounding box center [516, 361] width 98 height 13
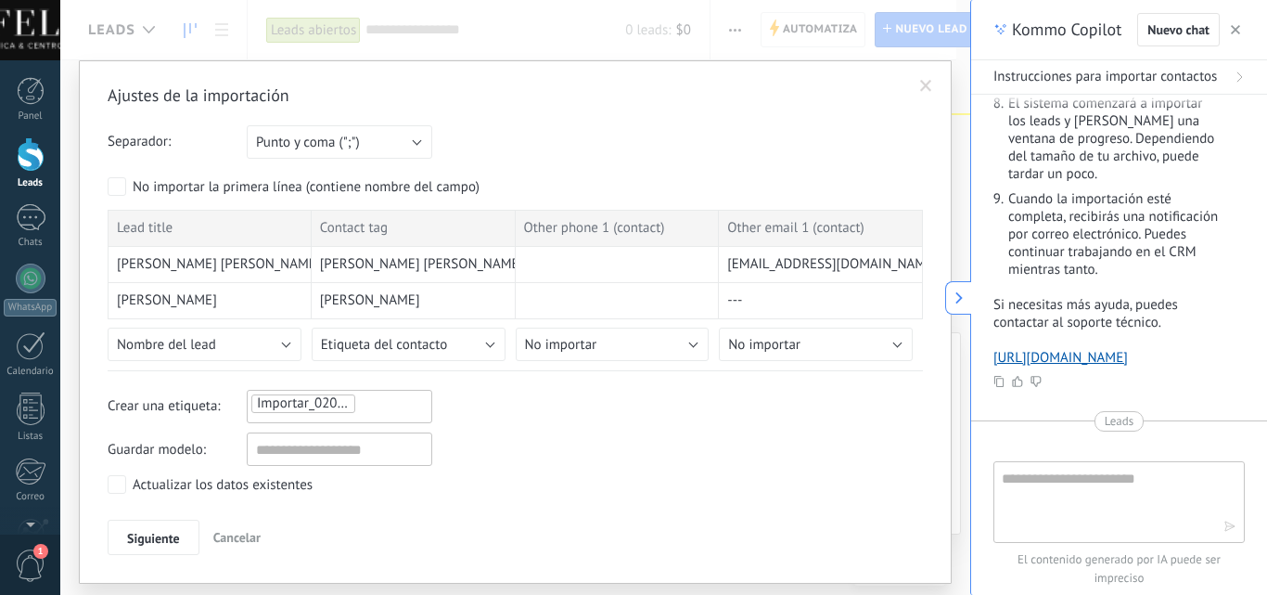
click at [226, 531] on span "Cancelar" at bounding box center [236, 537] width 47 height 17
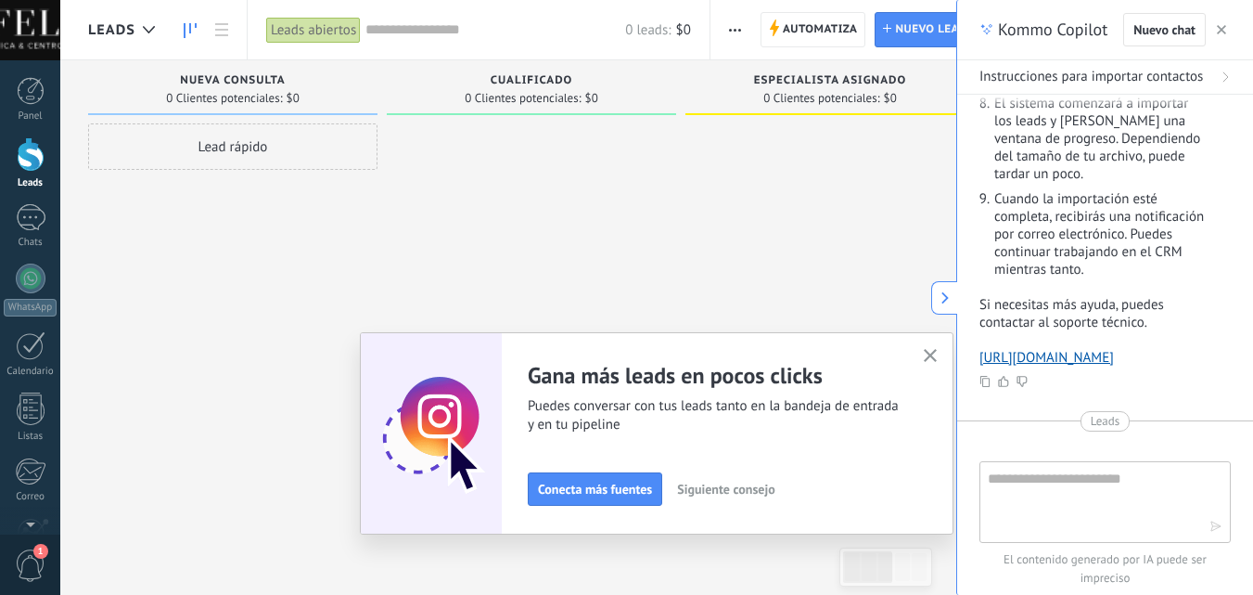
click at [733, 32] on span "button" at bounding box center [735, 29] width 12 height 35
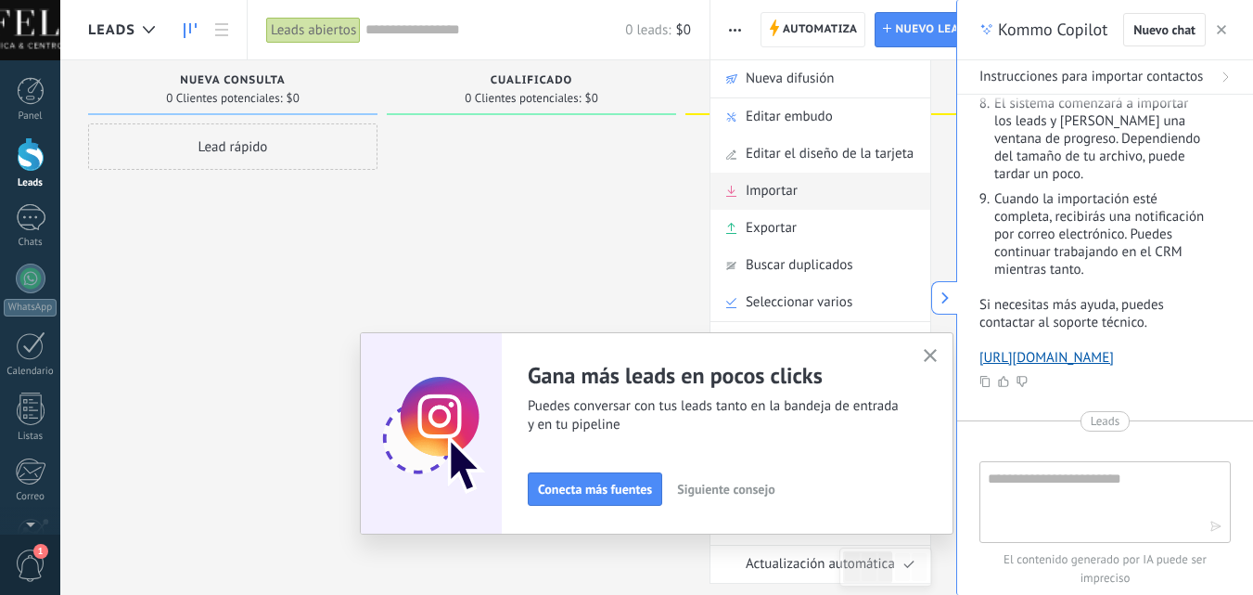
click at [779, 190] on span "Importar" at bounding box center [772, 191] width 52 height 37
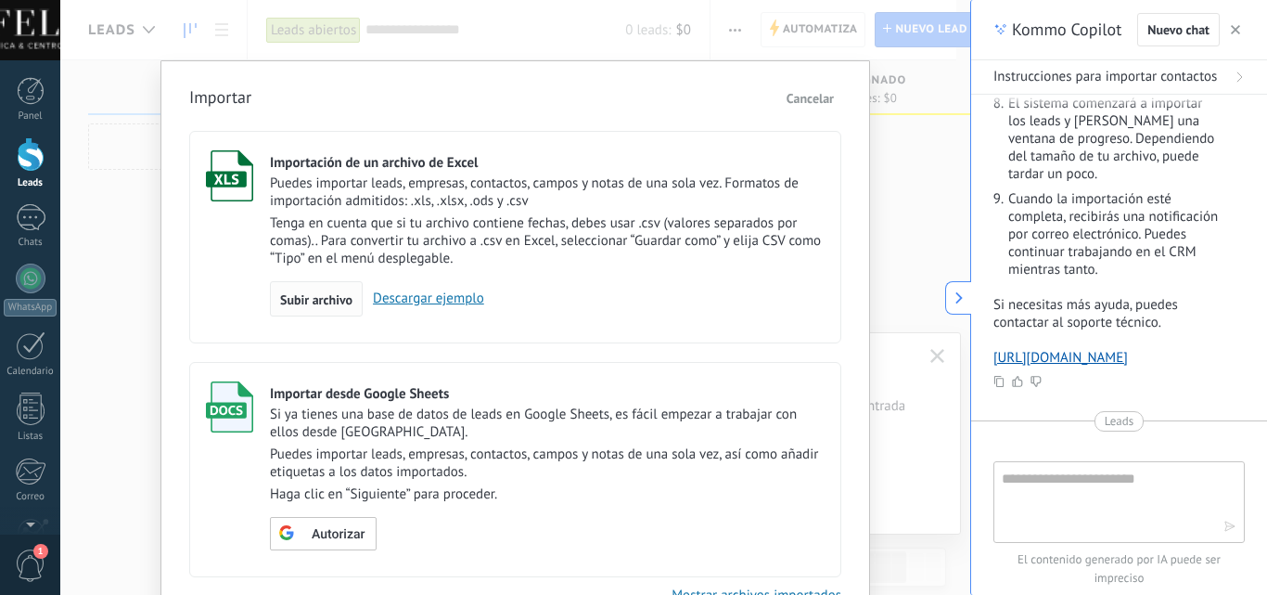
click at [308, 295] on span "Subir archivo" at bounding box center [316, 299] width 72 height 13
click at [0, 0] on input "Importación de un archivo de Excel Puedes importar leads, empresas, contactos, …" at bounding box center [0, 0] width 0 height 0
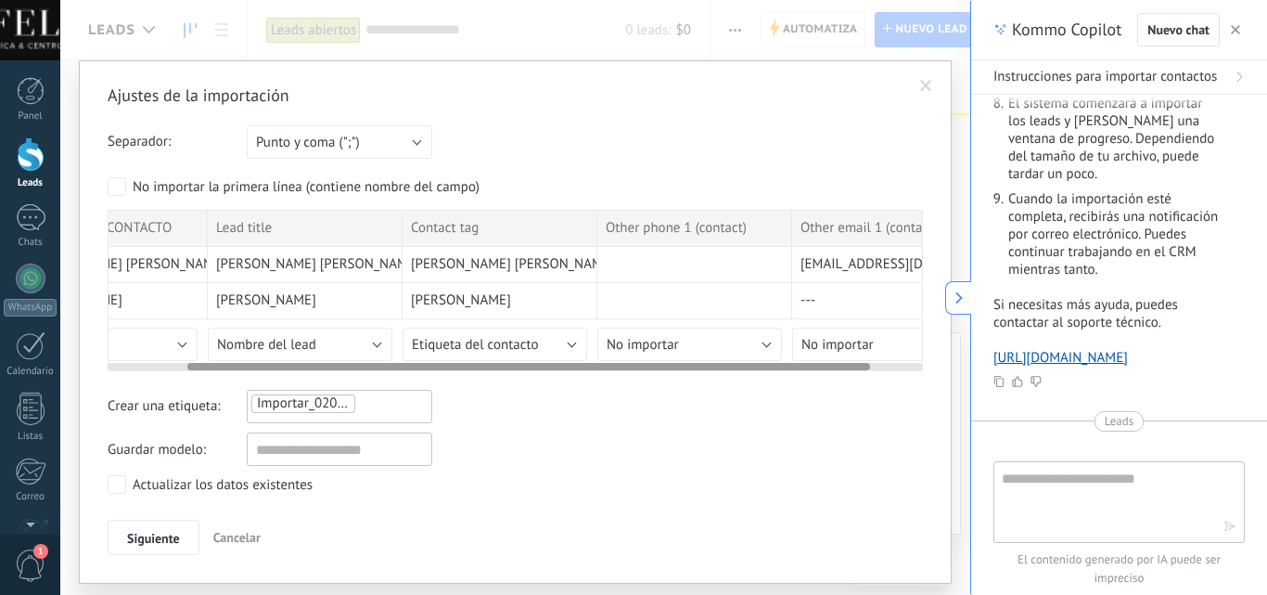
scroll to position [0, 159]
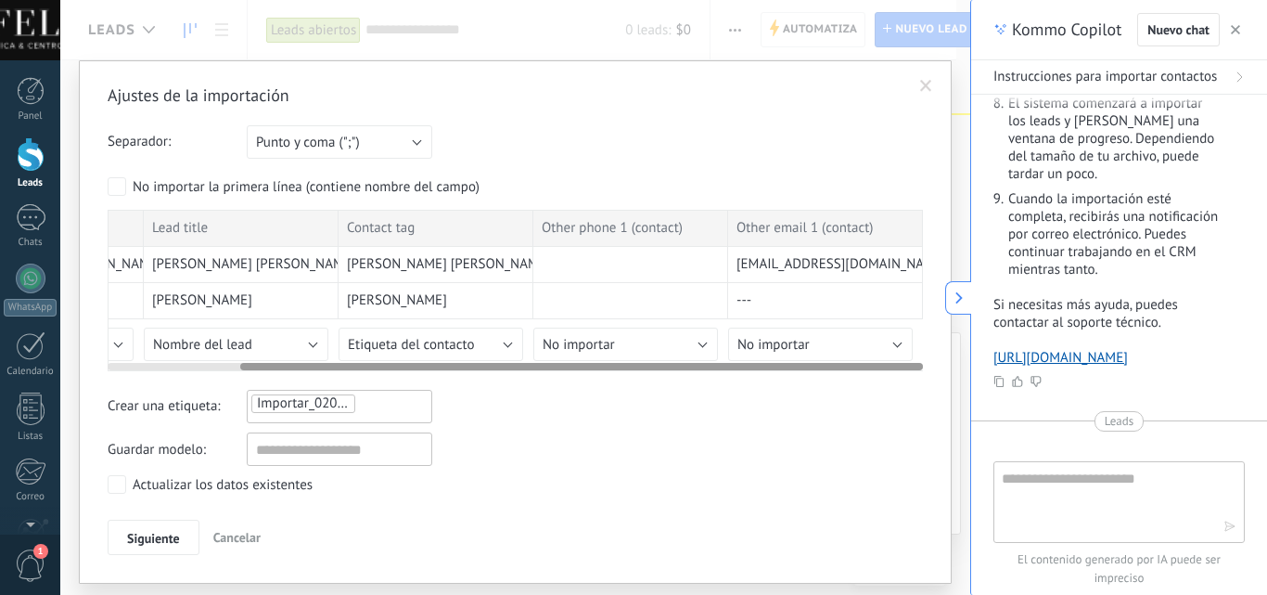
drag, startPoint x: 477, startPoint y: 366, endPoint x: 647, endPoint y: 367, distance: 169.8
click at [647, 367] on div at bounding box center [581, 366] width 683 height 7
click at [690, 333] on button "No importar" at bounding box center [625, 343] width 185 height 33
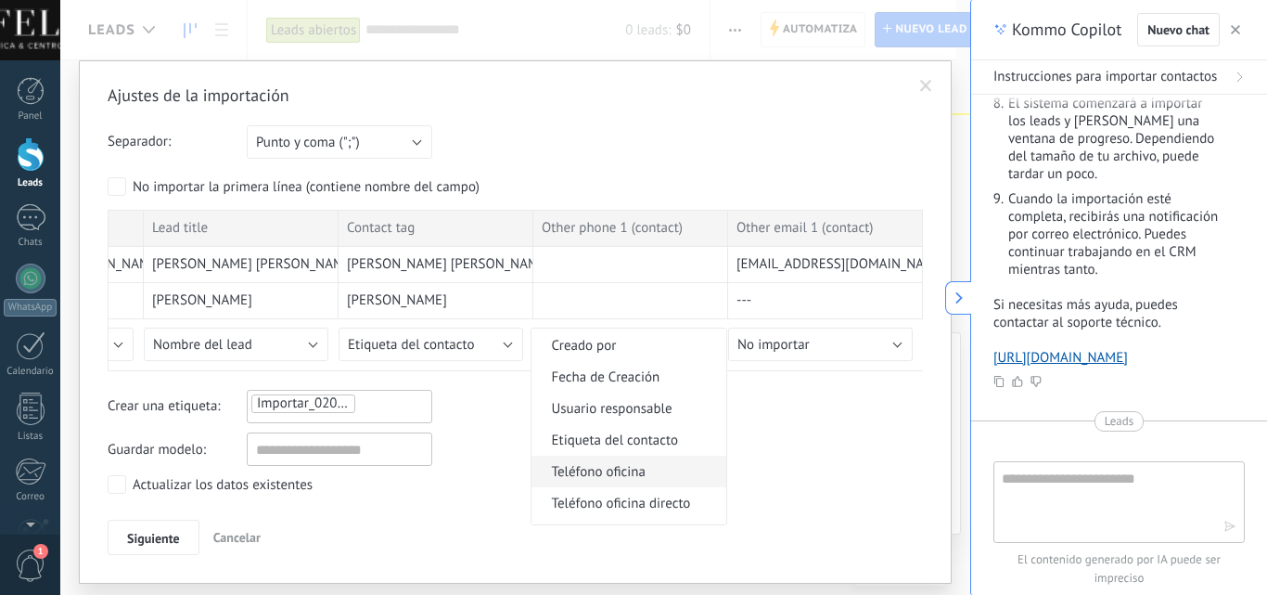
scroll to position [371, 0]
click at [642, 435] on span "Teléfono celular" at bounding box center [626, 442] width 189 height 18
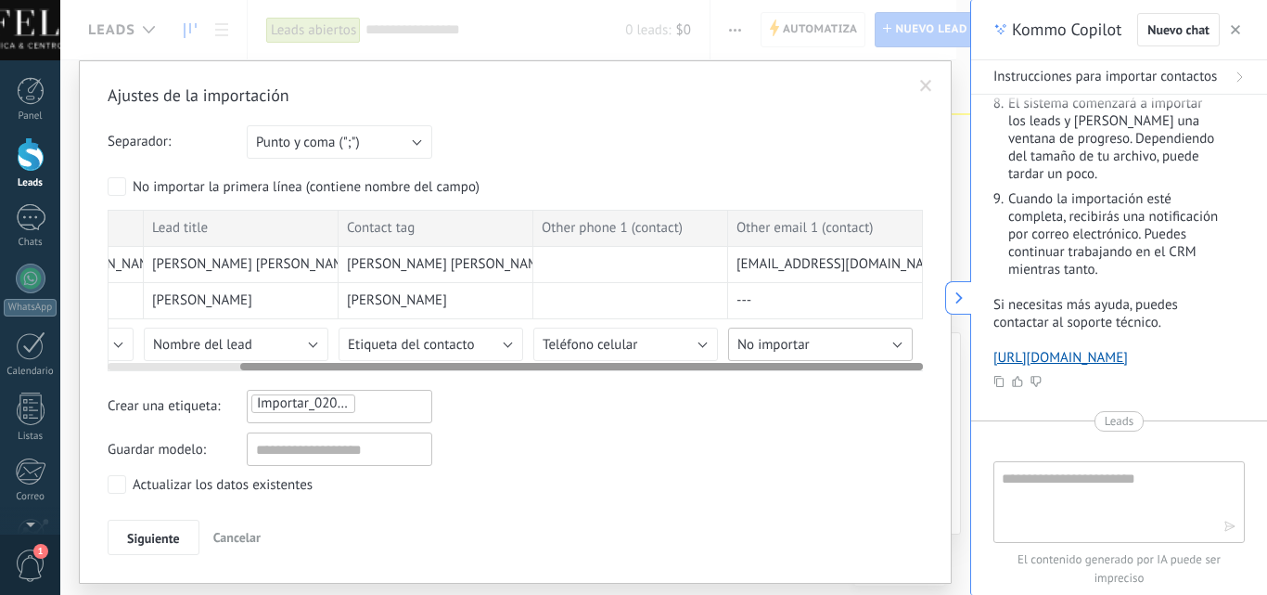
click at [820, 345] on button "No importar" at bounding box center [820, 343] width 185 height 33
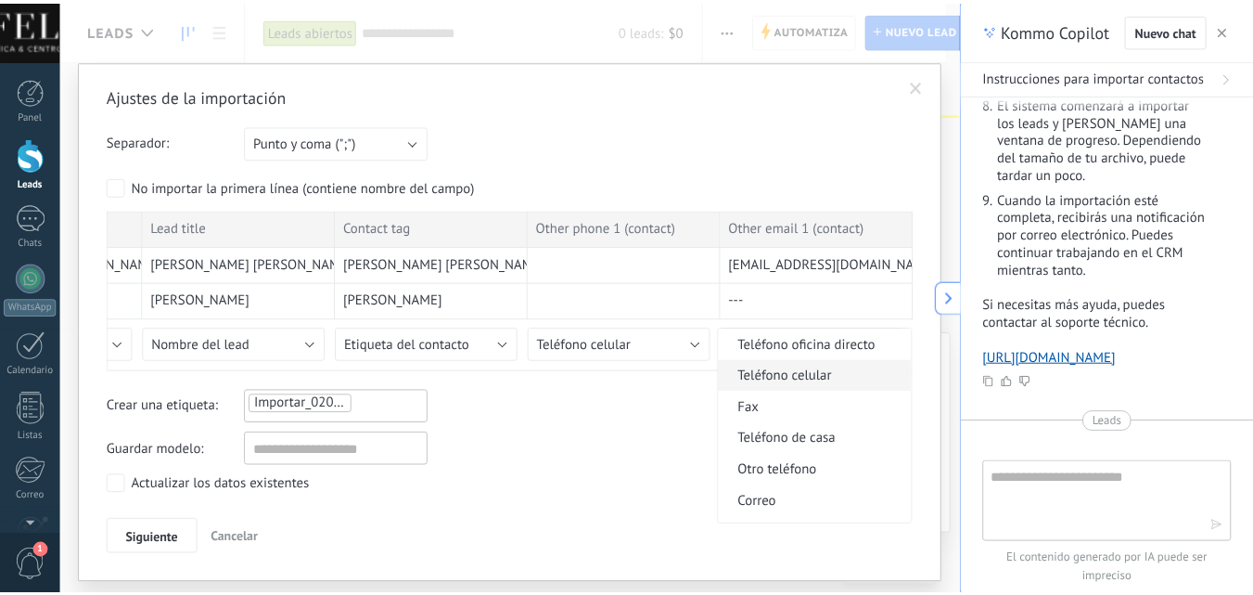
scroll to position [464, 0]
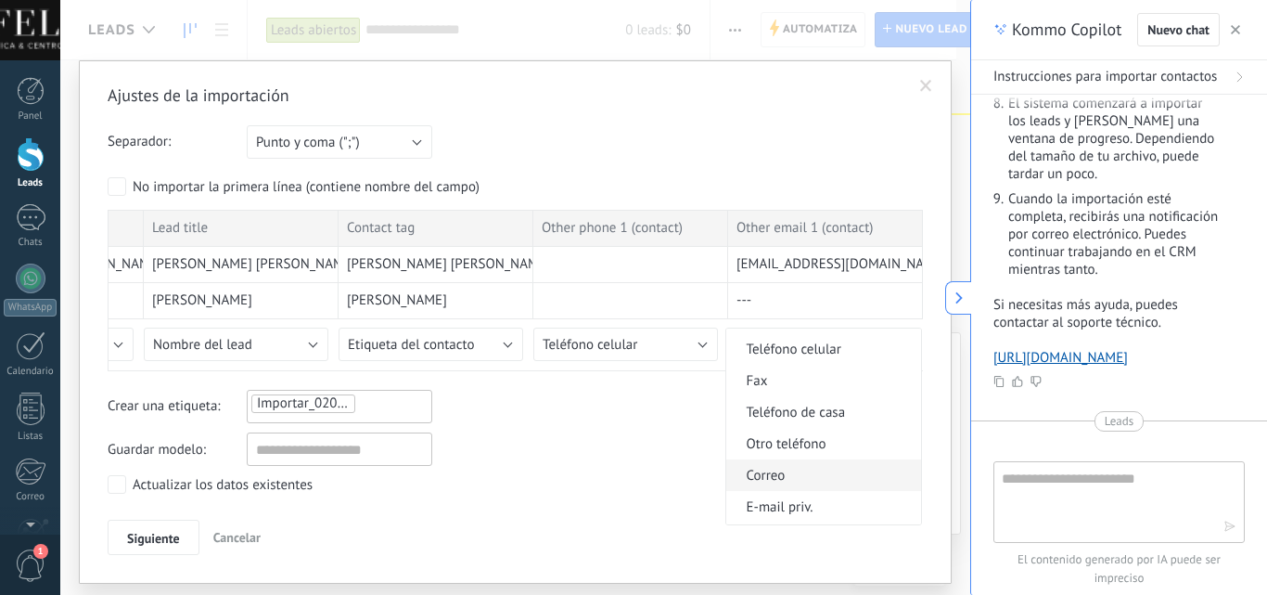
click at [807, 471] on span "Correo" at bounding box center [820, 476] width 189 height 18
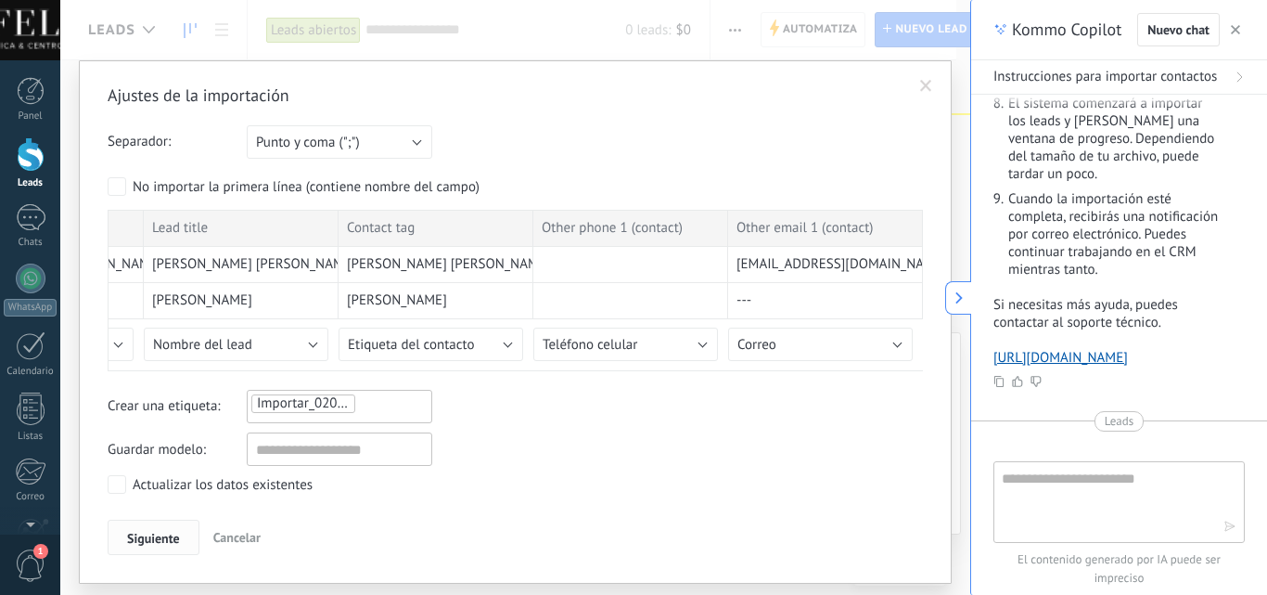
click at [132, 535] on span "Siguiente" at bounding box center [153, 538] width 53 height 13
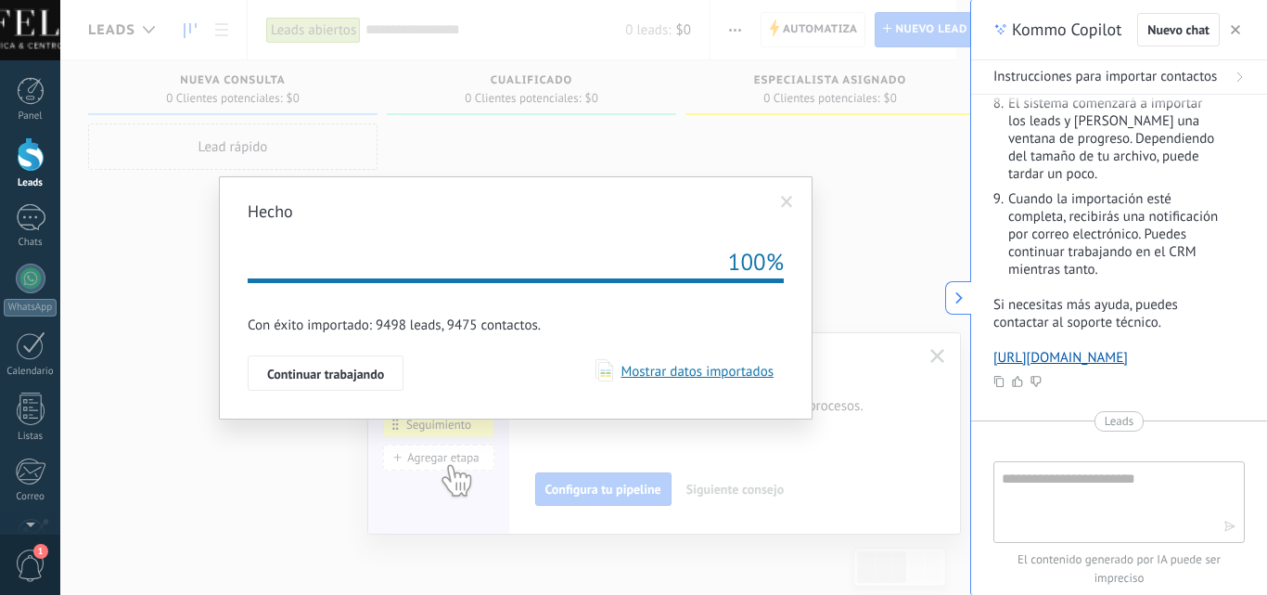
click at [686, 369] on span "Mostrar datos importados" at bounding box center [693, 372] width 160 height 18
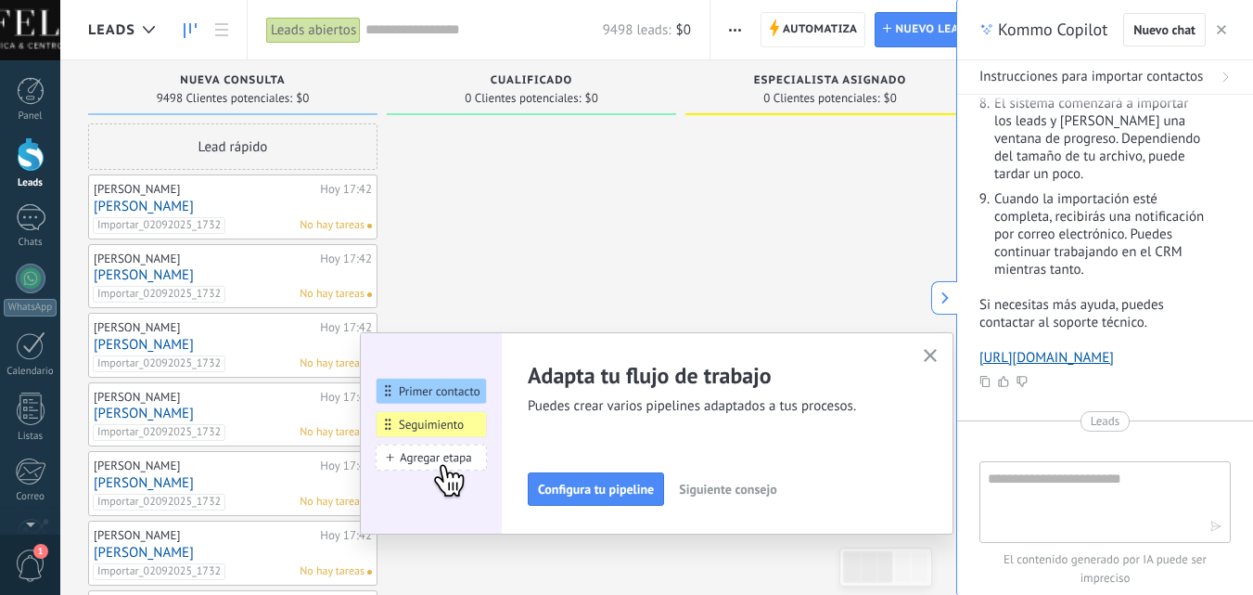
click at [936, 358] on use "button" at bounding box center [931, 356] width 14 height 14
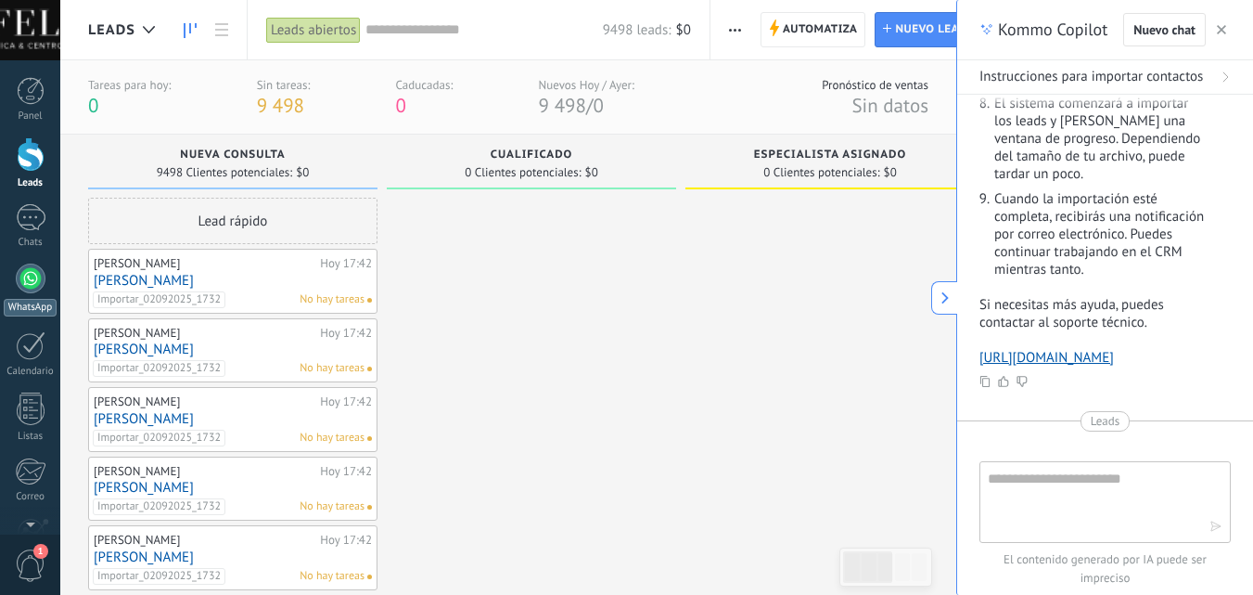
click at [33, 278] on div at bounding box center [31, 278] width 30 height 30
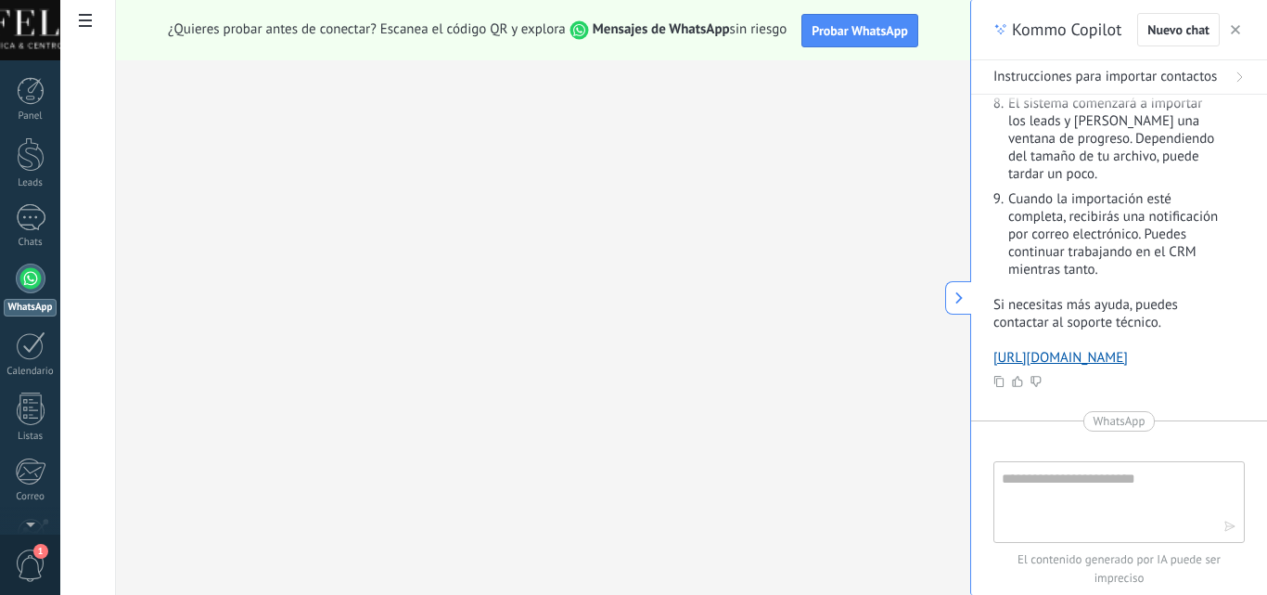
click at [959, 295] on use at bounding box center [959, 297] width 7 height 12
